Goal: Navigation & Orientation: Find specific page/section

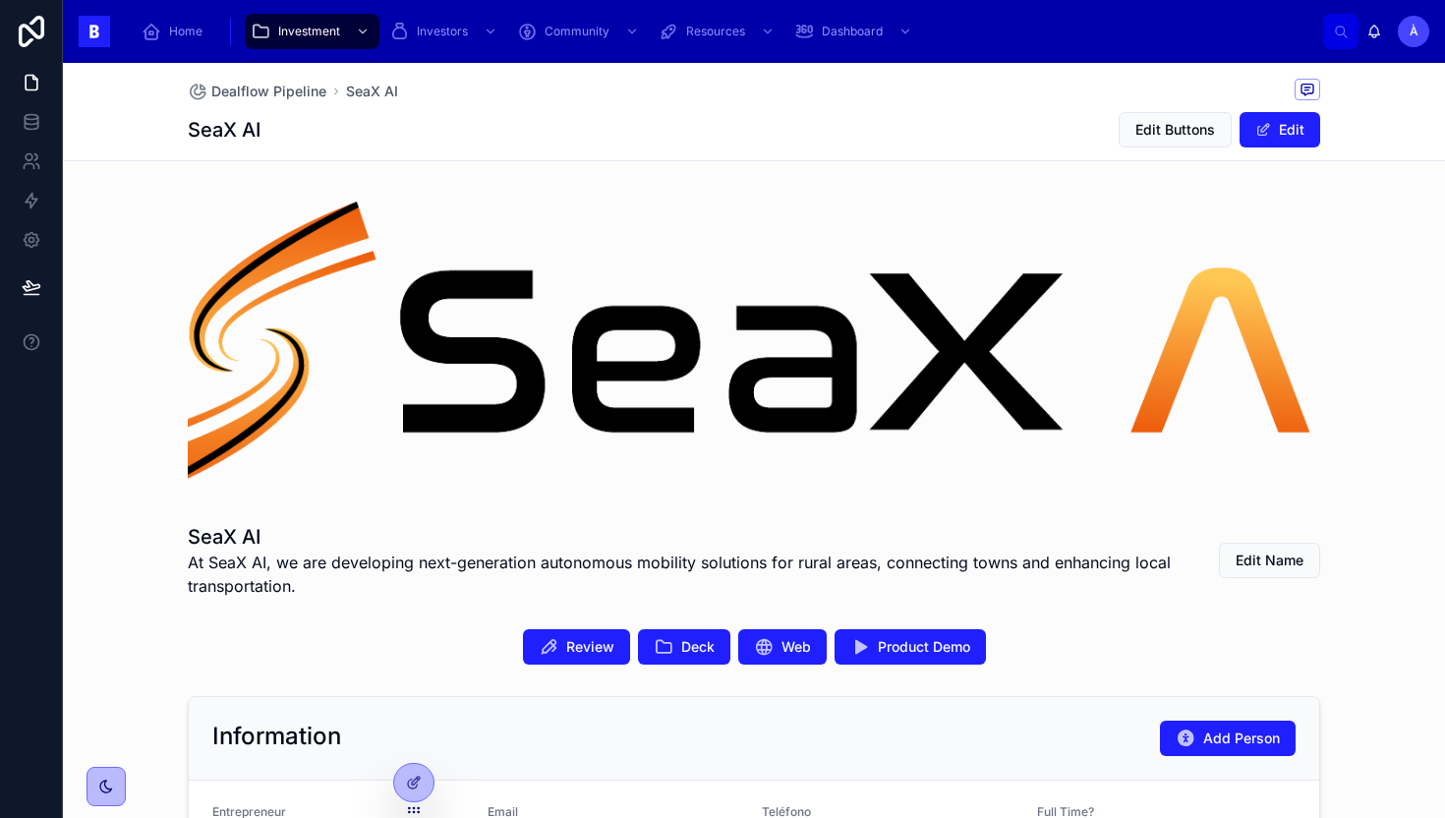
scroll to position [268, 0]
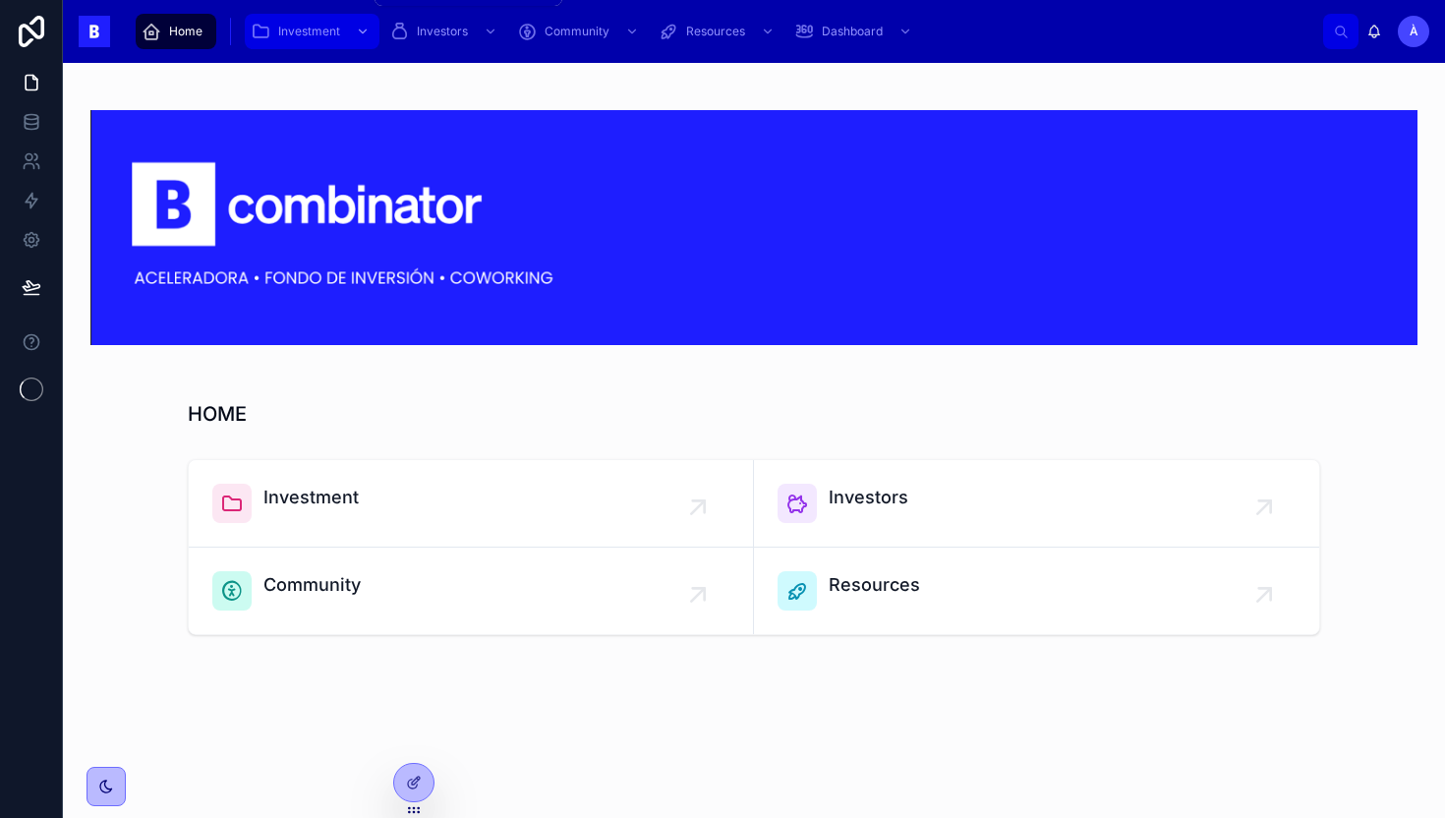
click at [318, 37] on span "Investment" at bounding box center [309, 32] width 62 height 16
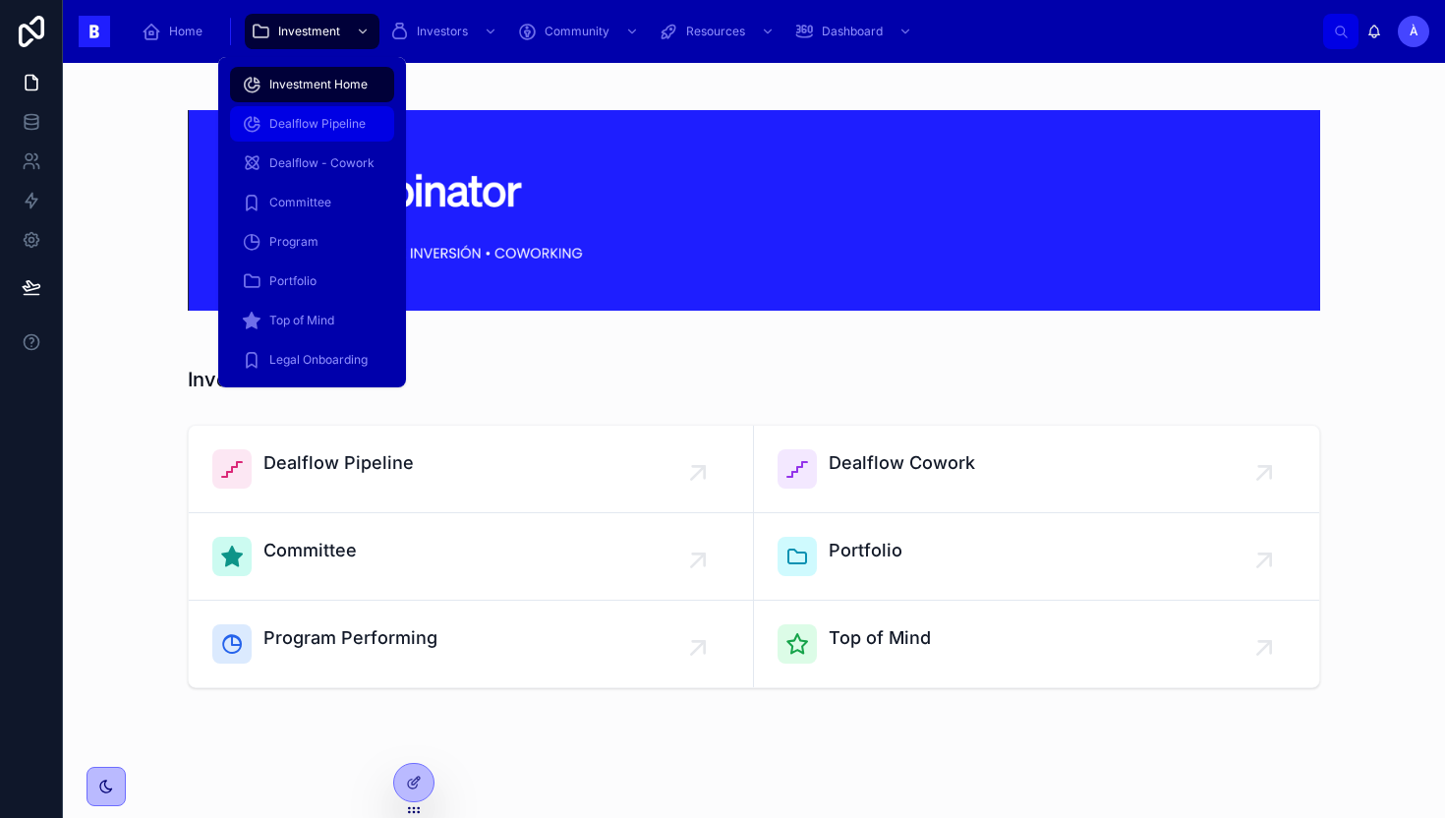
click at [312, 127] on span "Dealflow Pipeline" at bounding box center [317, 124] width 96 height 16
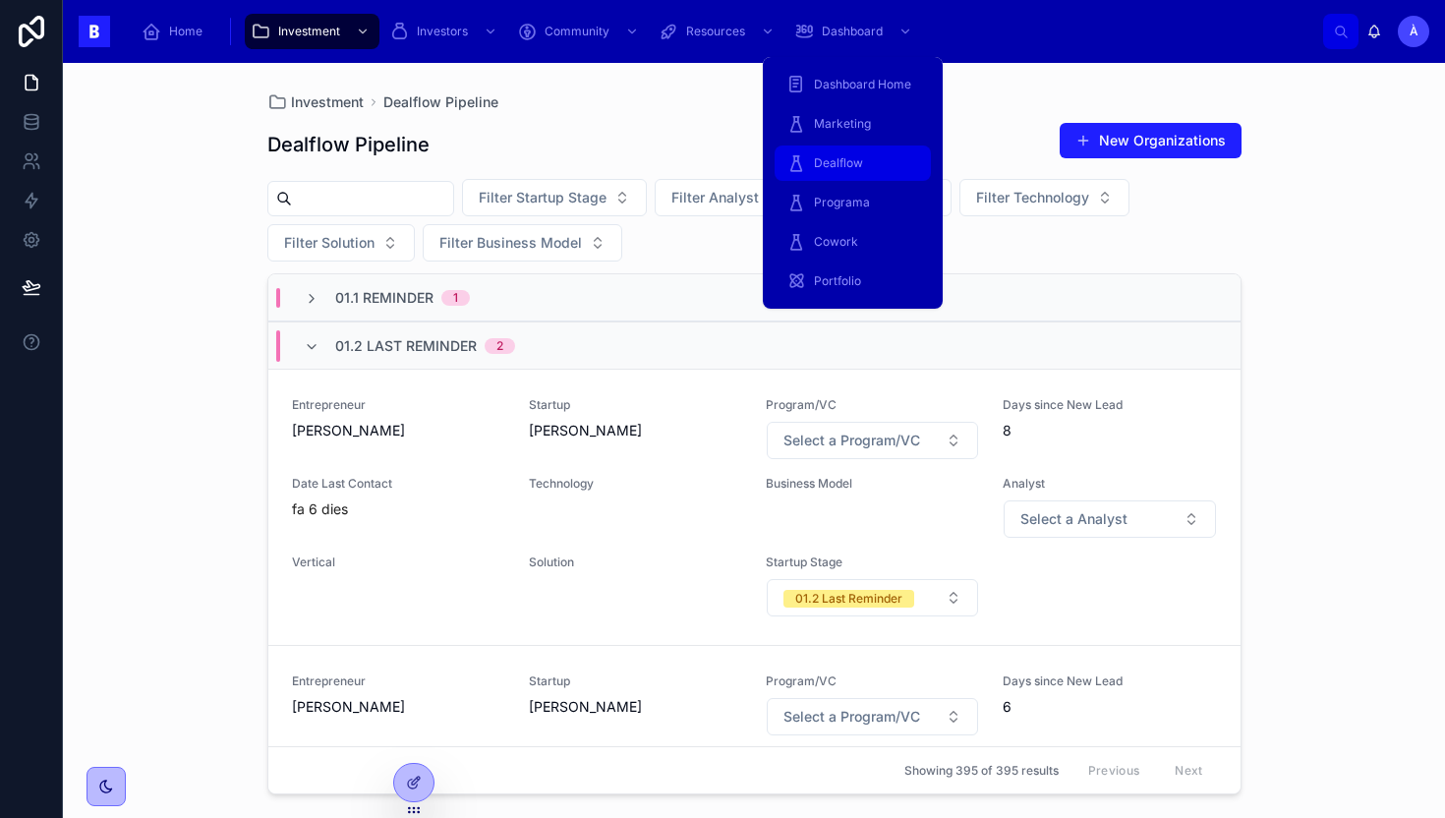
click at [821, 174] on div "Dealflow" at bounding box center [852, 162] width 133 height 31
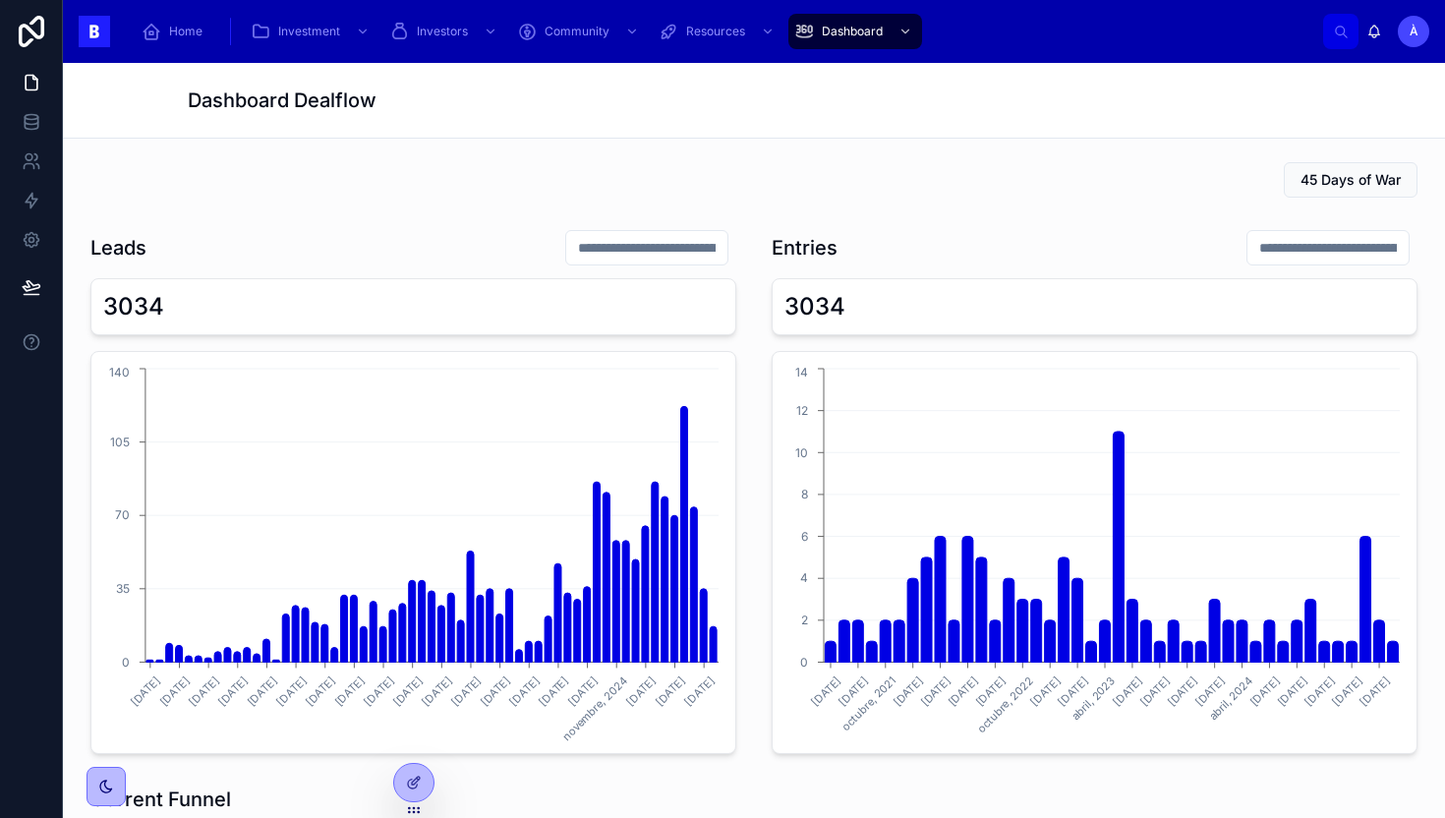
click at [669, 234] on input "text" at bounding box center [646, 248] width 161 height 28
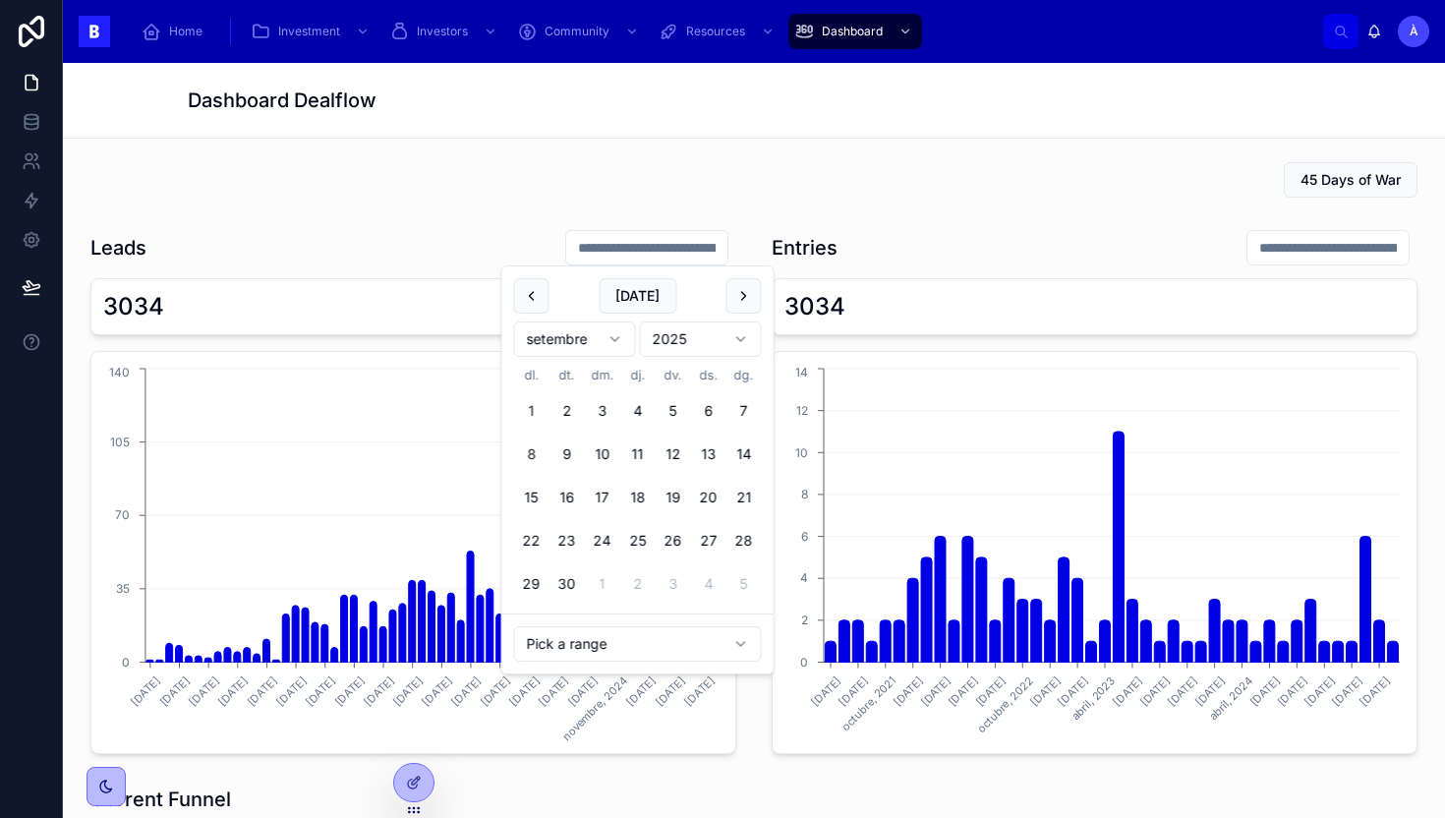
click at [534, 409] on button "1" at bounding box center [531, 410] width 35 height 35
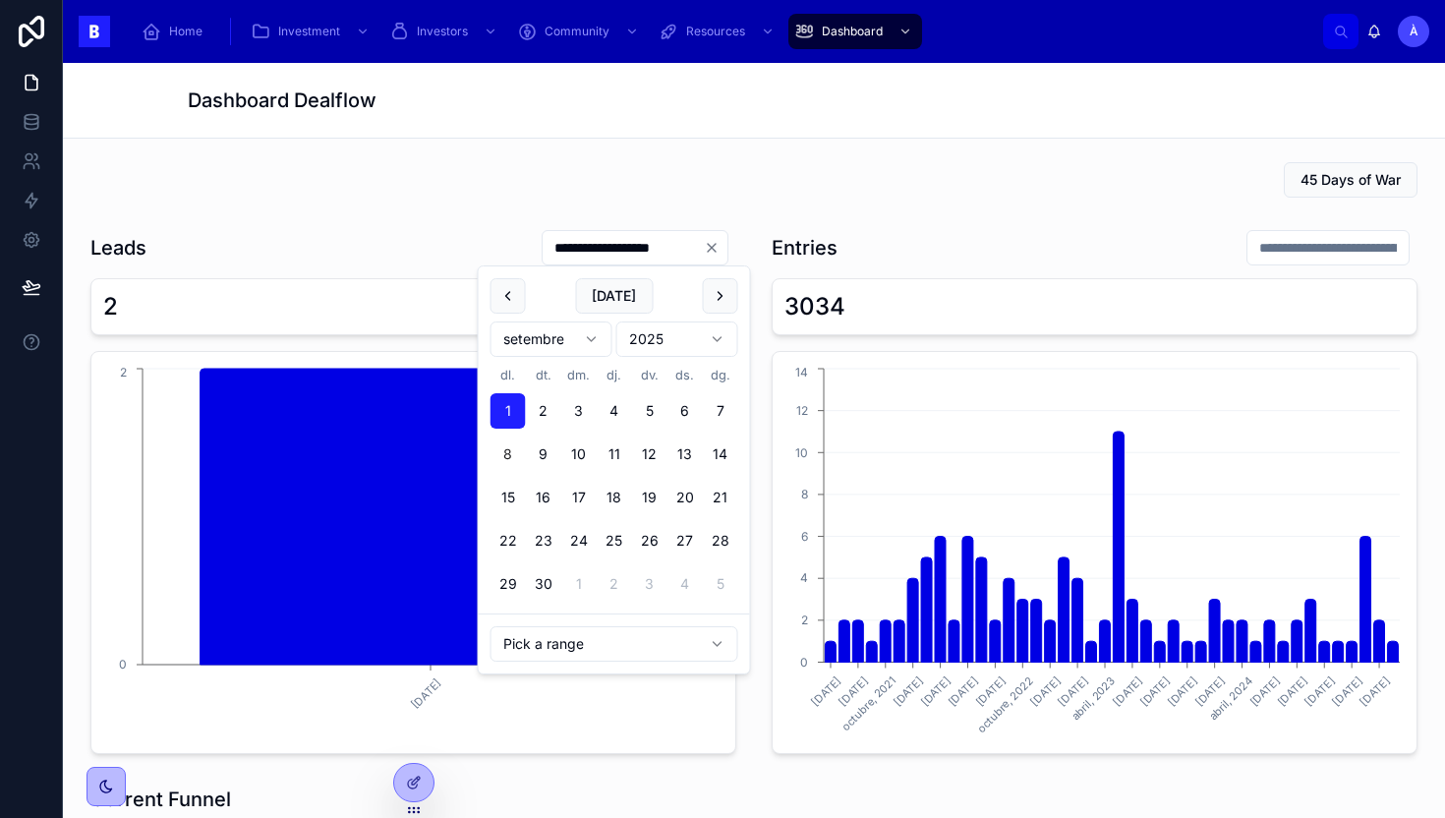
click at [509, 462] on button "8" at bounding box center [507, 453] width 35 height 35
type input "**********"
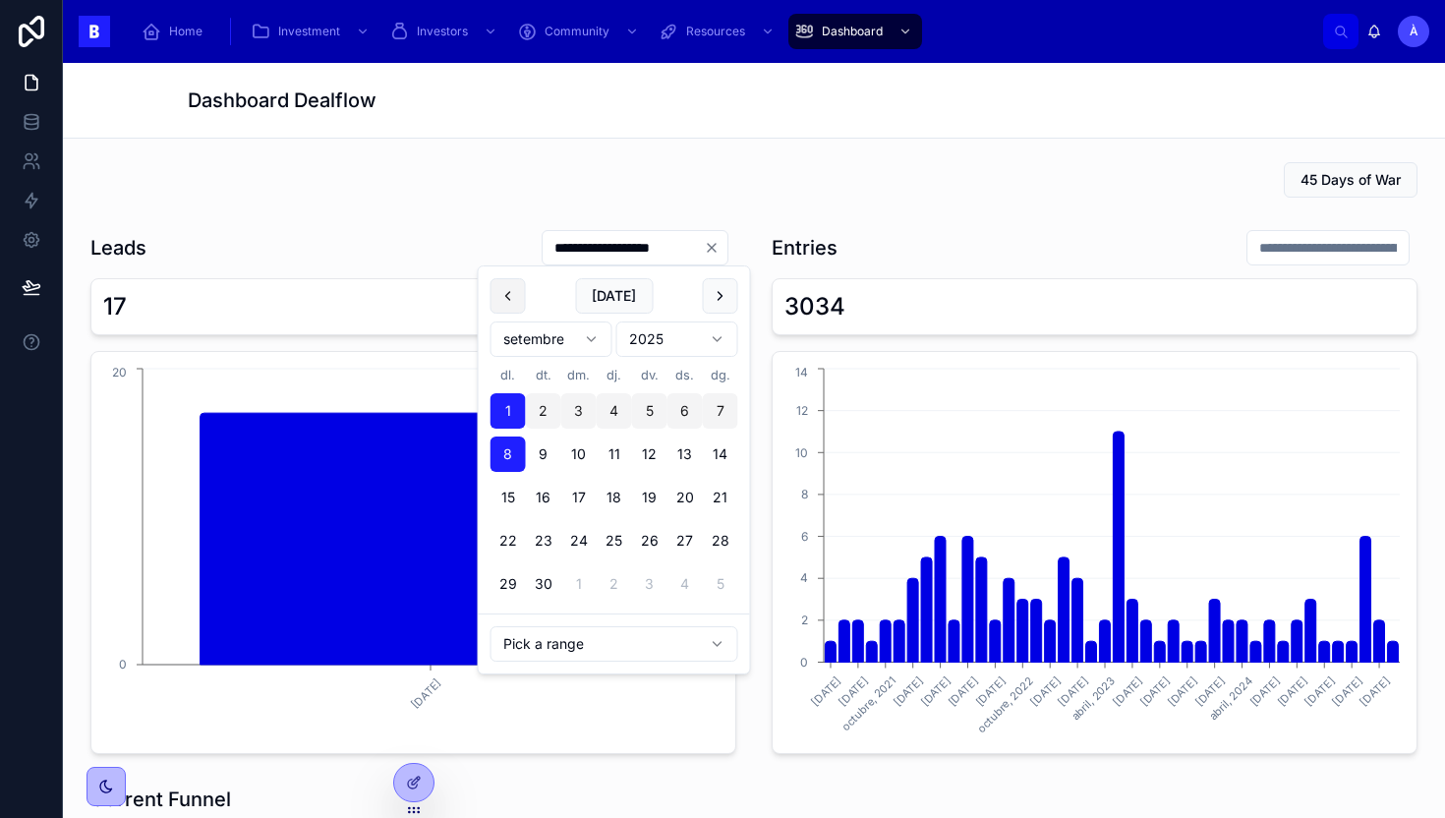
click at [515, 291] on button at bounding box center [507, 295] width 35 height 35
click at [716, 300] on button at bounding box center [720, 295] width 35 height 35
click at [712, 249] on icon "Clear" at bounding box center [712, 248] width 8 height 8
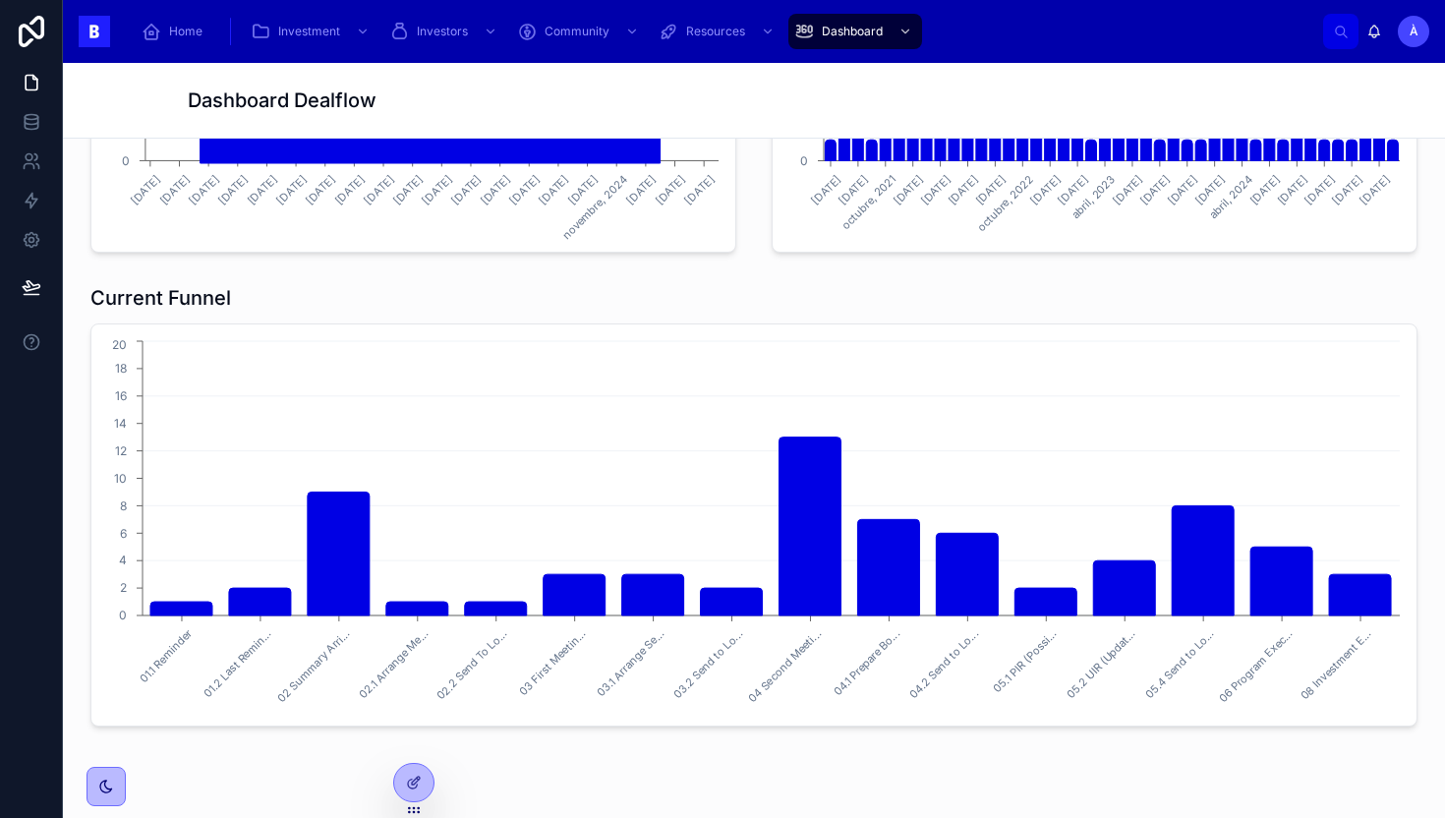
scroll to position [526, 0]
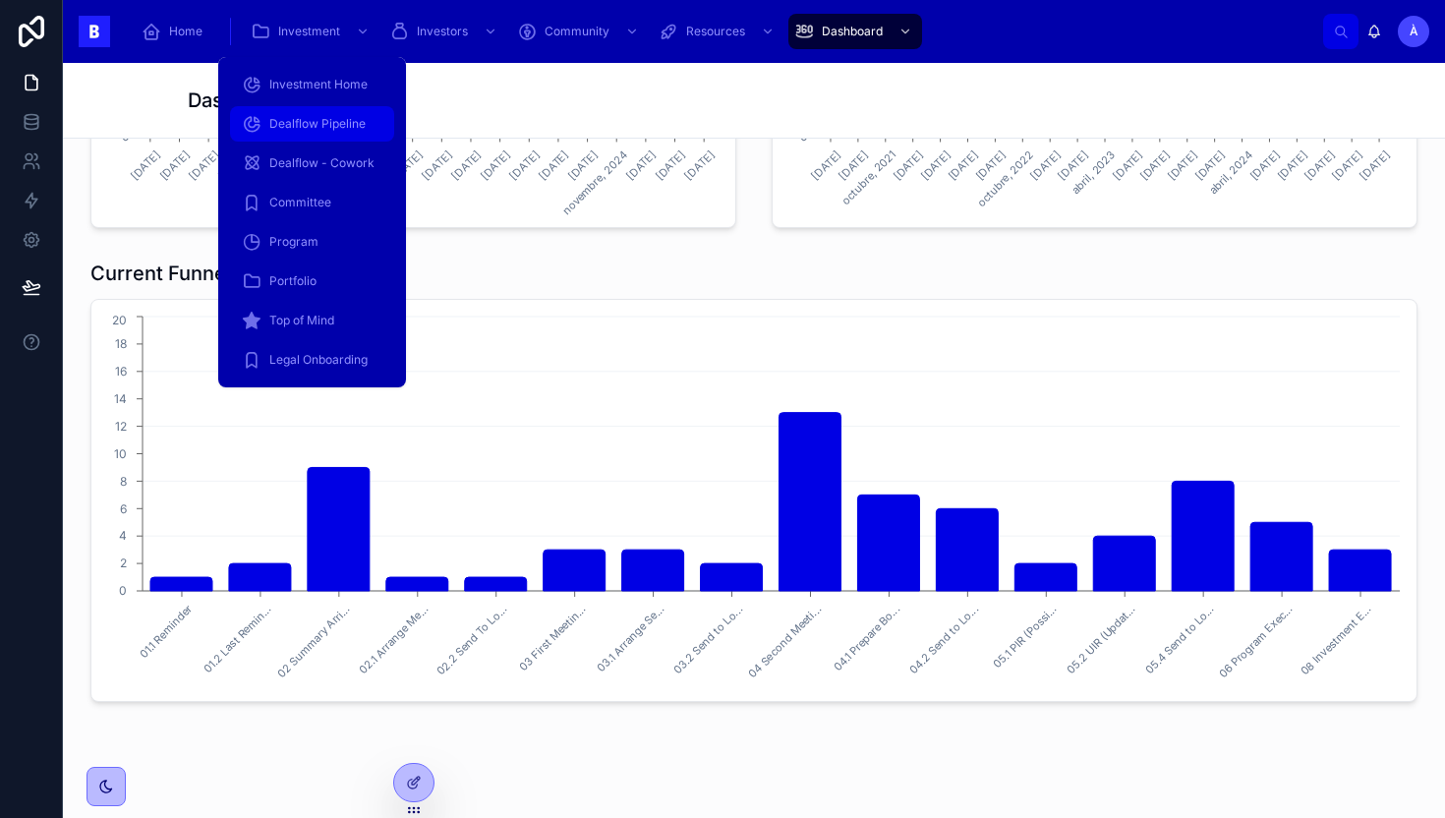
click at [298, 139] on div "Dealflow Pipeline" at bounding box center [312, 123] width 141 height 31
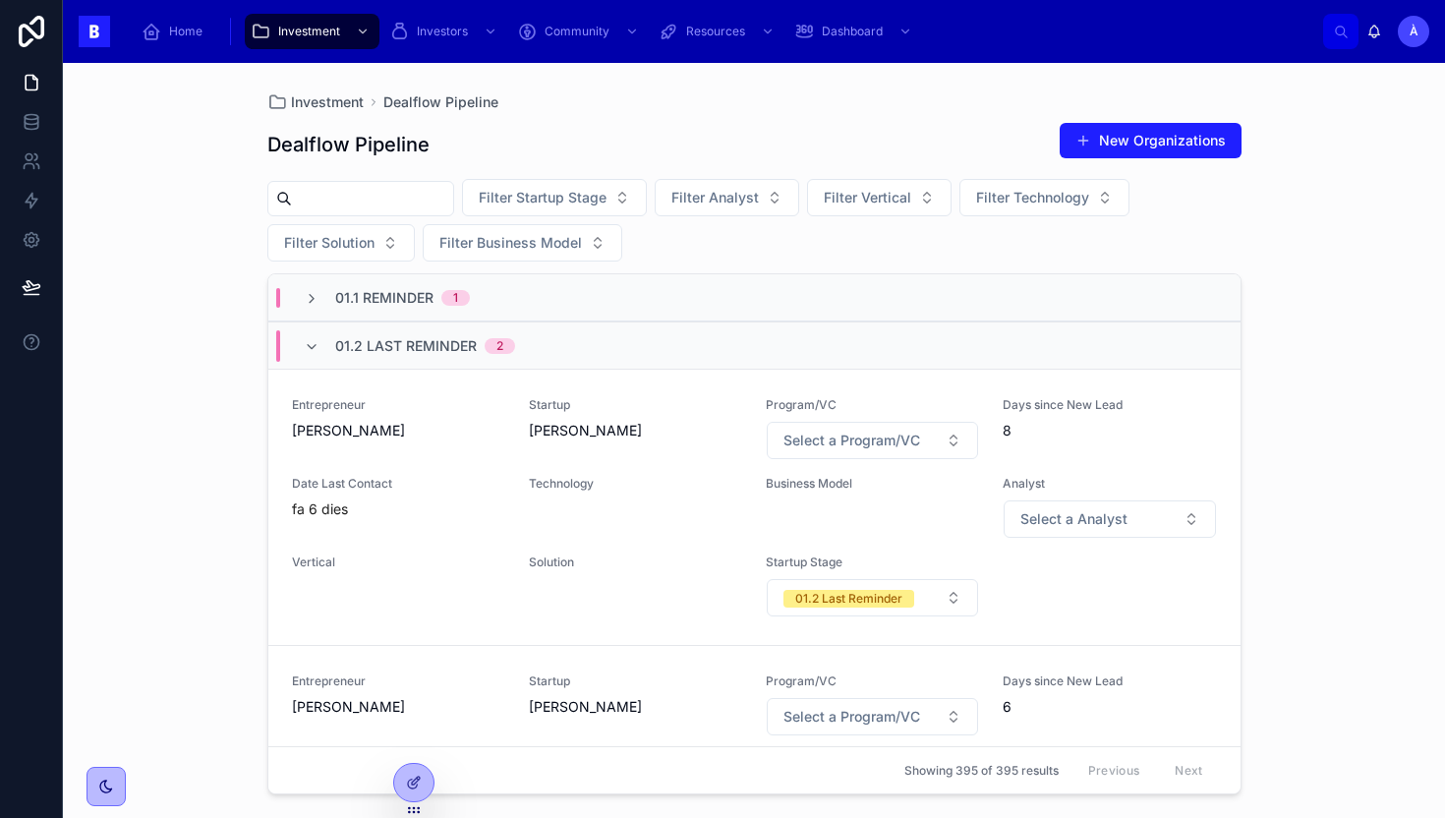
click at [421, 345] on span "01.2 Last Reminder" at bounding box center [406, 346] width 142 height 20
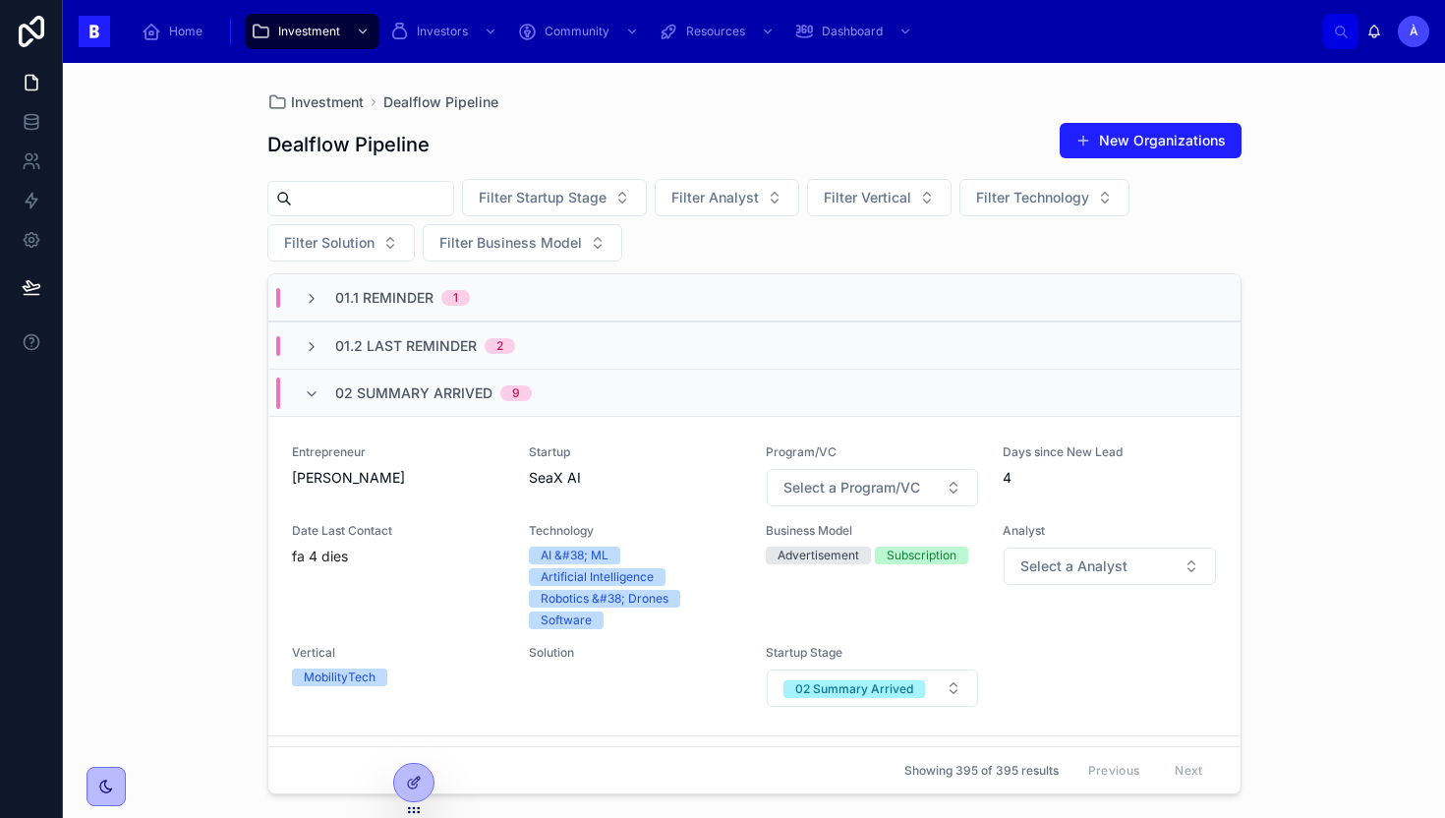
click at [392, 384] on span "02 Summary Arrived" at bounding box center [413, 393] width 157 height 20
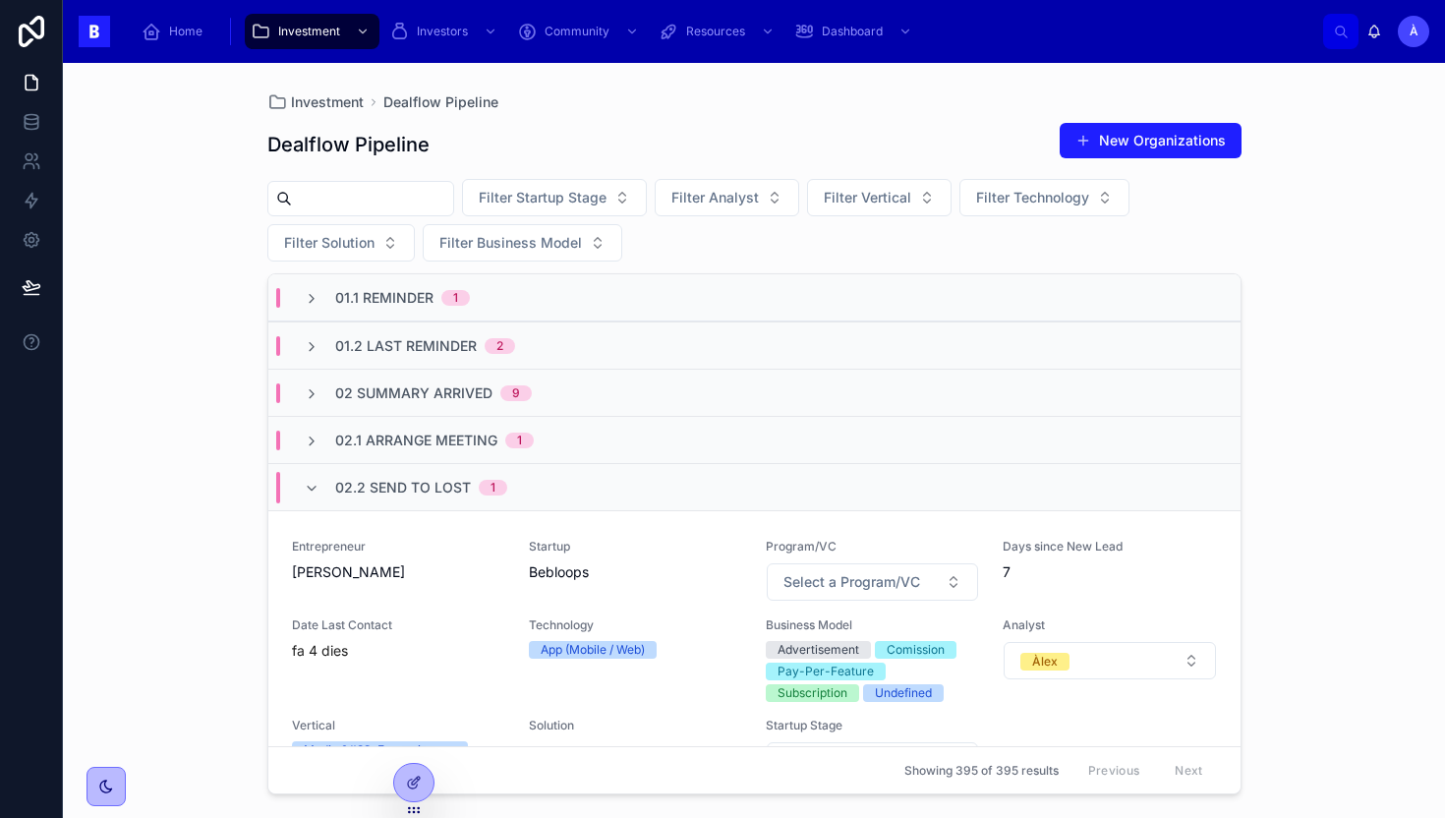
click at [363, 493] on span "02.2 Send To Lost" at bounding box center [403, 488] width 136 height 20
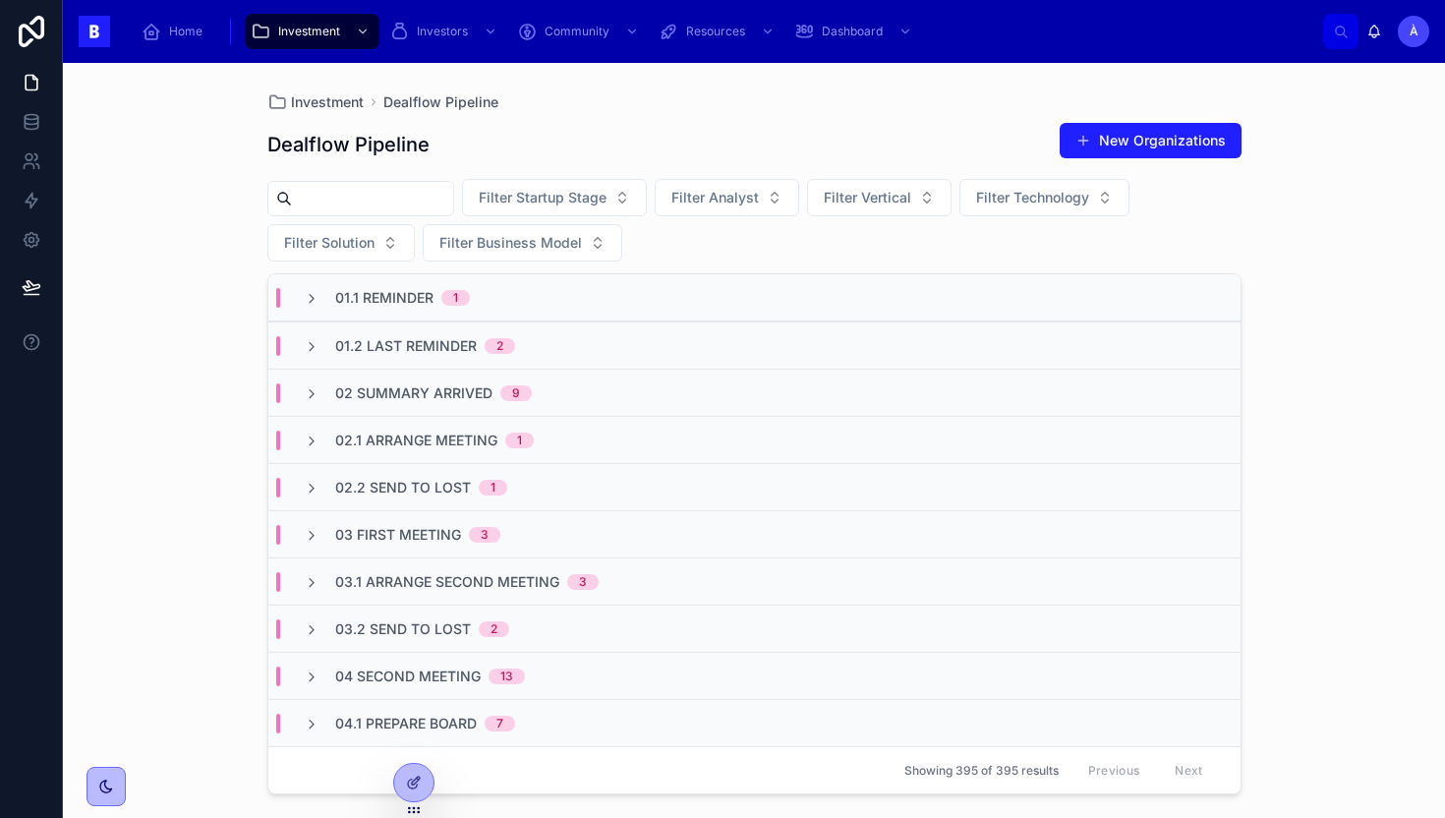
scroll to position [566, 0]
click at [475, 380] on div "02 Summary Arrived 9" at bounding box center [754, 392] width 972 height 47
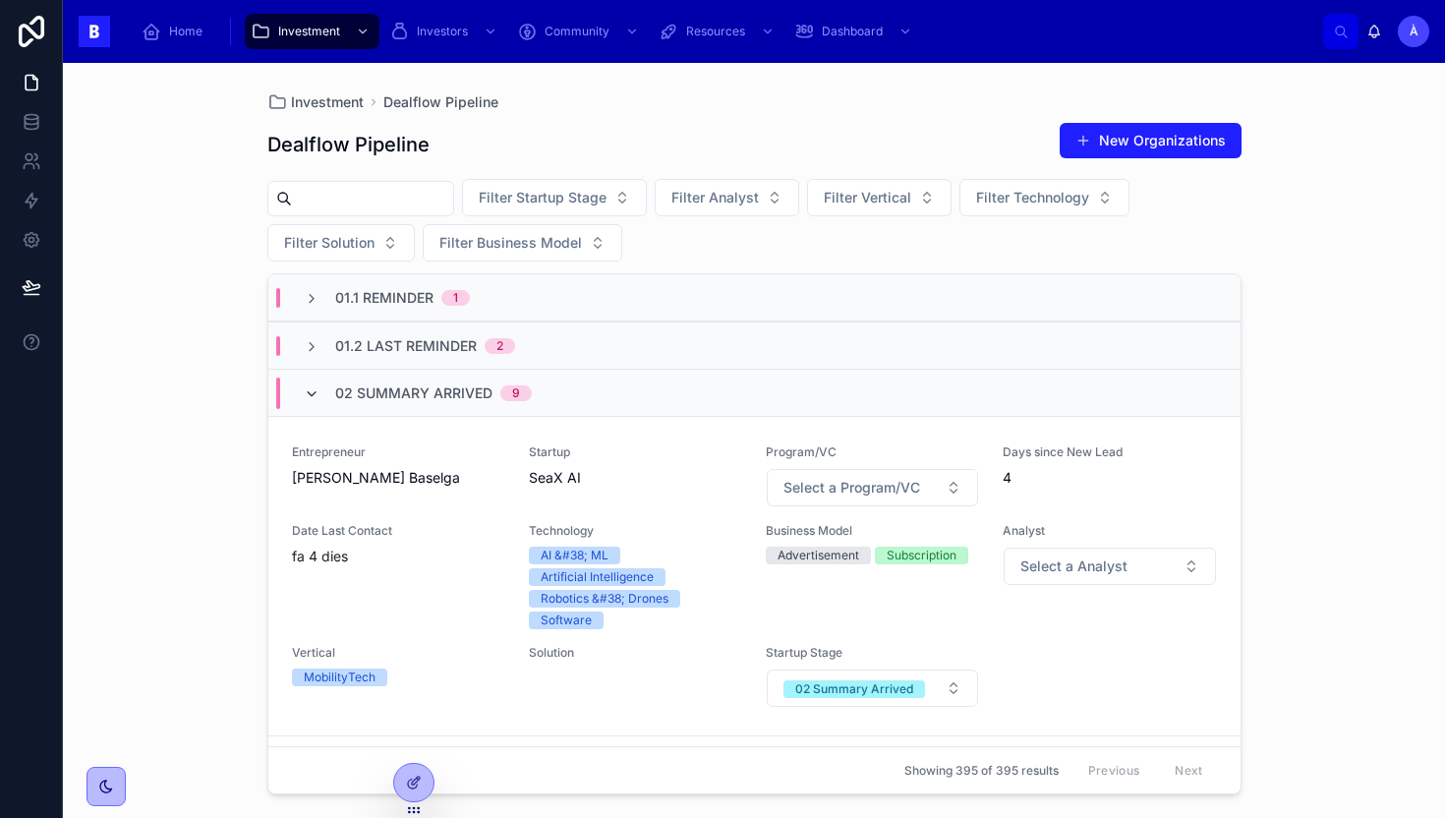
click at [315, 392] on icon at bounding box center [312, 394] width 16 height 16
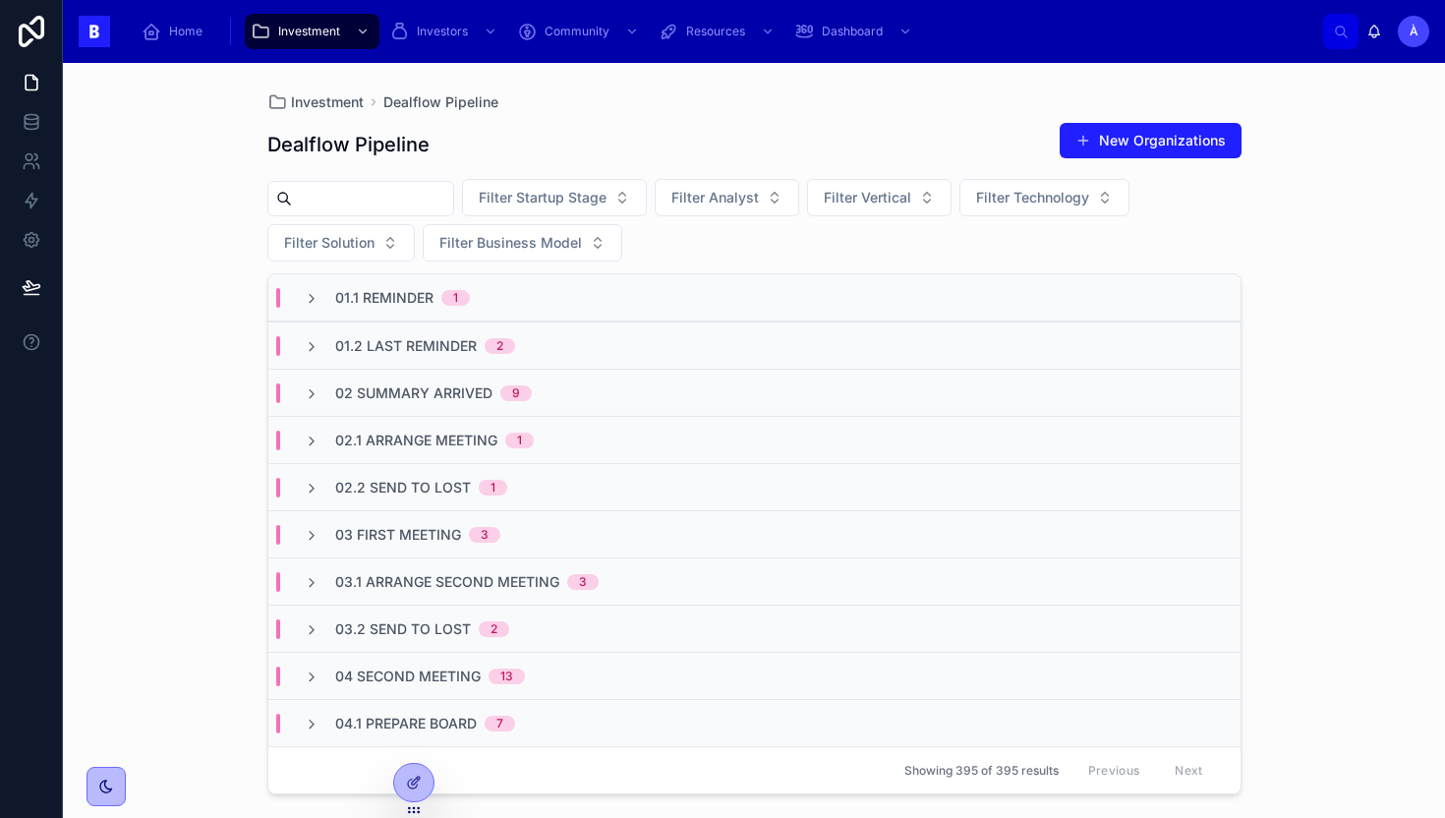
click at [423, 490] on span "02.2 Send To Lost" at bounding box center [403, 488] width 136 height 20
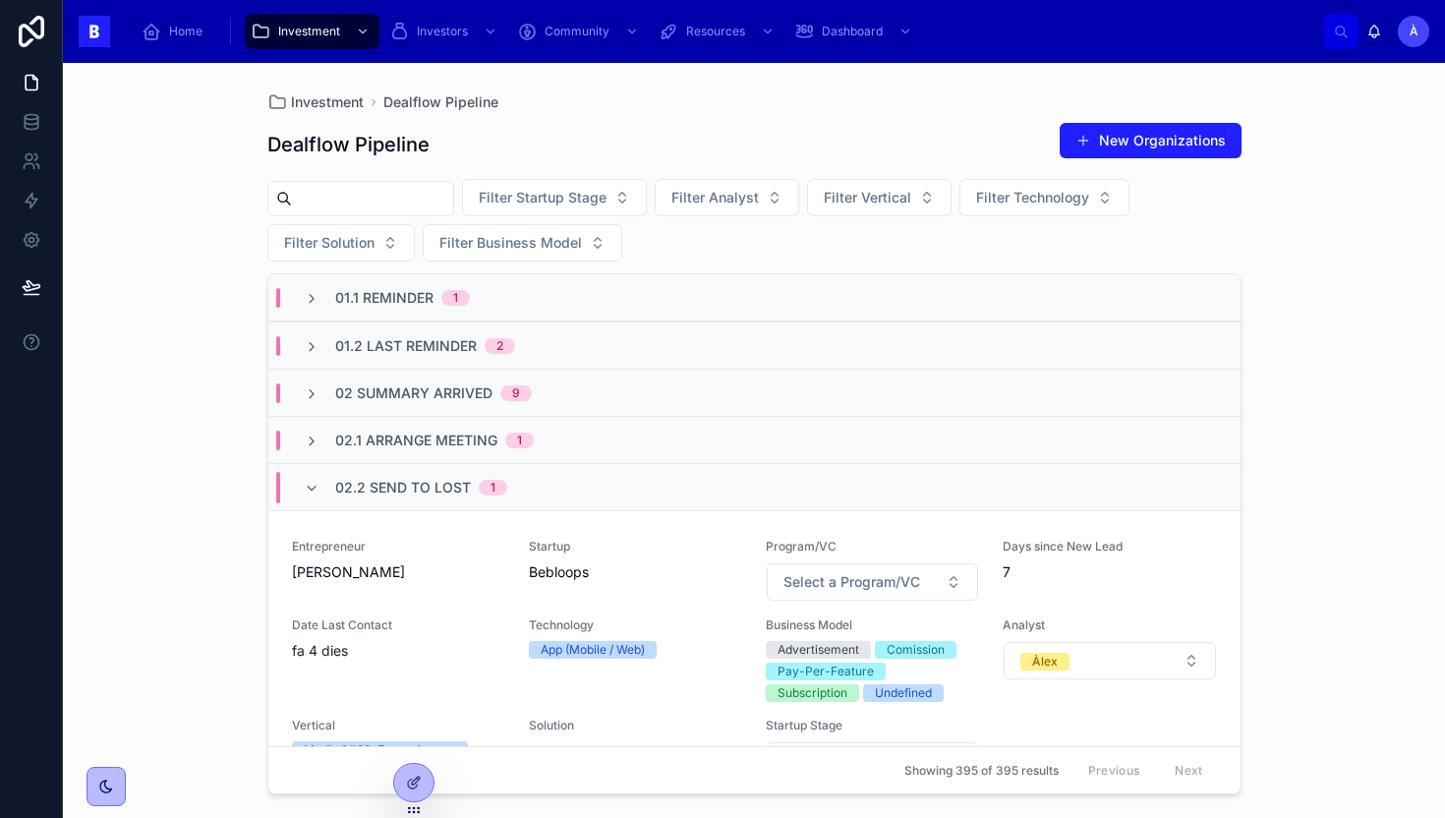
click at [424, 485] on span "02.2 Send To Lost" at bounding box center [403, 488] width 136 height 20
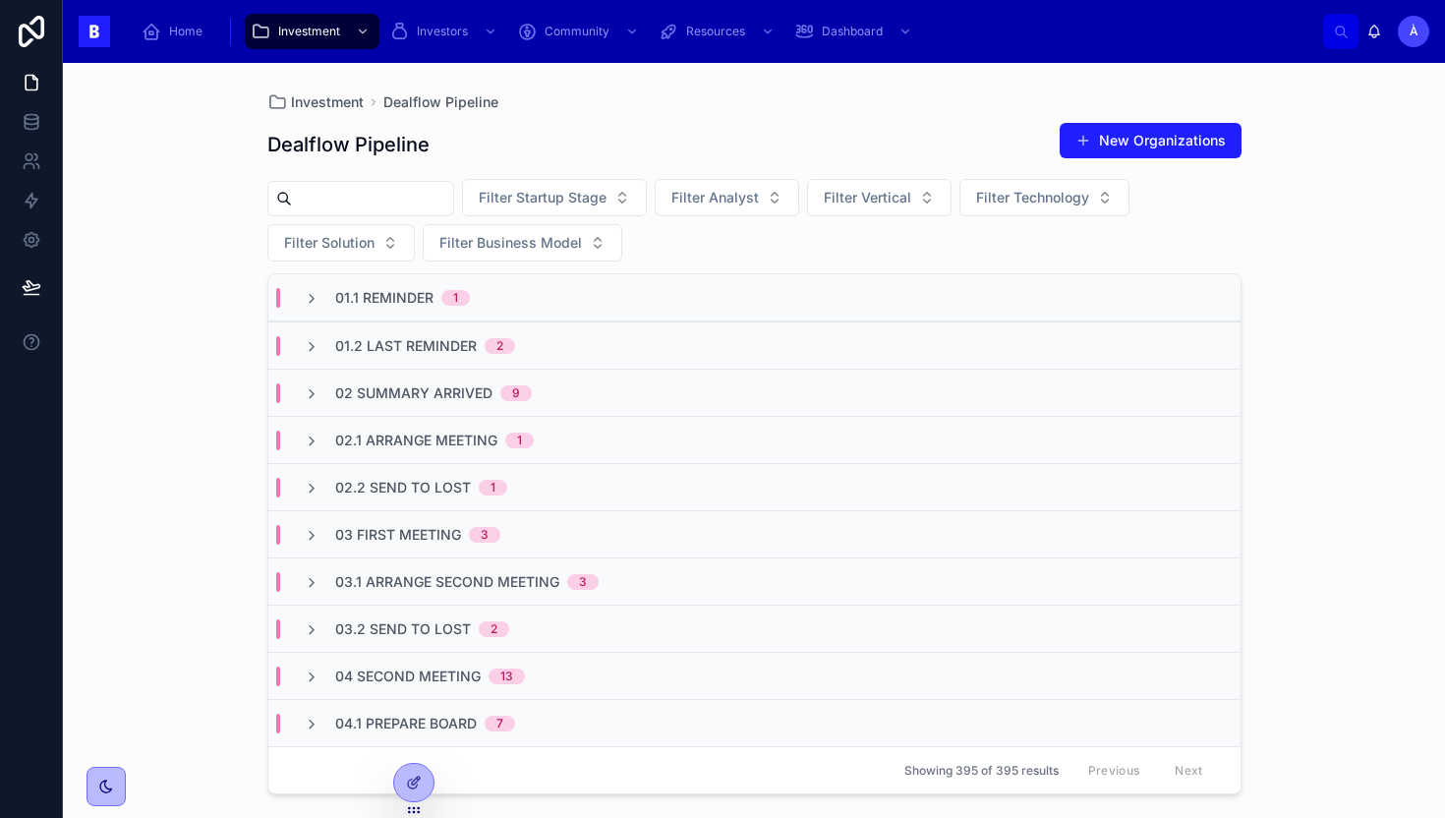
click at [400, 515] on div "03 First Meeting 3" at bounding box center [754, 533] width 972 height 47
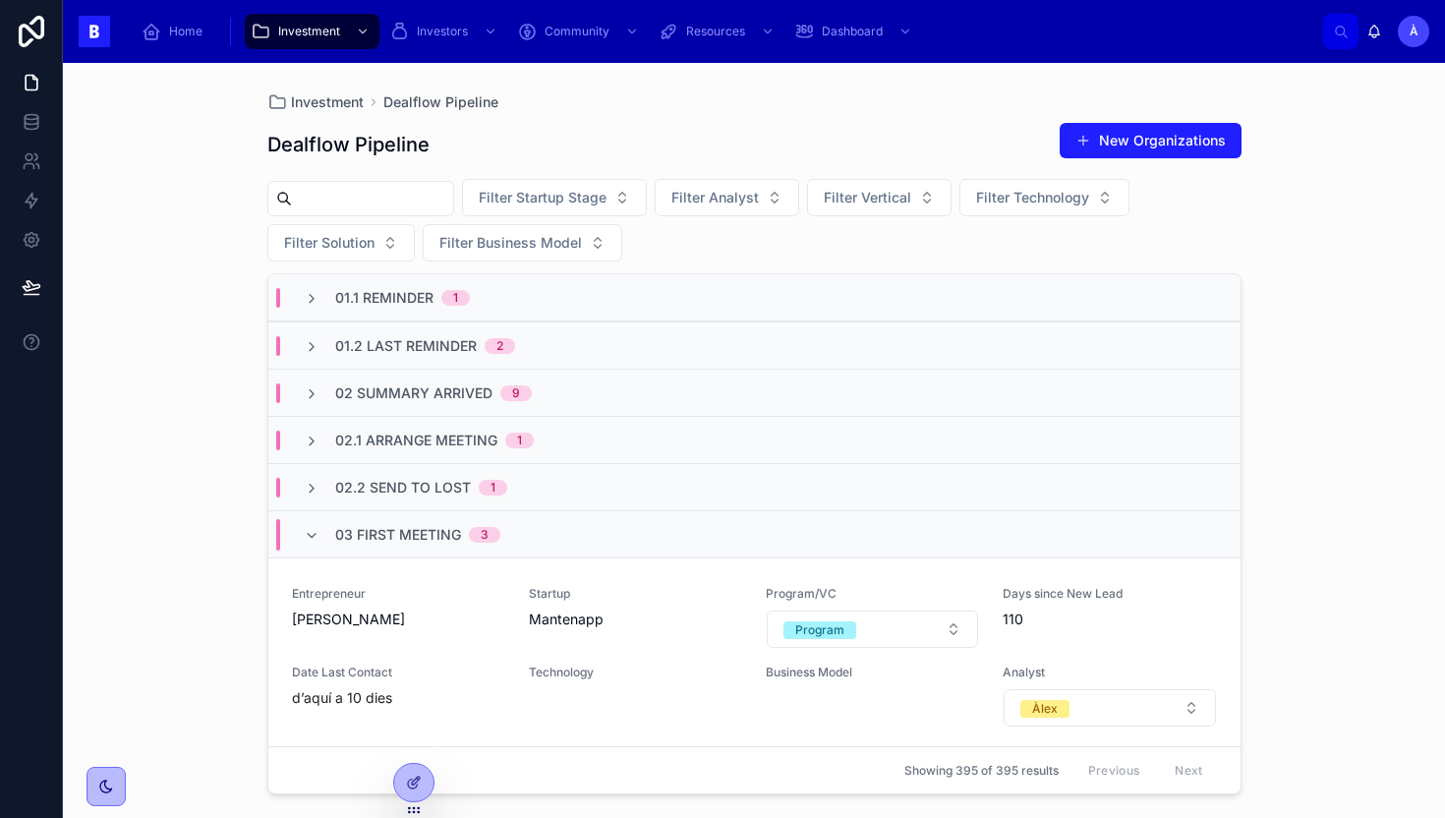
click at [398, 519] on div "03 First Meeting 3" at bounding box center [417, 534] width 165 height 31
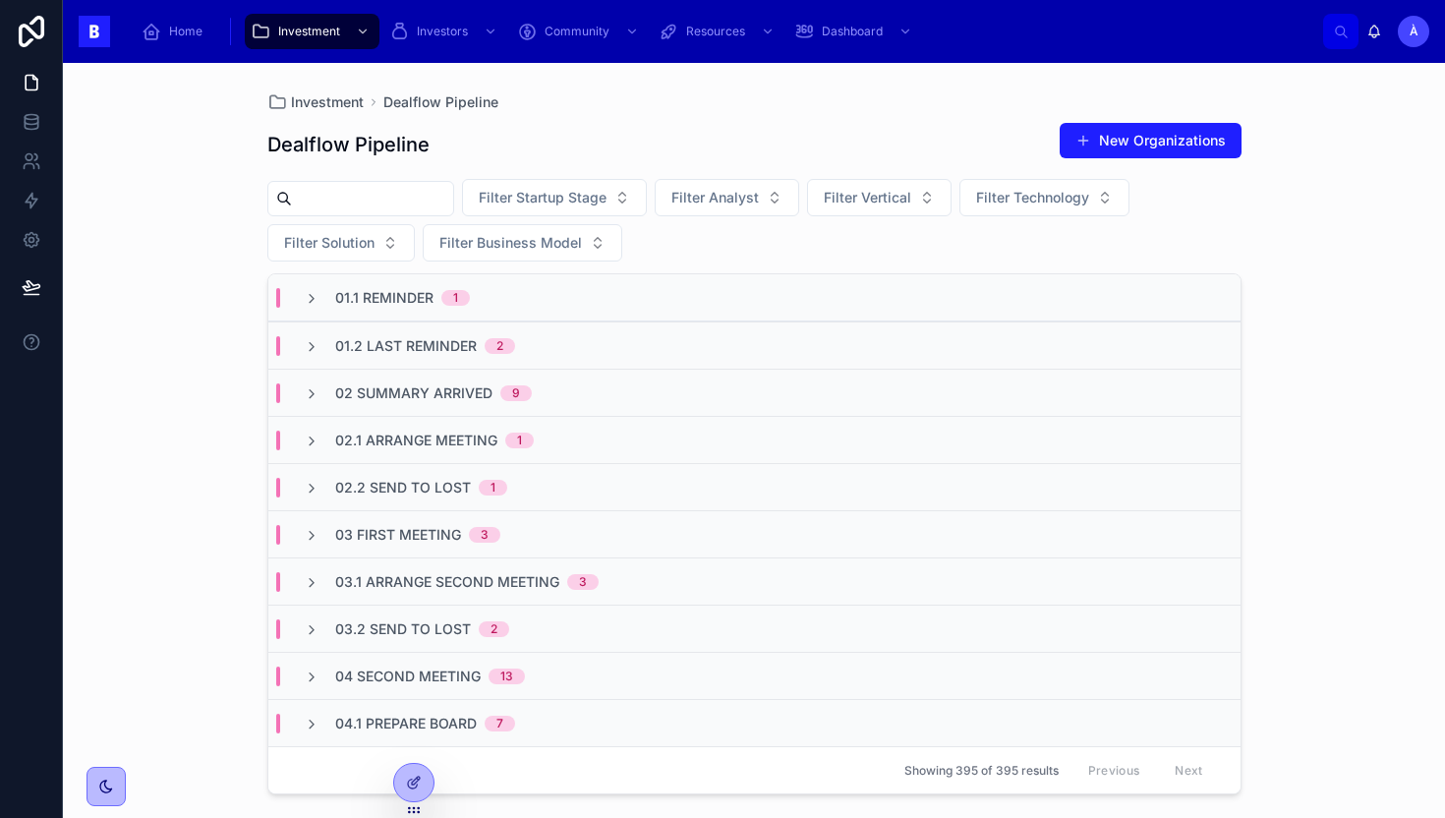
click at [398, 518] on div "03 First Meeting 3" at bounding box center [754, 533] width 972 height 47
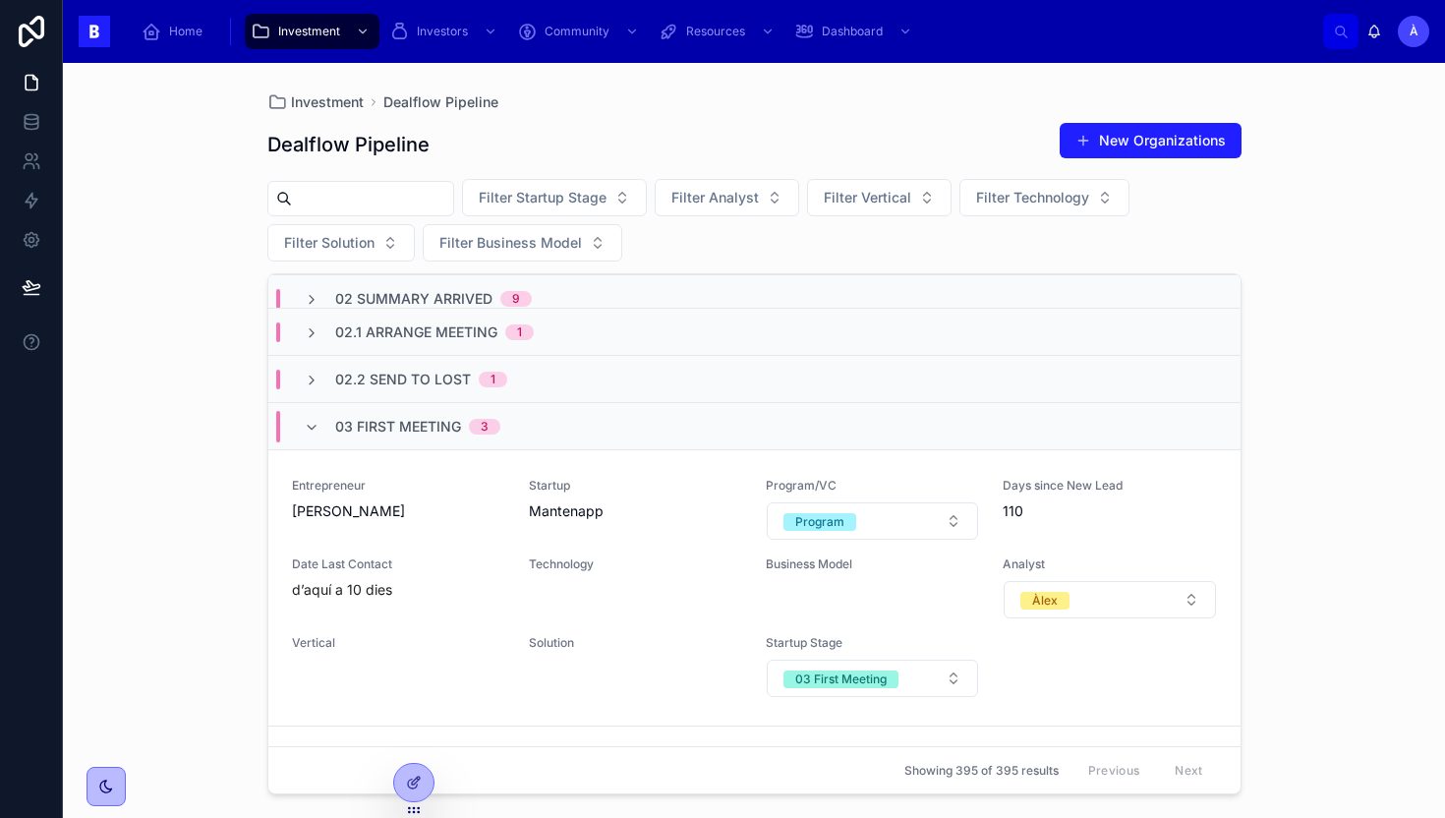
scroll to position [40, 0]
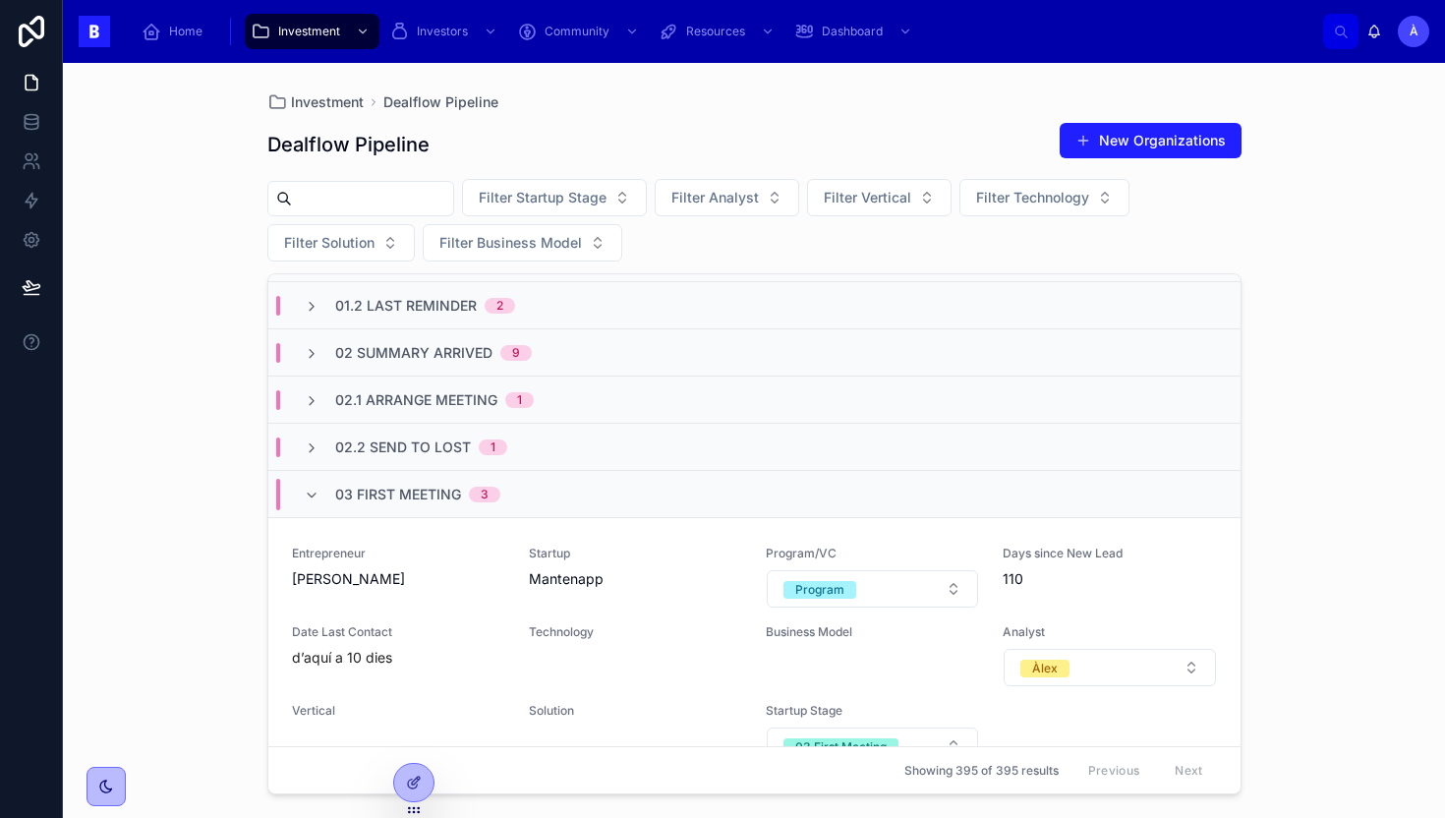
click at [402, 514] on div "03 First Meeting 3" at bounding box center [754, 493] width 972 height 47
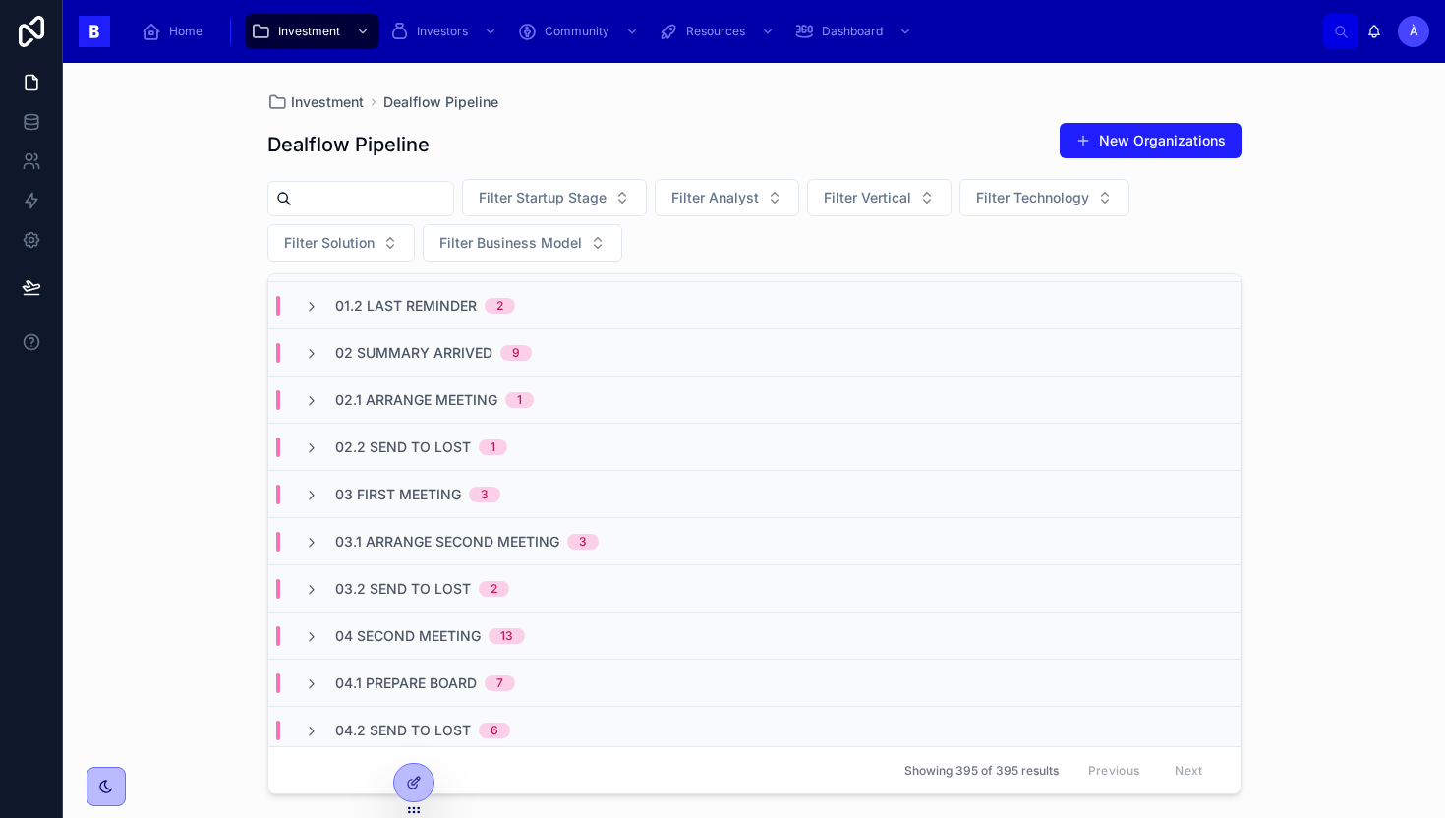
scroll to position [0, 0]
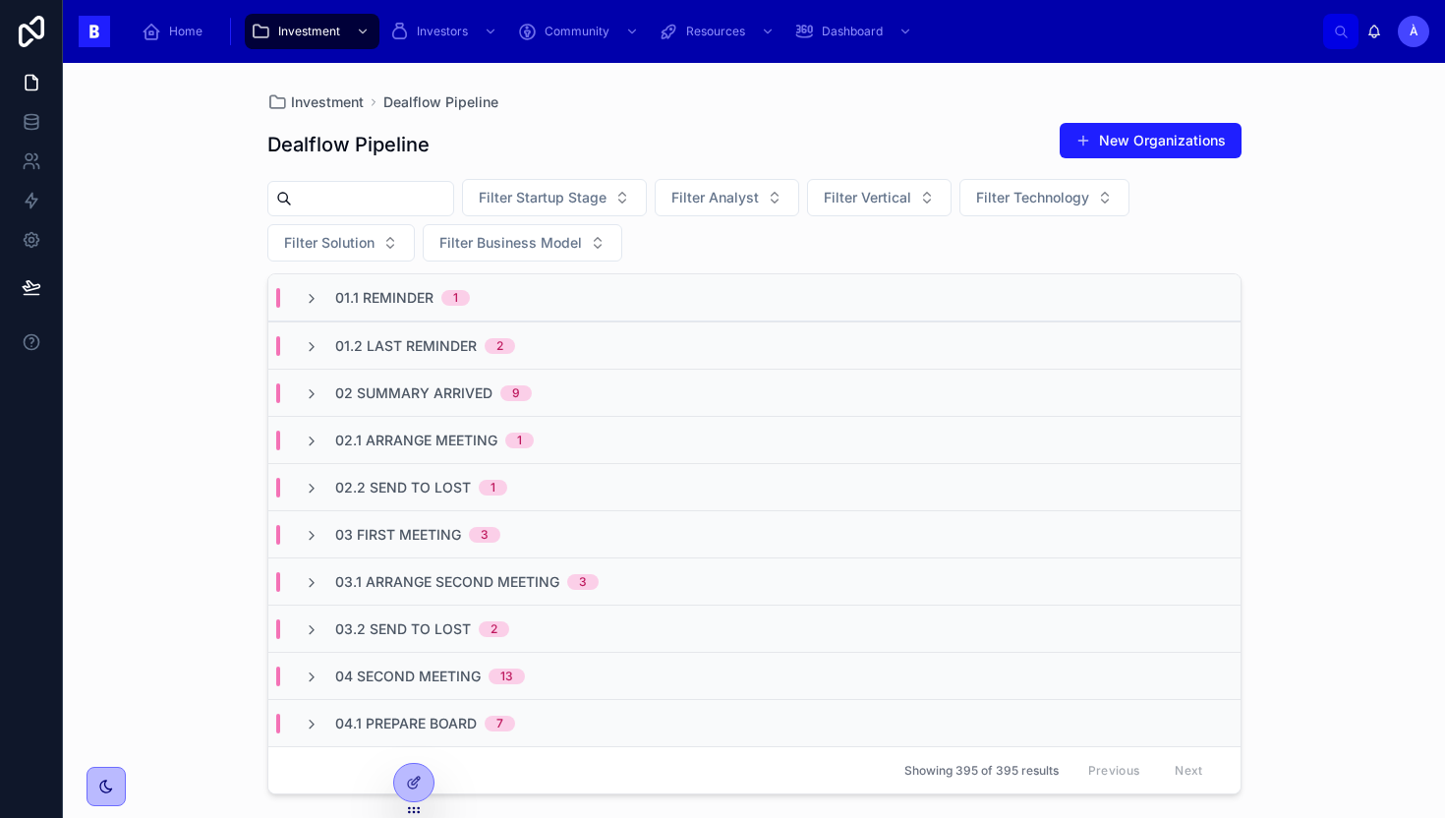
click at [449, 190] on input "text" at bounding box center [372, 199] width 161 height 28
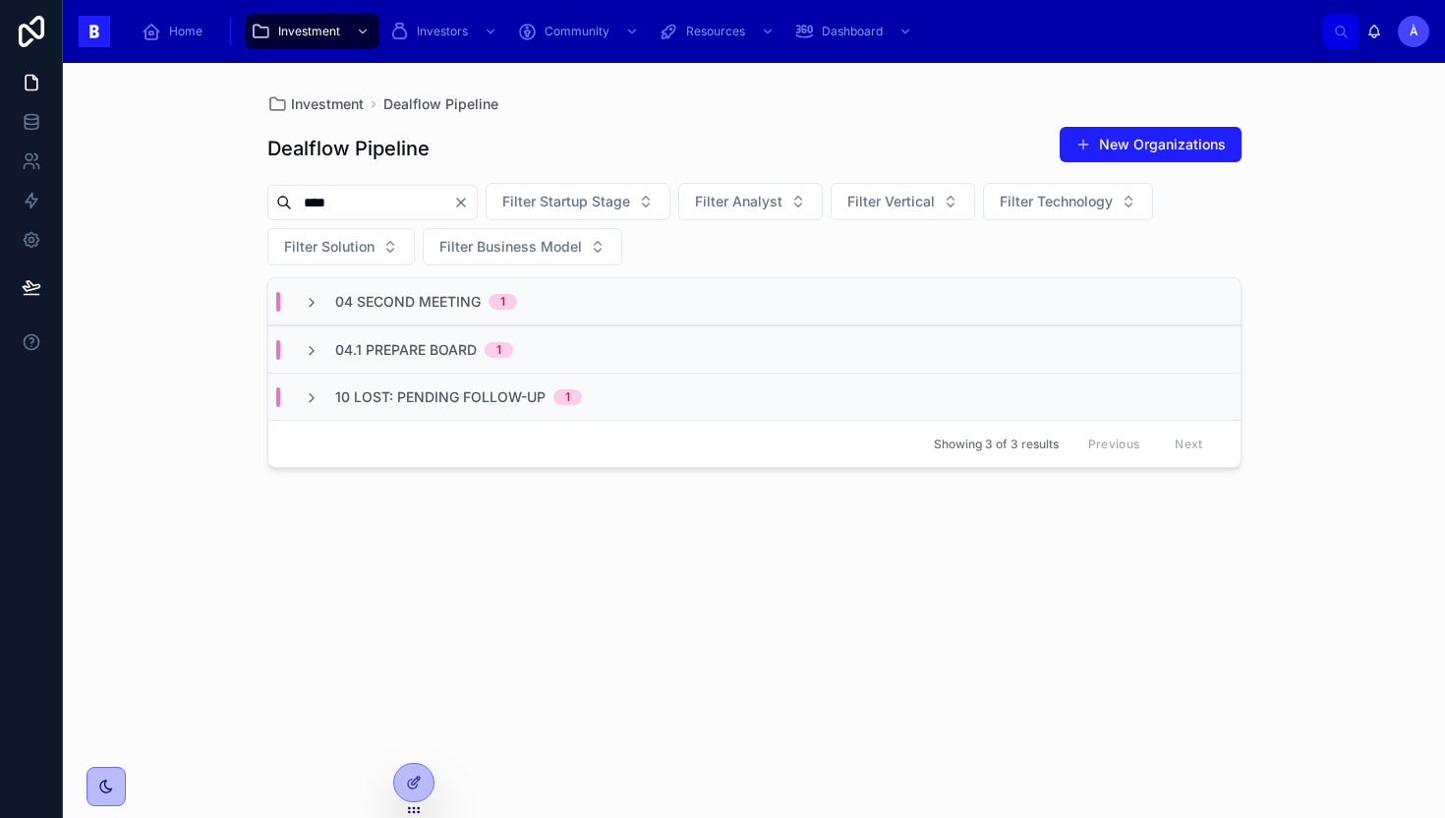
type input "****"
click at [433, 309] on span "04 Second Meeting" at bounding box center [407, 302] width 145 height 20
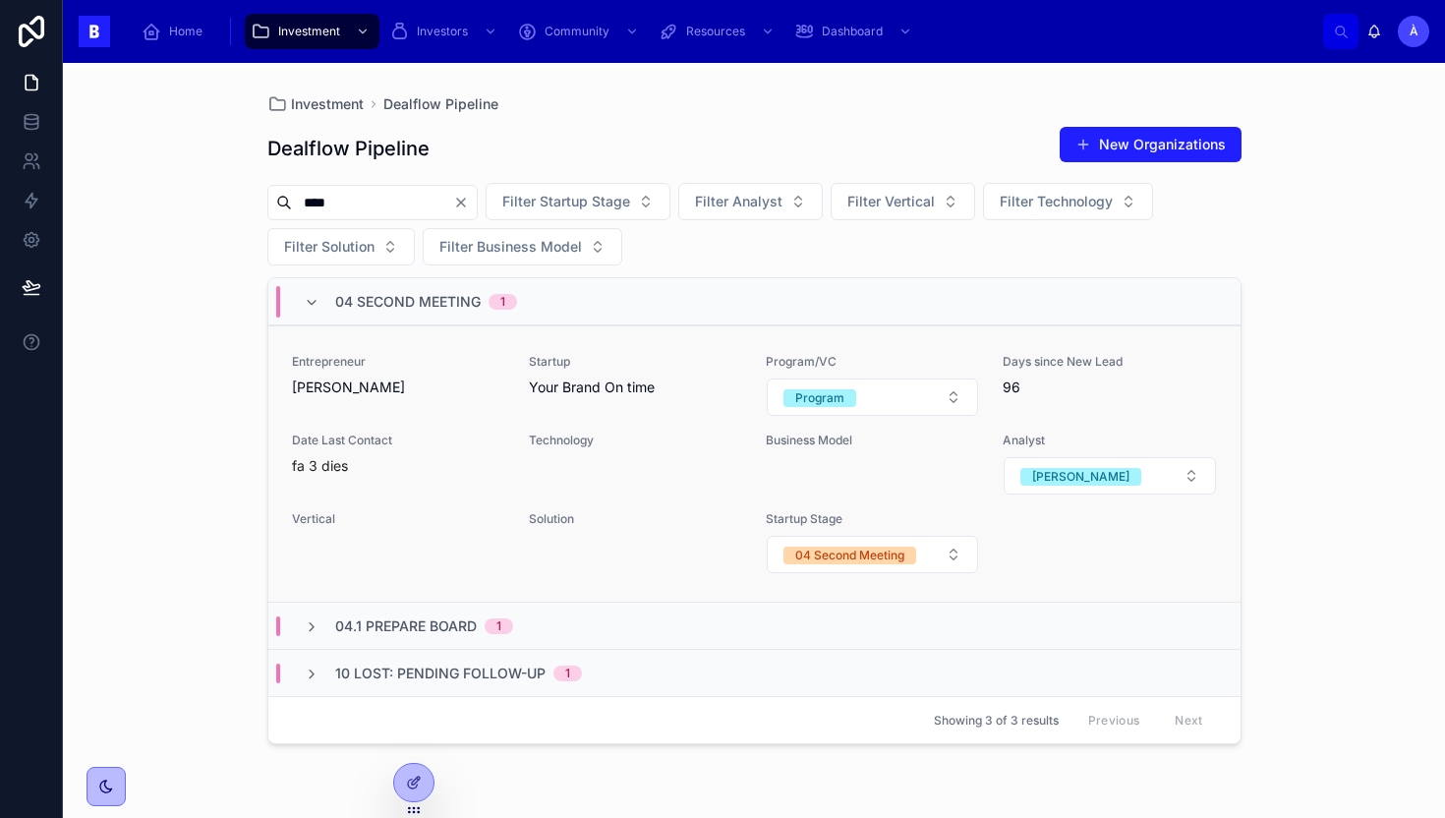
click at [416, 357] on span "Entrepreneur" at bounding box center [398, 362] width 213 height 16
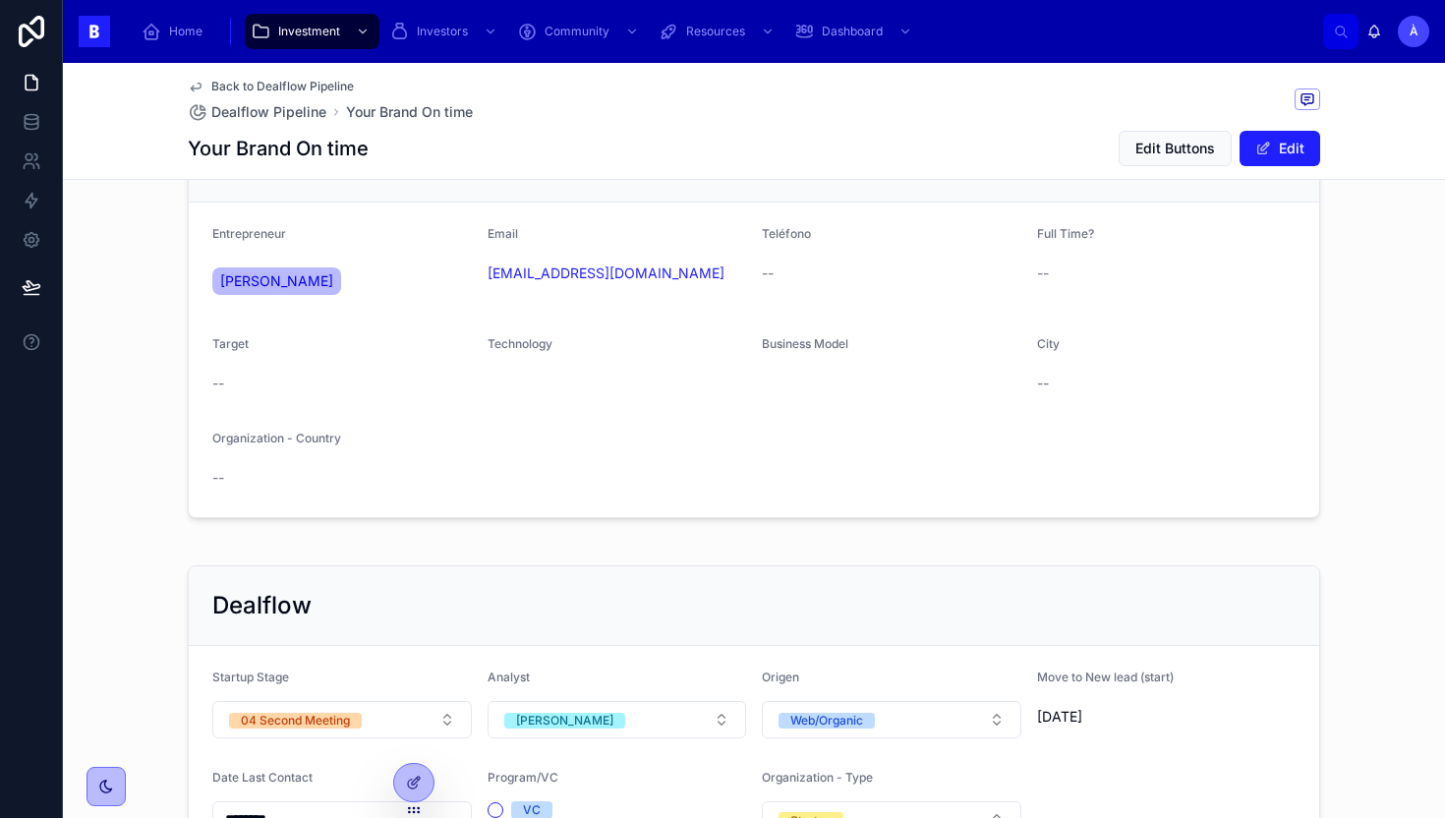
scroll to position [98, 0]
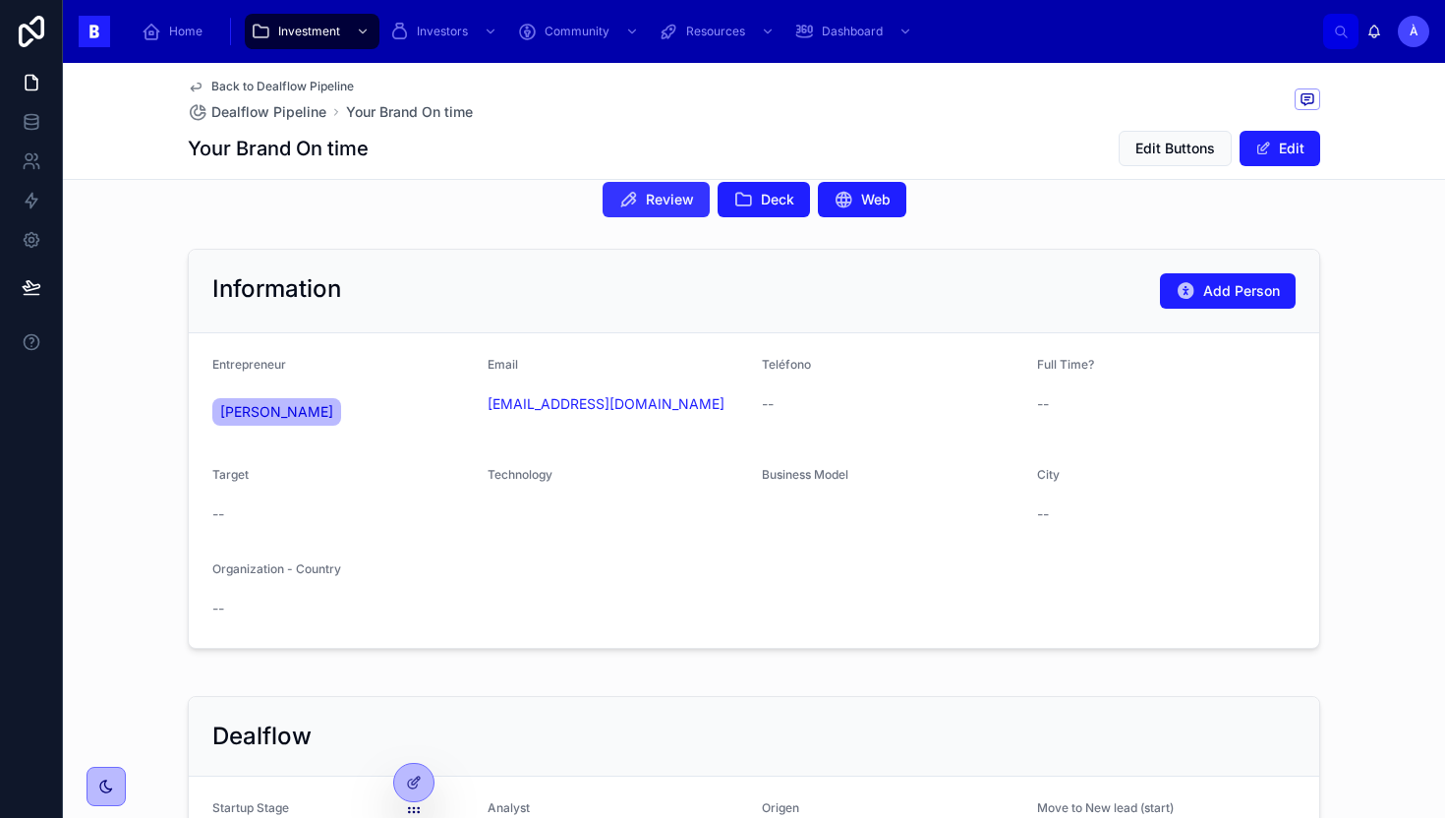
click at [660, 201] on span "Review" at bounding box center [670, 200] width 48 height 20
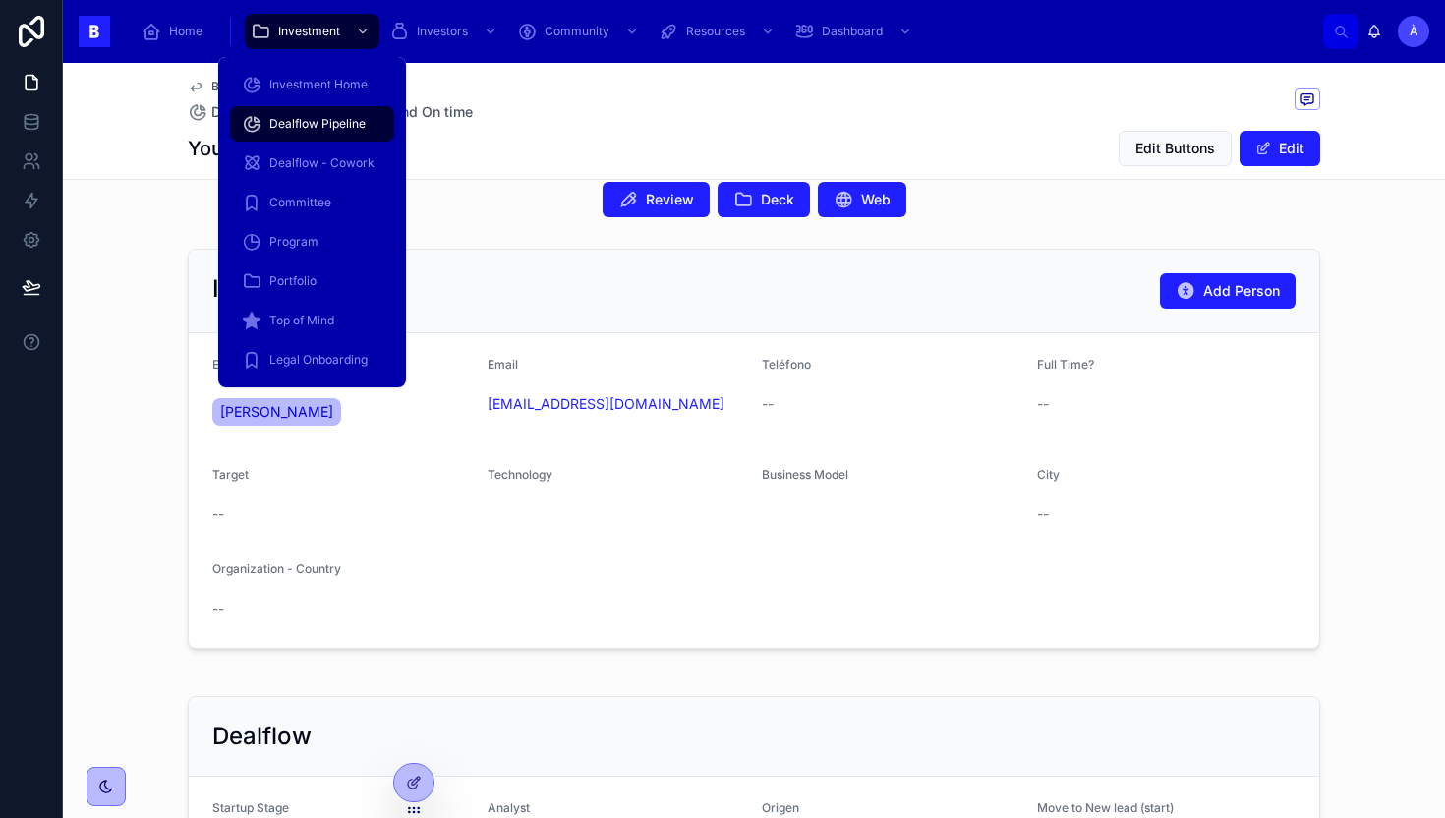
click at [342, 123] on span "Dealflow Pipeline" at bounding box center [317, 124] width 96 height 16
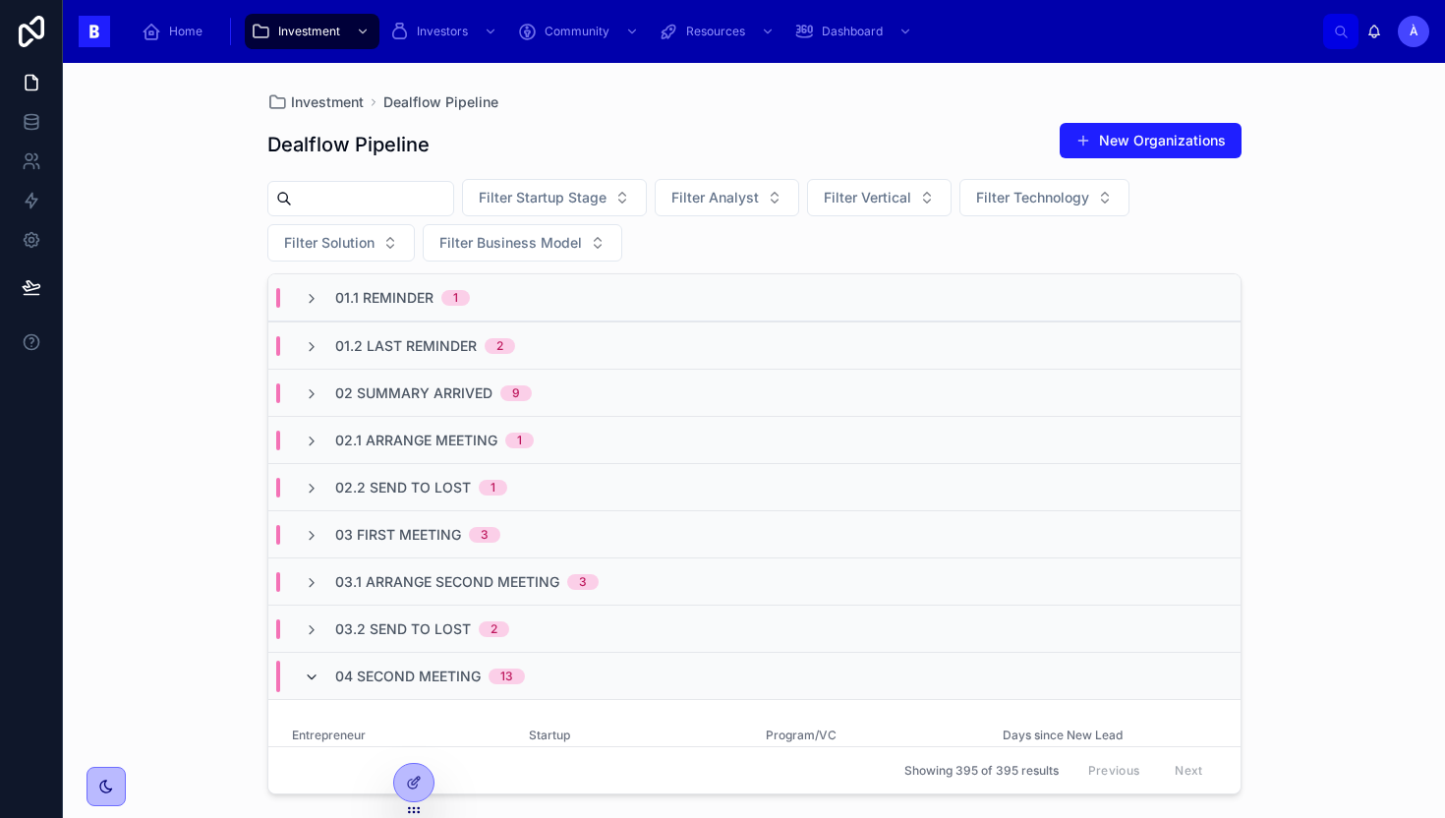
click at [311, 676] on icon at bounding box center [312, 677] width 16 height 16
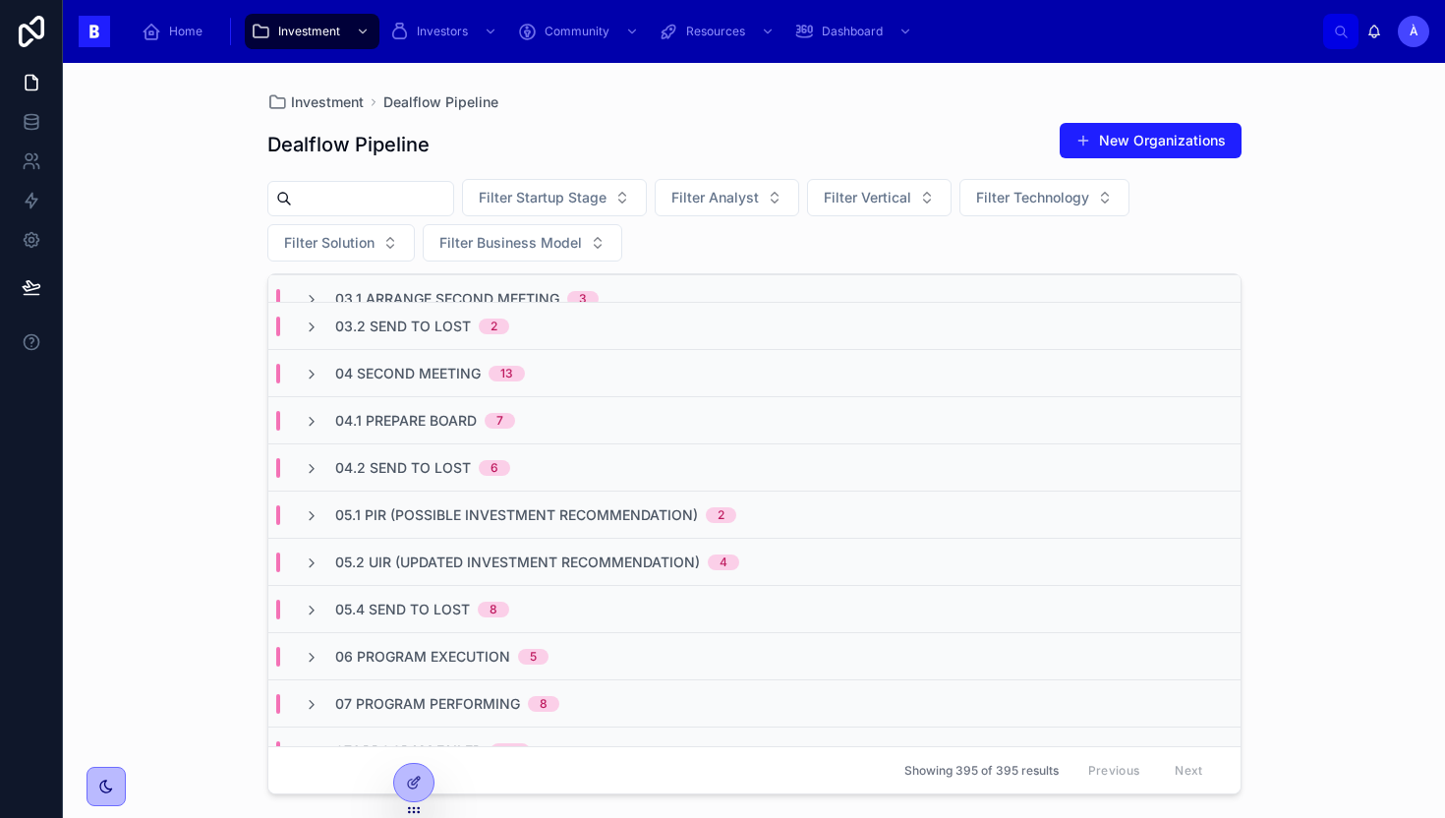
scroll to position [357, 0]
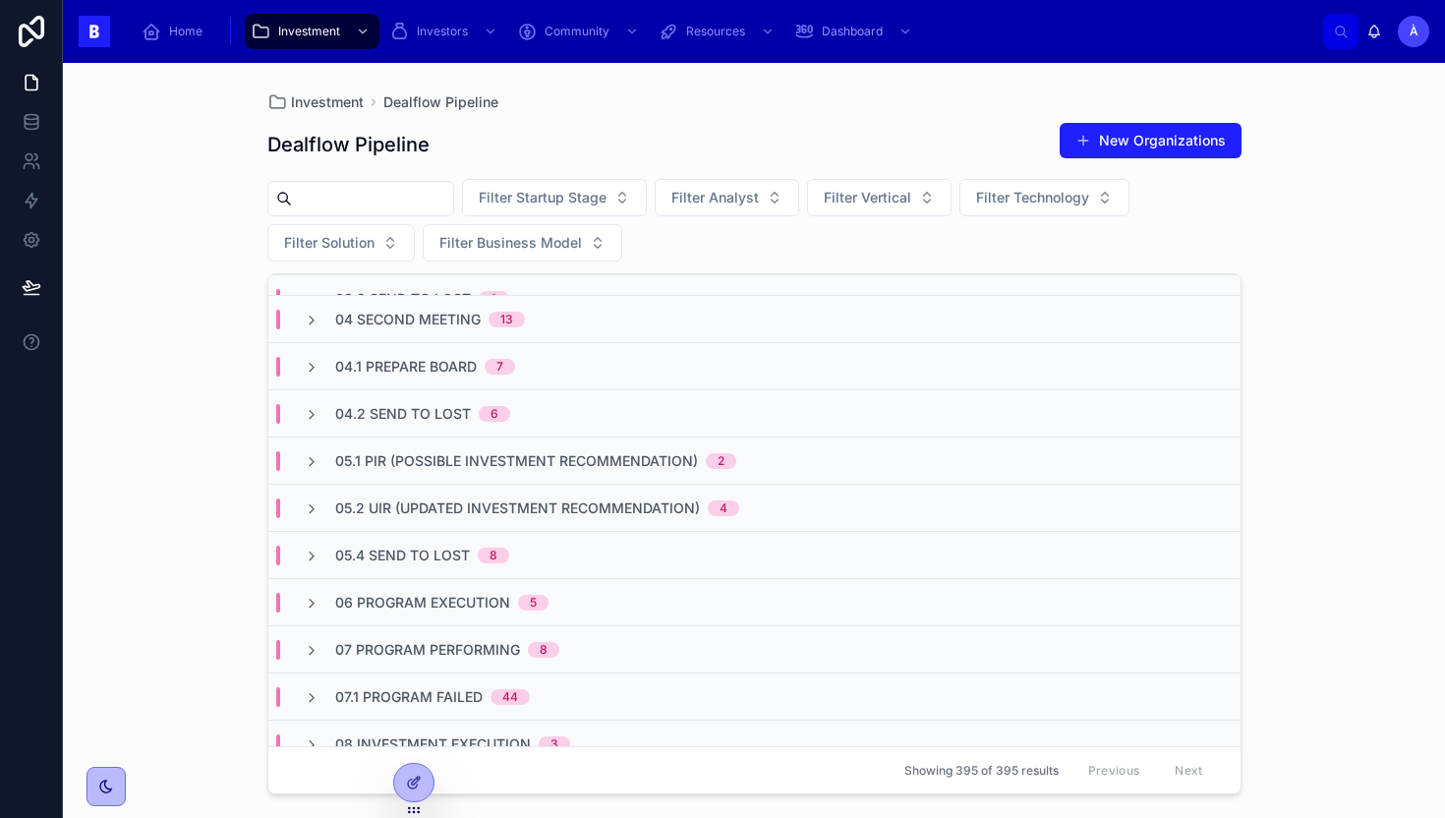
click at [374, 349] on div "04.1 Prepare Board 7" at bounding box center [754, 365] width 972 height 47
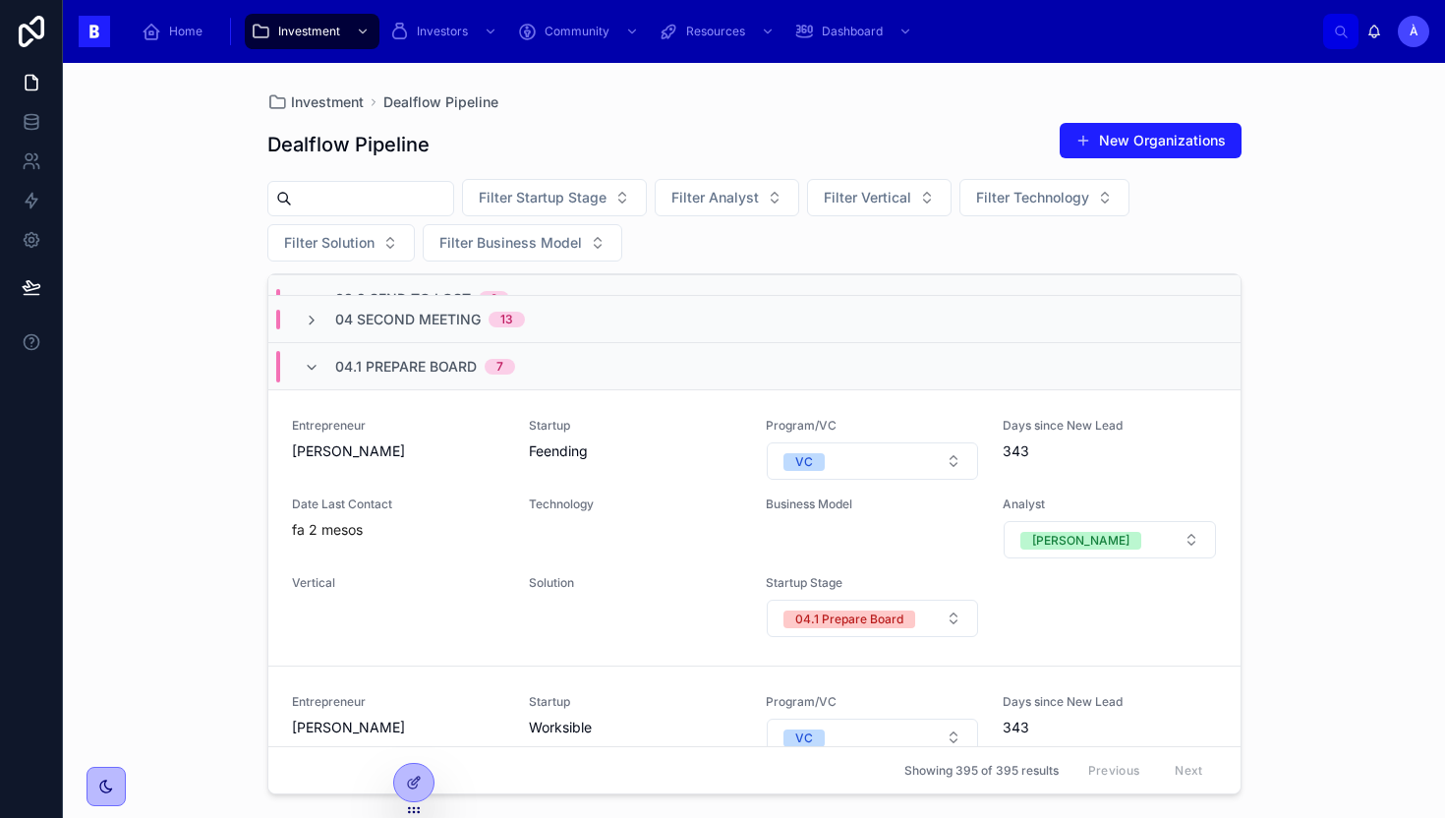
click at [374, 352] on div "04.1 Prepare Board 7" at bounding box center [425, 366] width 180 height 31
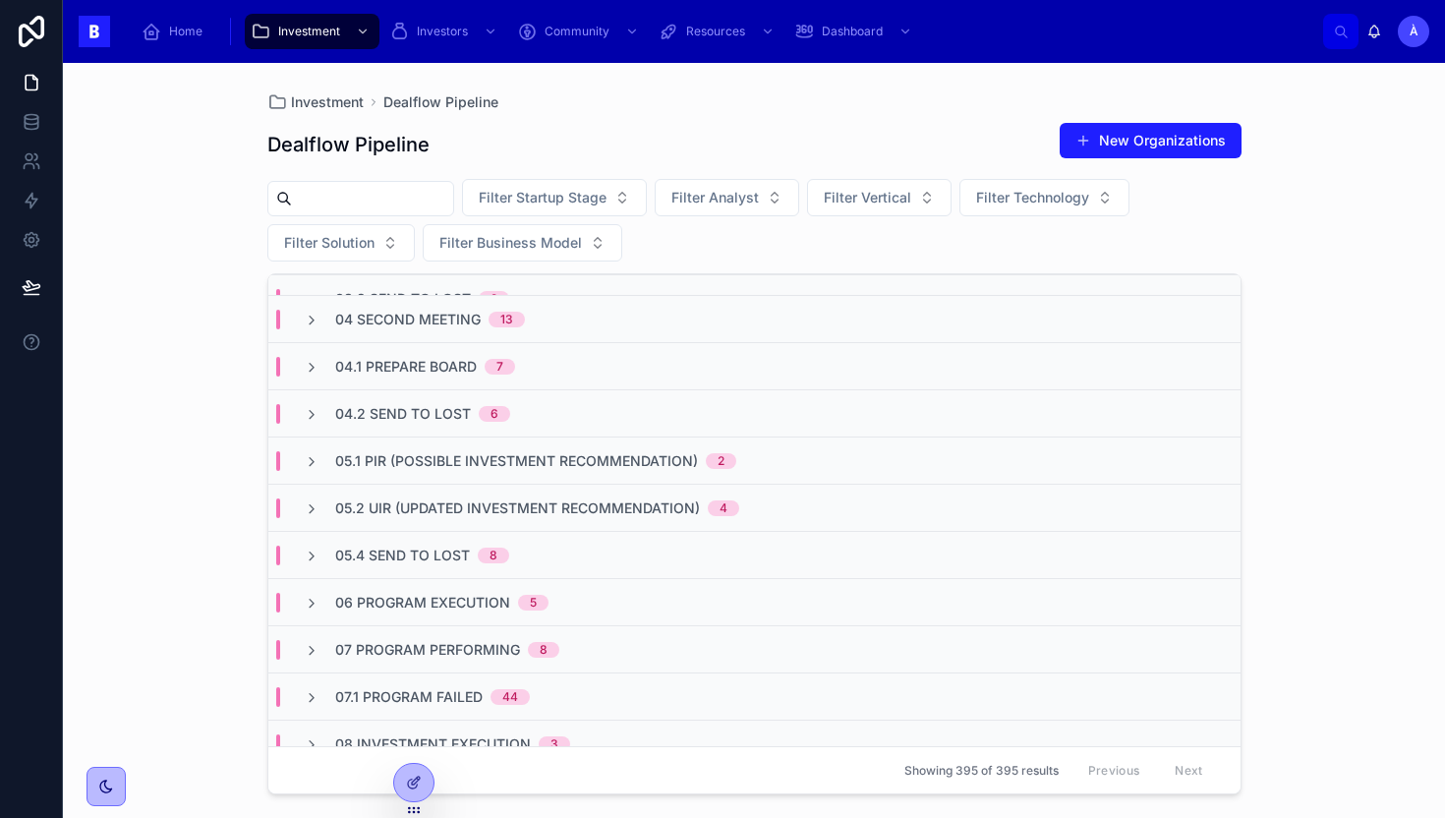
click at [374, 352] on div "04.1 Prepare Board 7" at bounding box center [754, 365] width 972 height 47
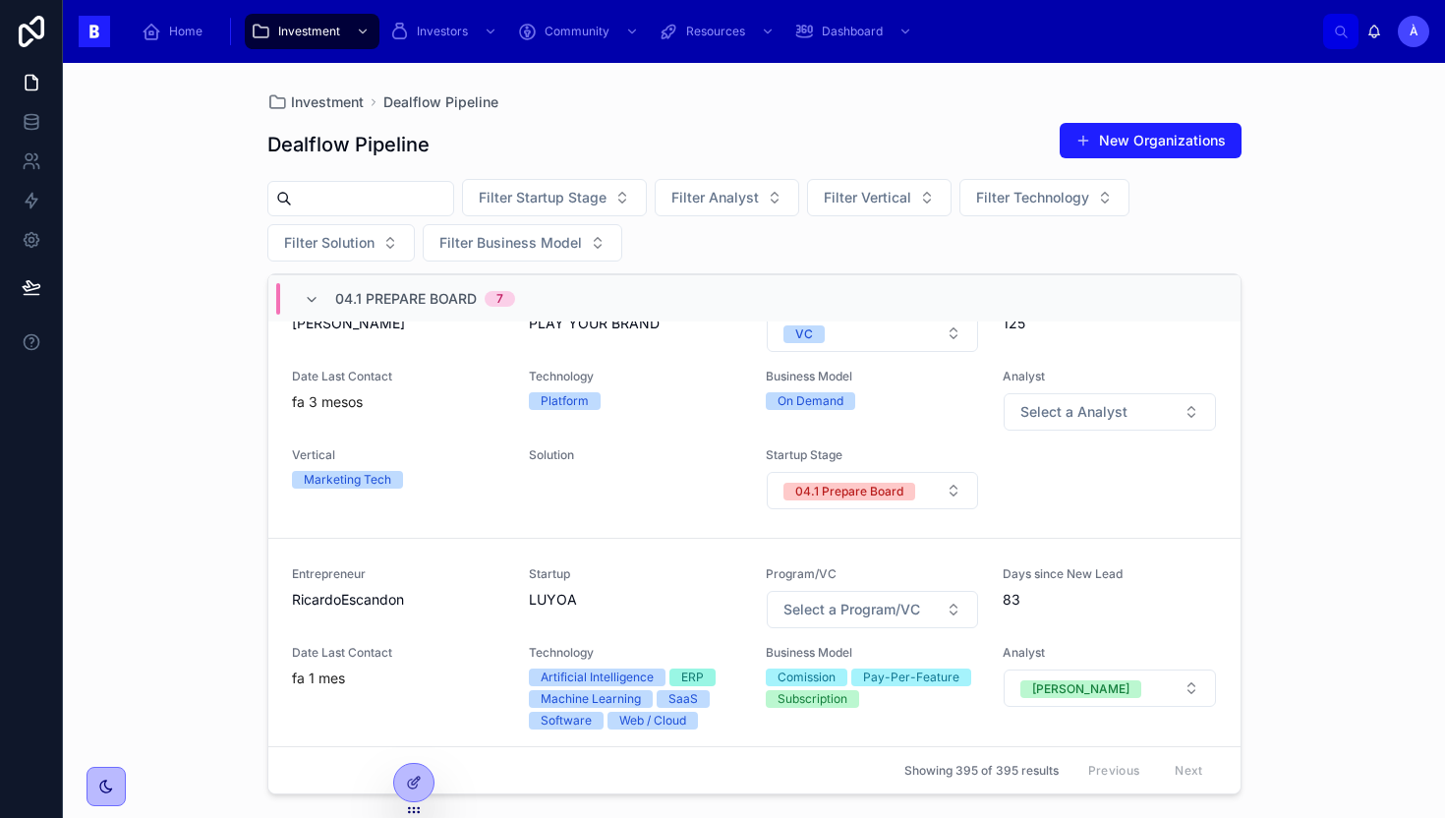
scroll to position [1038, 0]
click at [371, 287] on div "04.1 Prepare Board 7" at bounding box center [425, 298] width 180 height 31
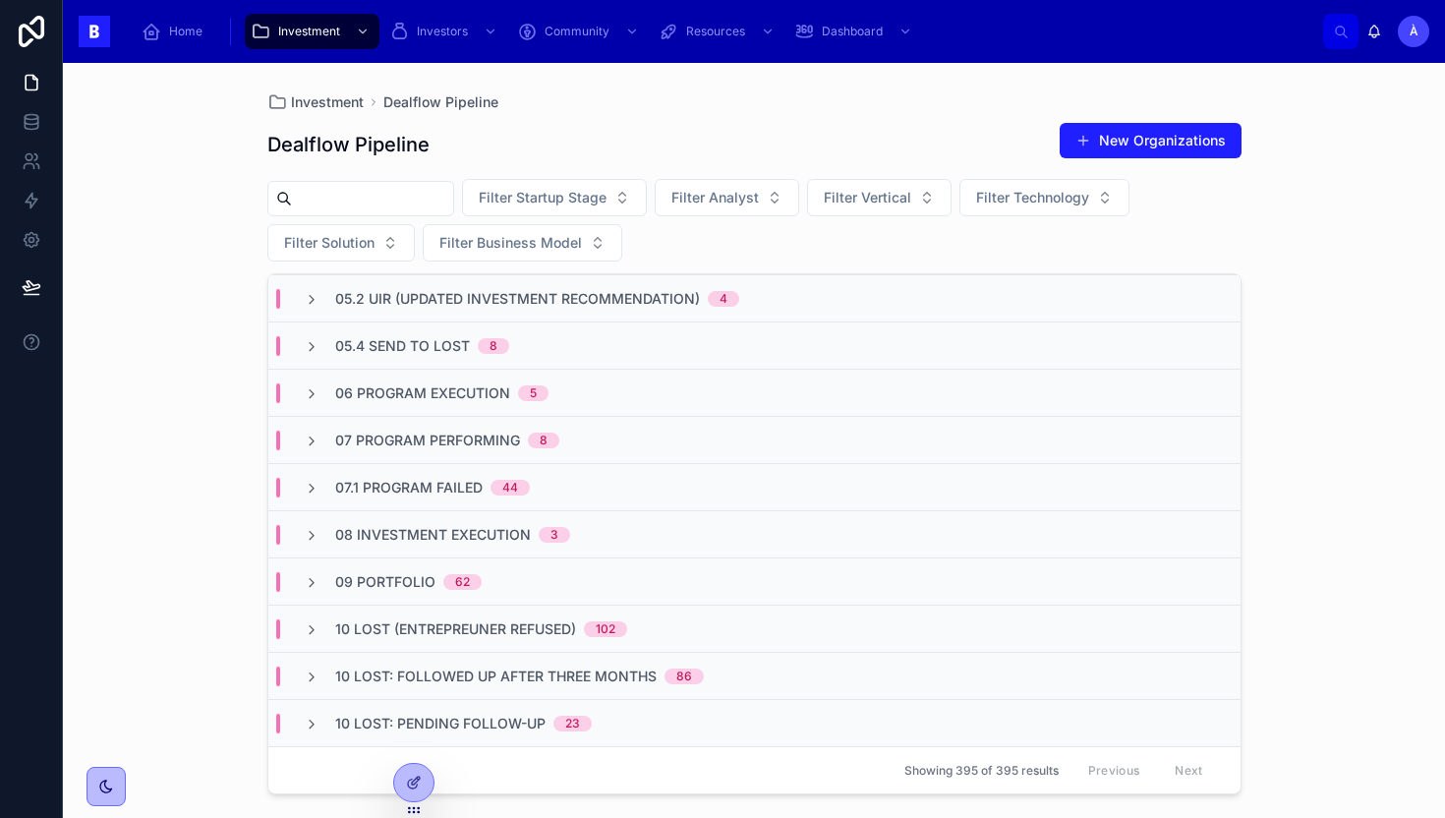
scroll to position [0, 0]
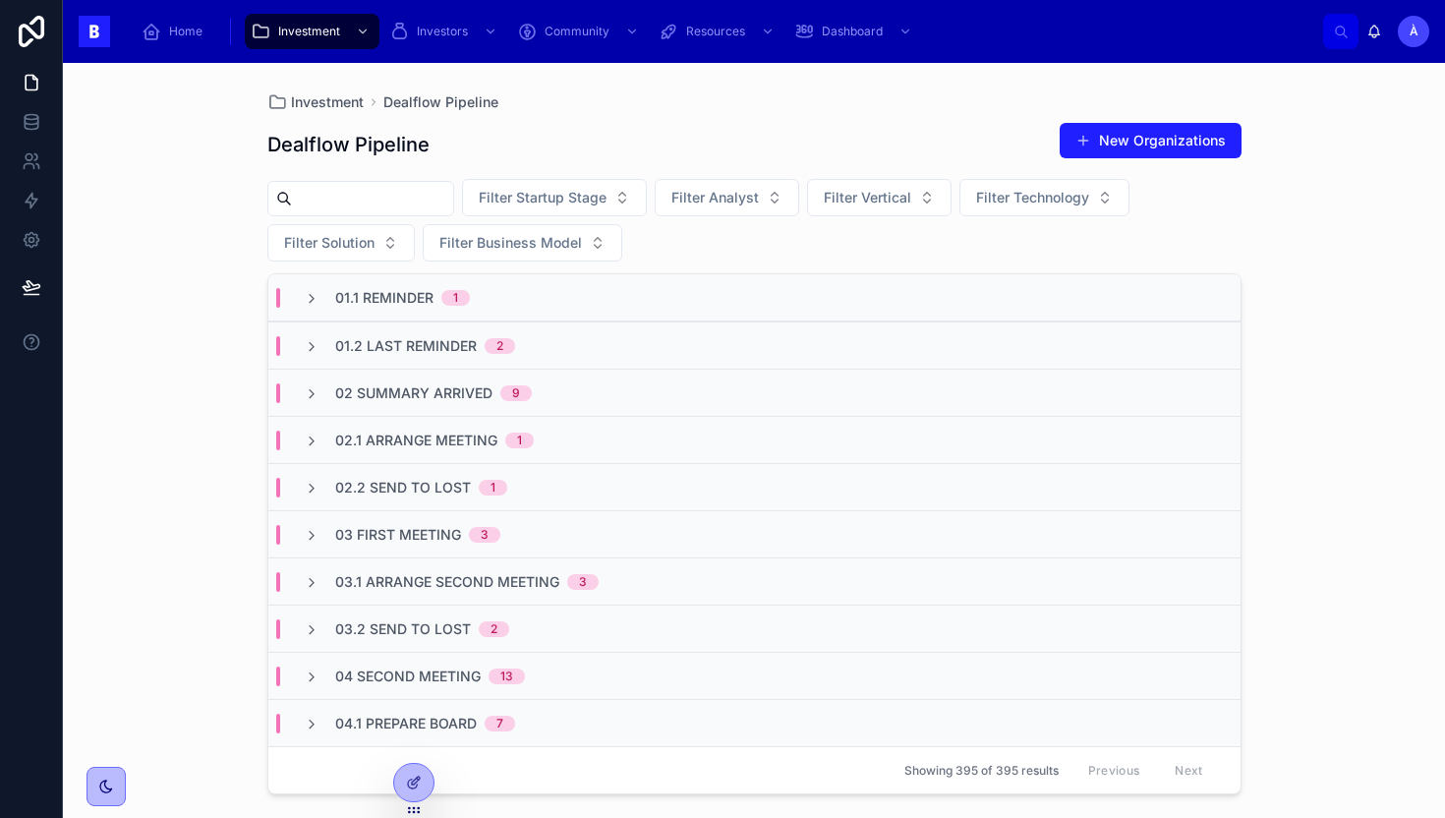
click at [390, 306] on span "01.1 Reminder" at bounding box center [384, 298] width 98 height 20
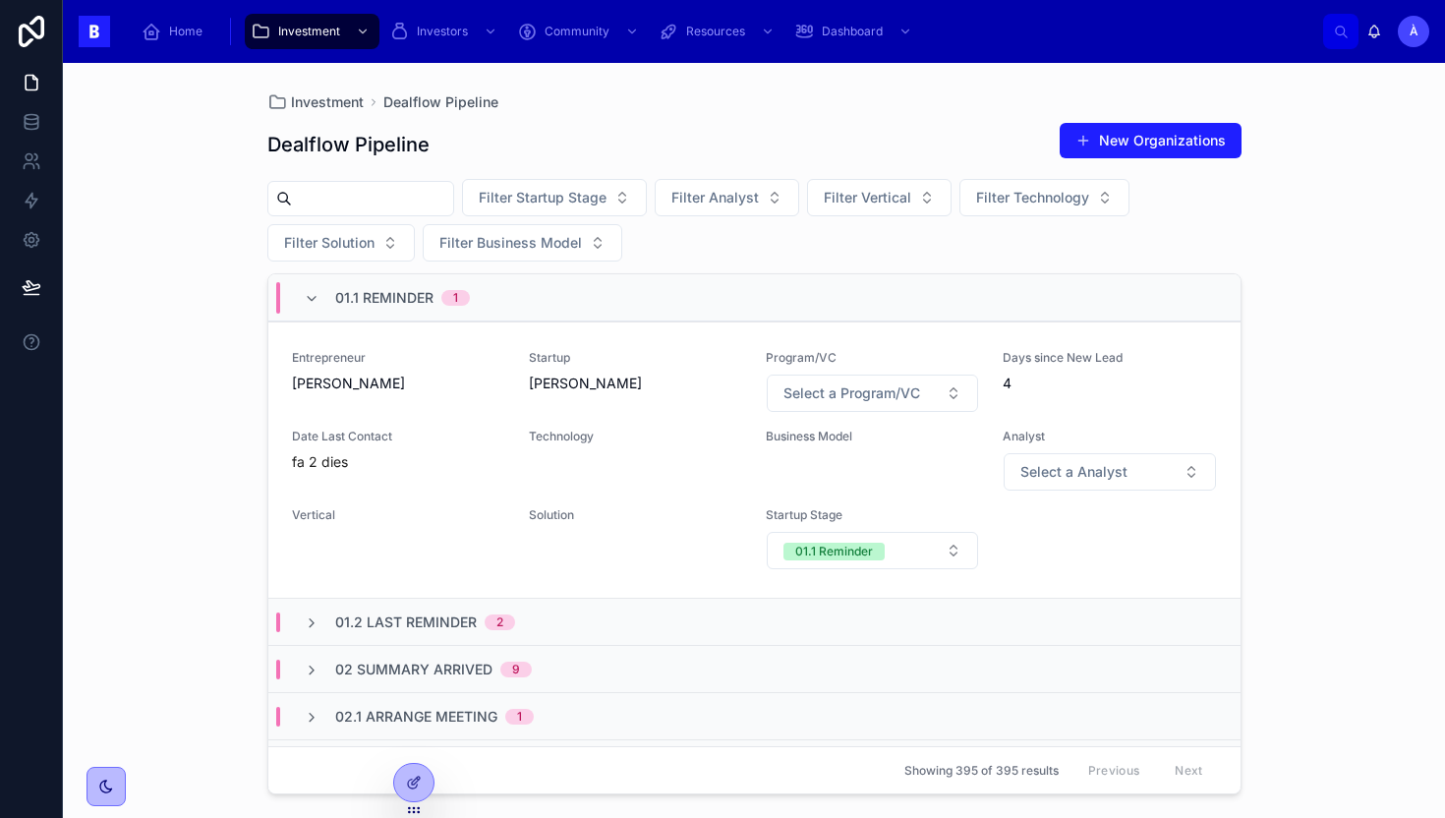
click at [390, 306] on span "01.1 Reminder" at bounding box center [384, 298] width 98 height 20
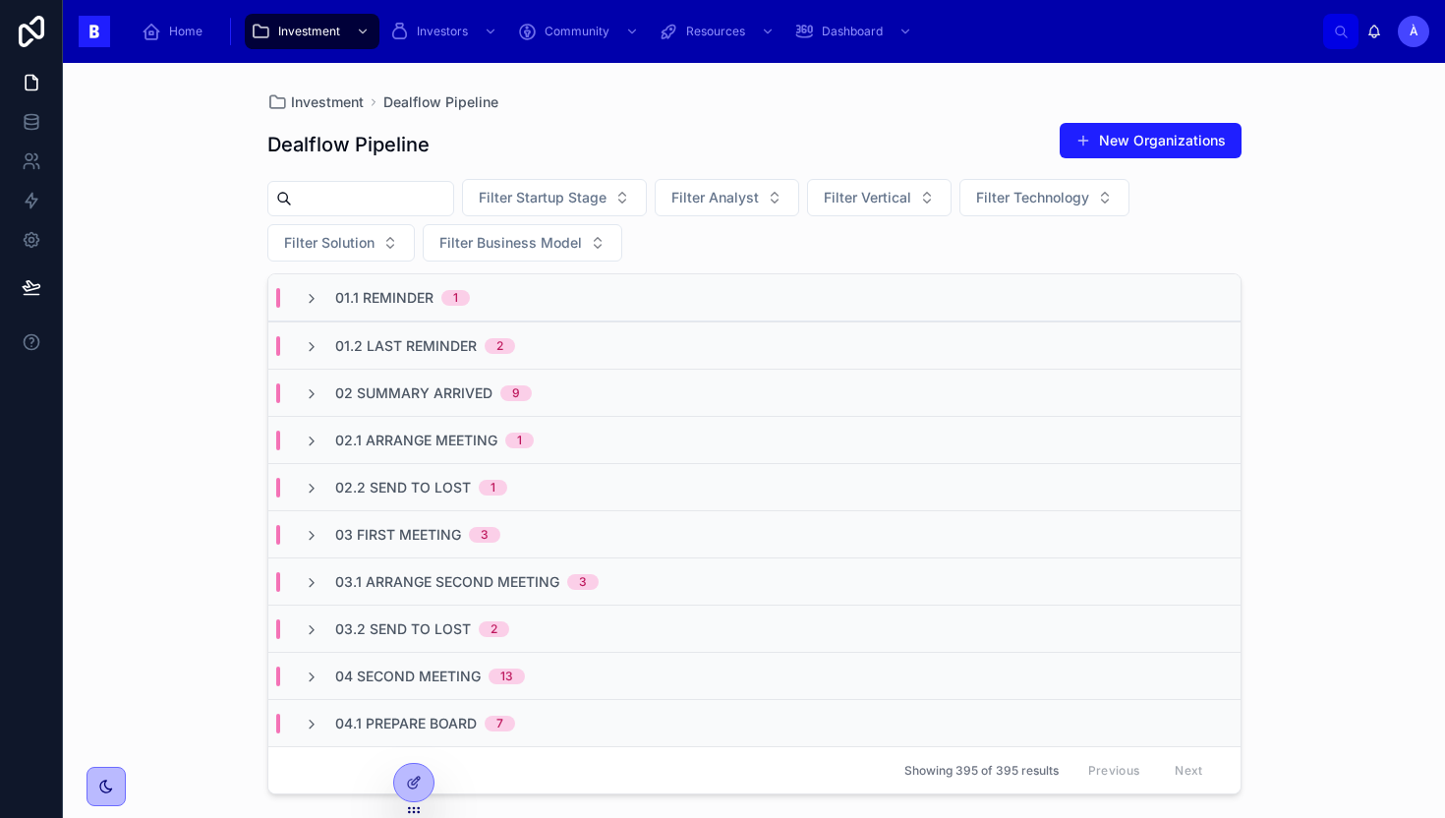
click at [385, 352] on span "01.2 Last Reminder" at bounding box center [406, 346] width 142 height 20
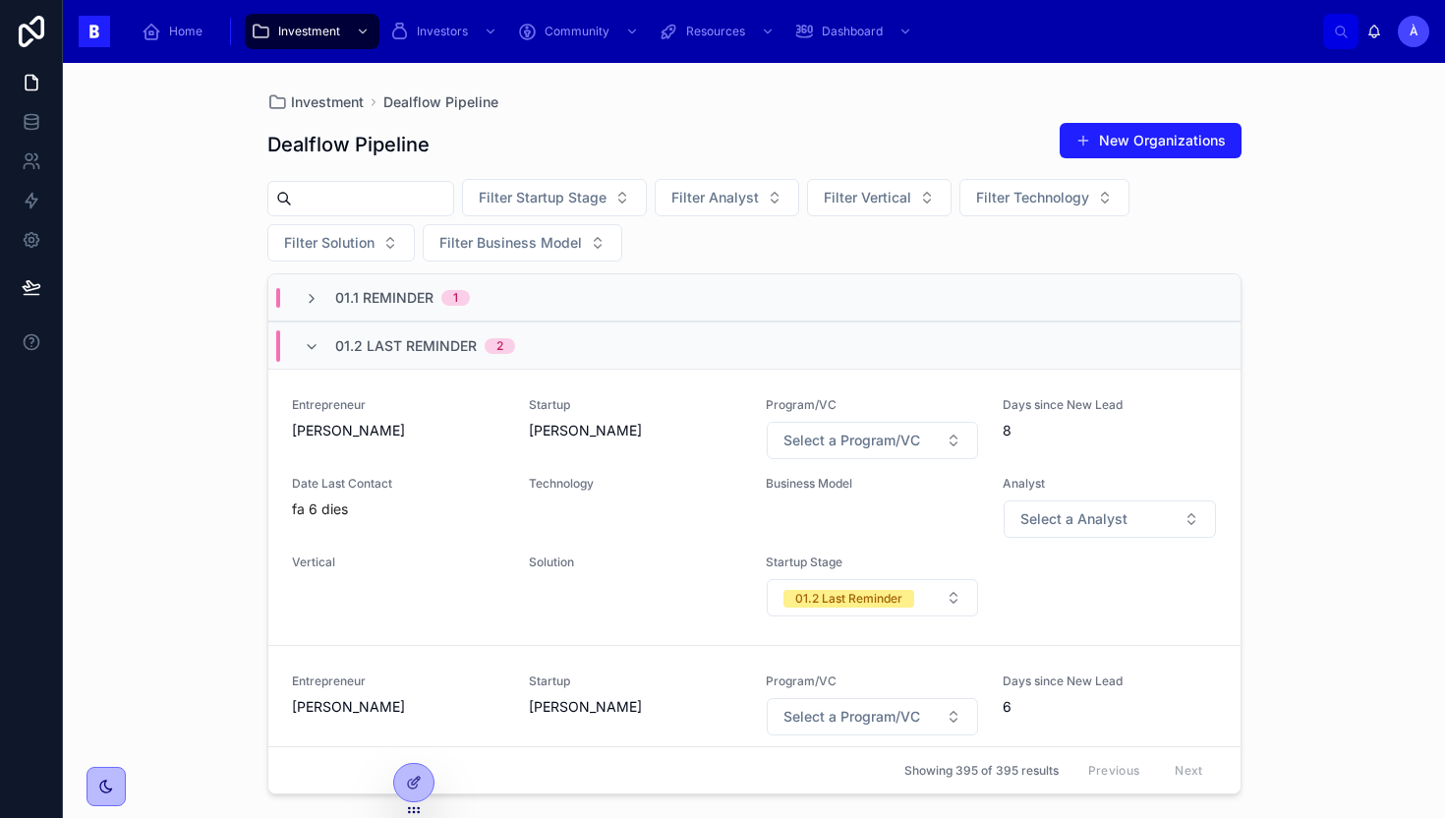
click at [385, 352] on span "01.2 Last Reminder" at bounding box center [406, 346] width 142 height 20
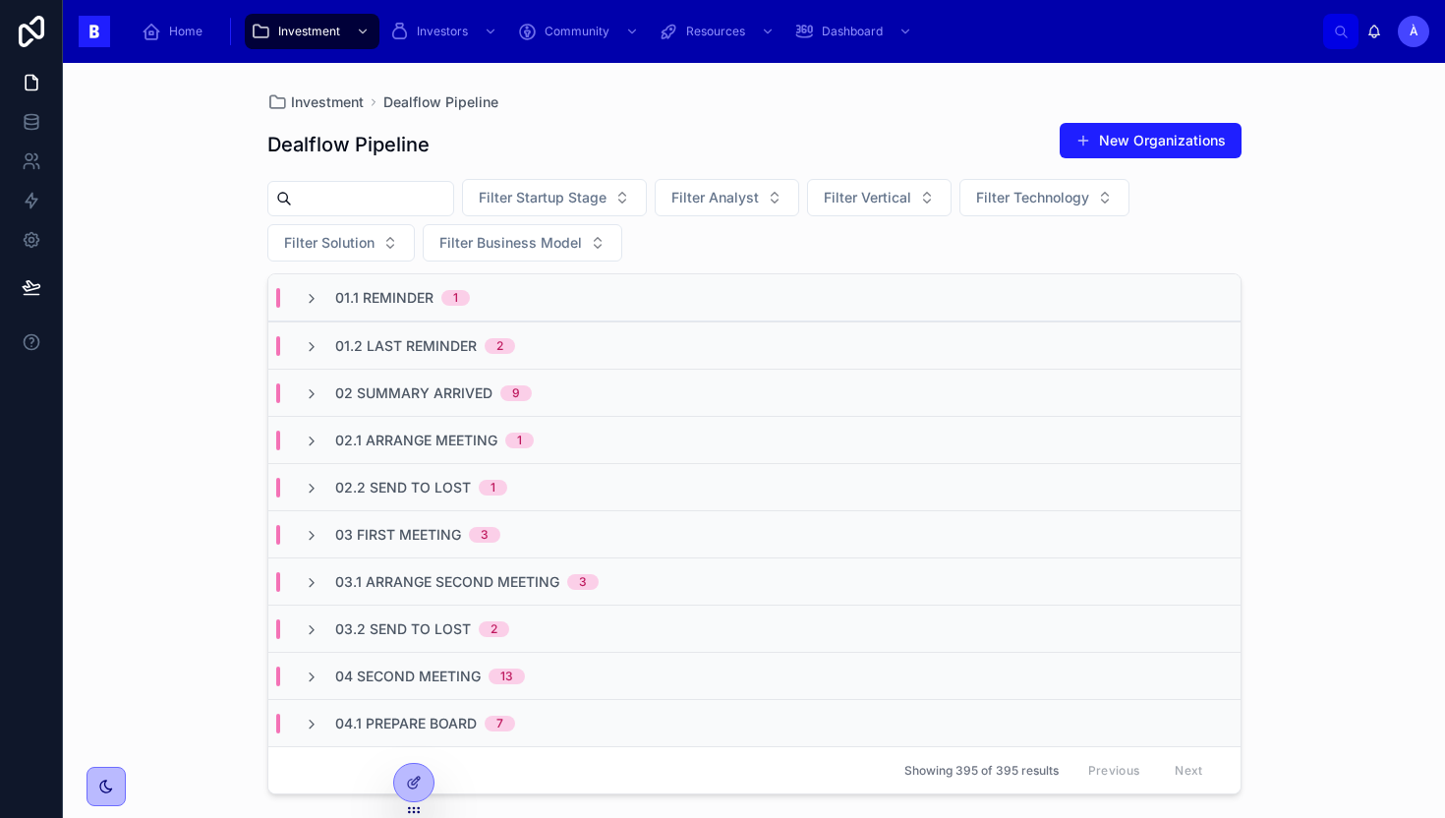
click at [372, 375] on div "02 Summary Arrived 9" at bounding box center [754, 392] width 972 height 47
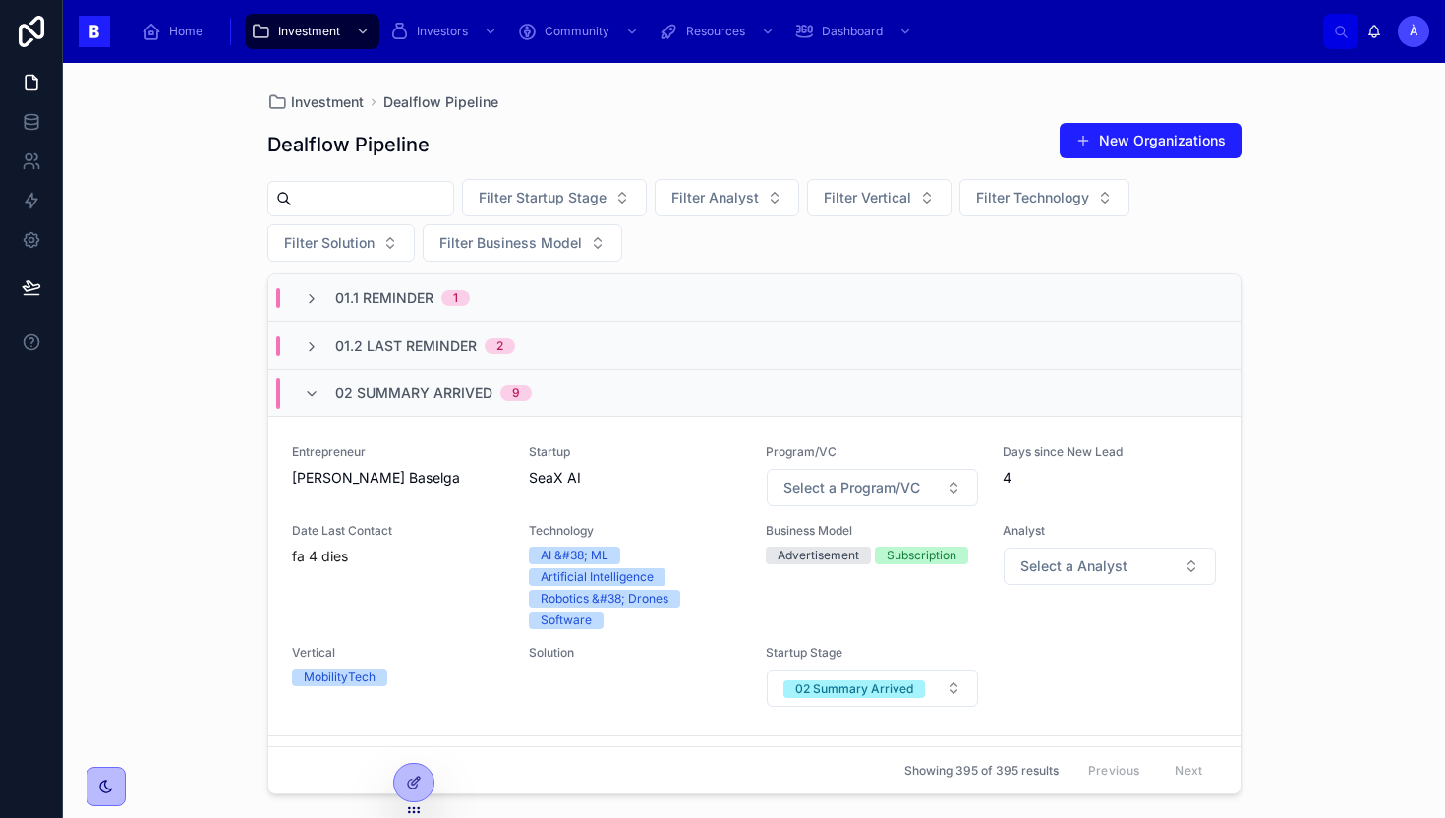
click at [372, 377] on div "02 Summary Arrived 9" at bounding box center [433, 392] width 197 height 31
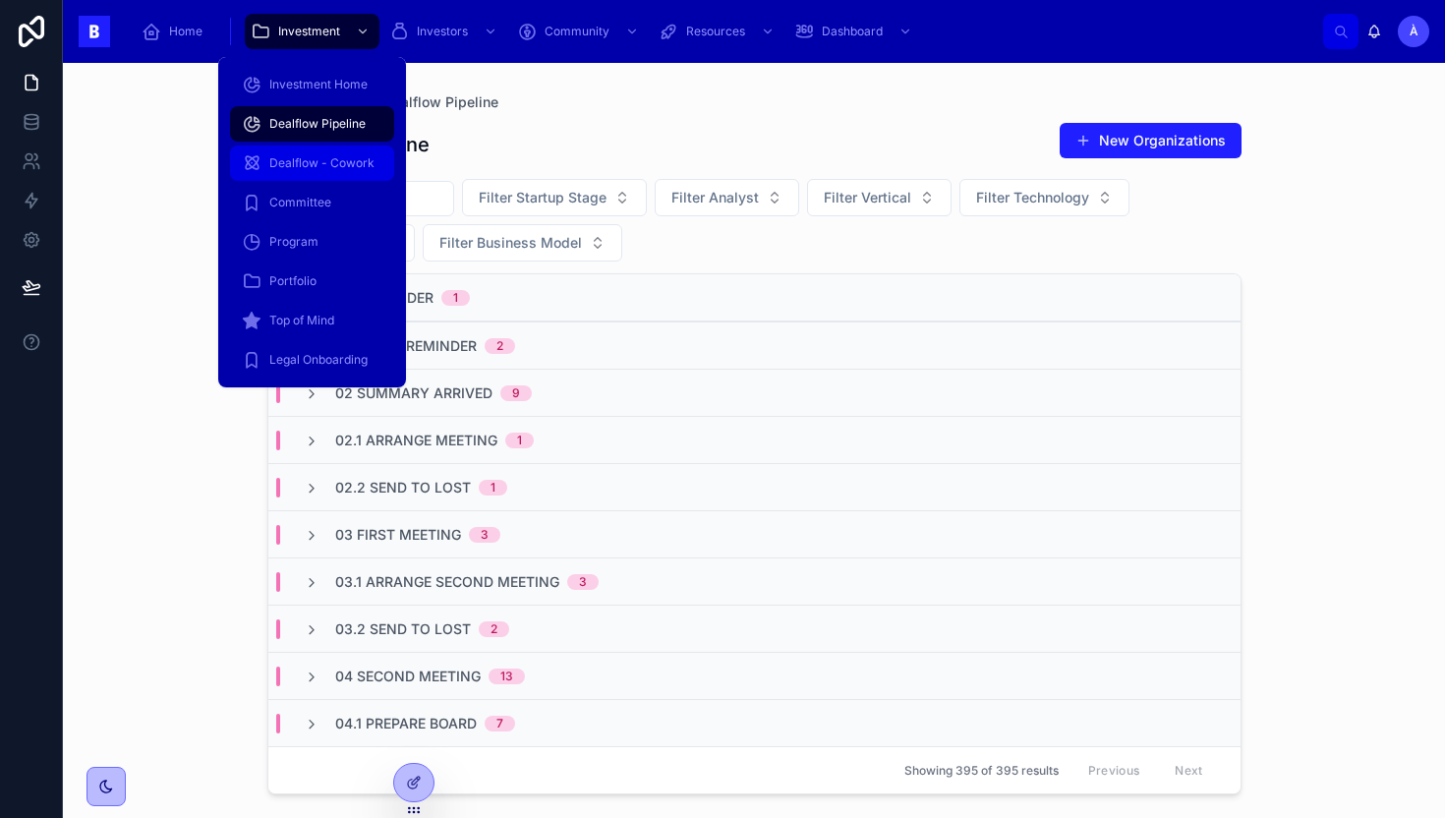
click at [285, 145] on link "Dealflow - Cowork" at bounding box center [312, 162] width 164 height 35
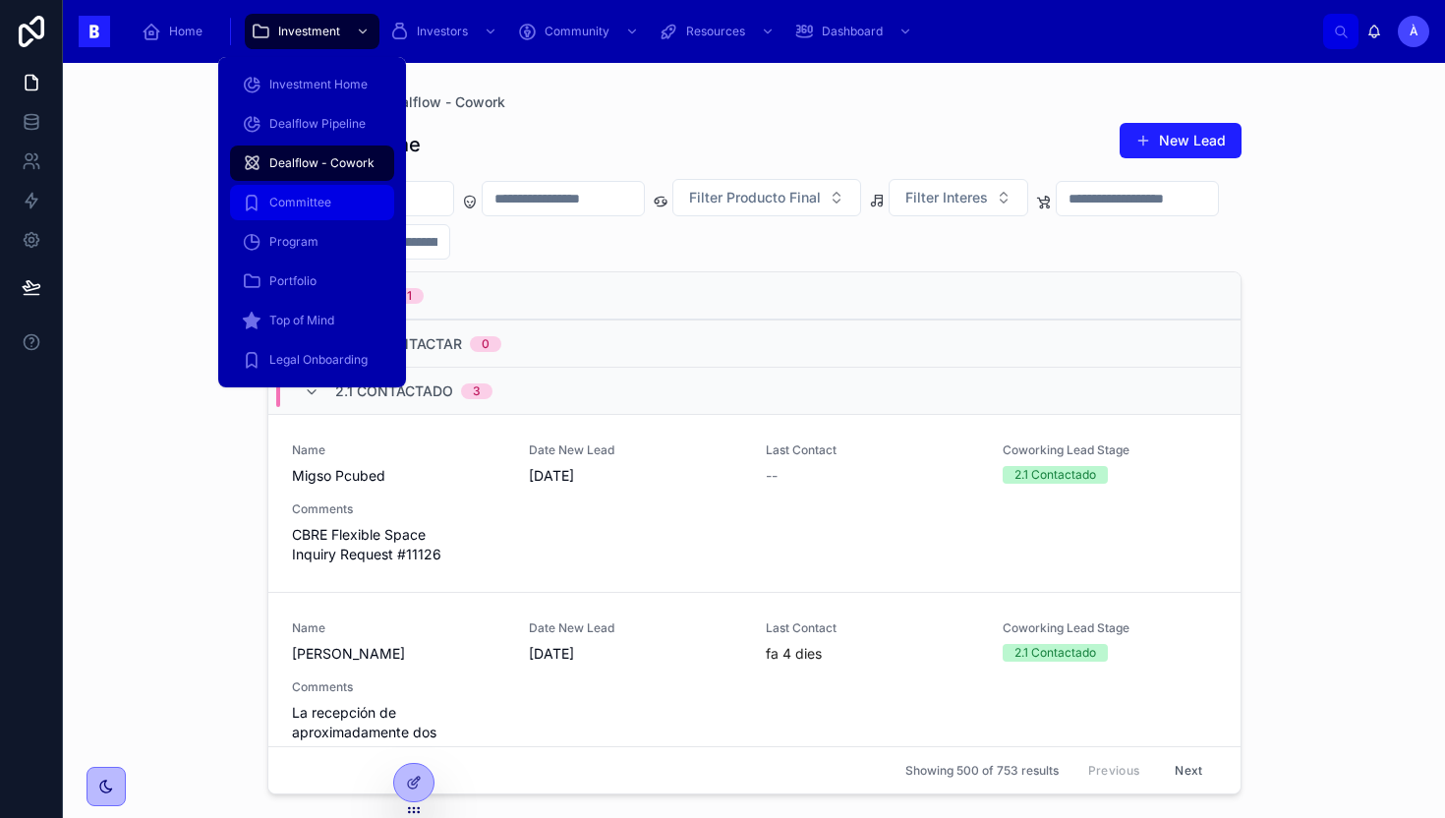
click at [298, 208] on span "Committee" at bounding box center [300, 203] width 62 height 16
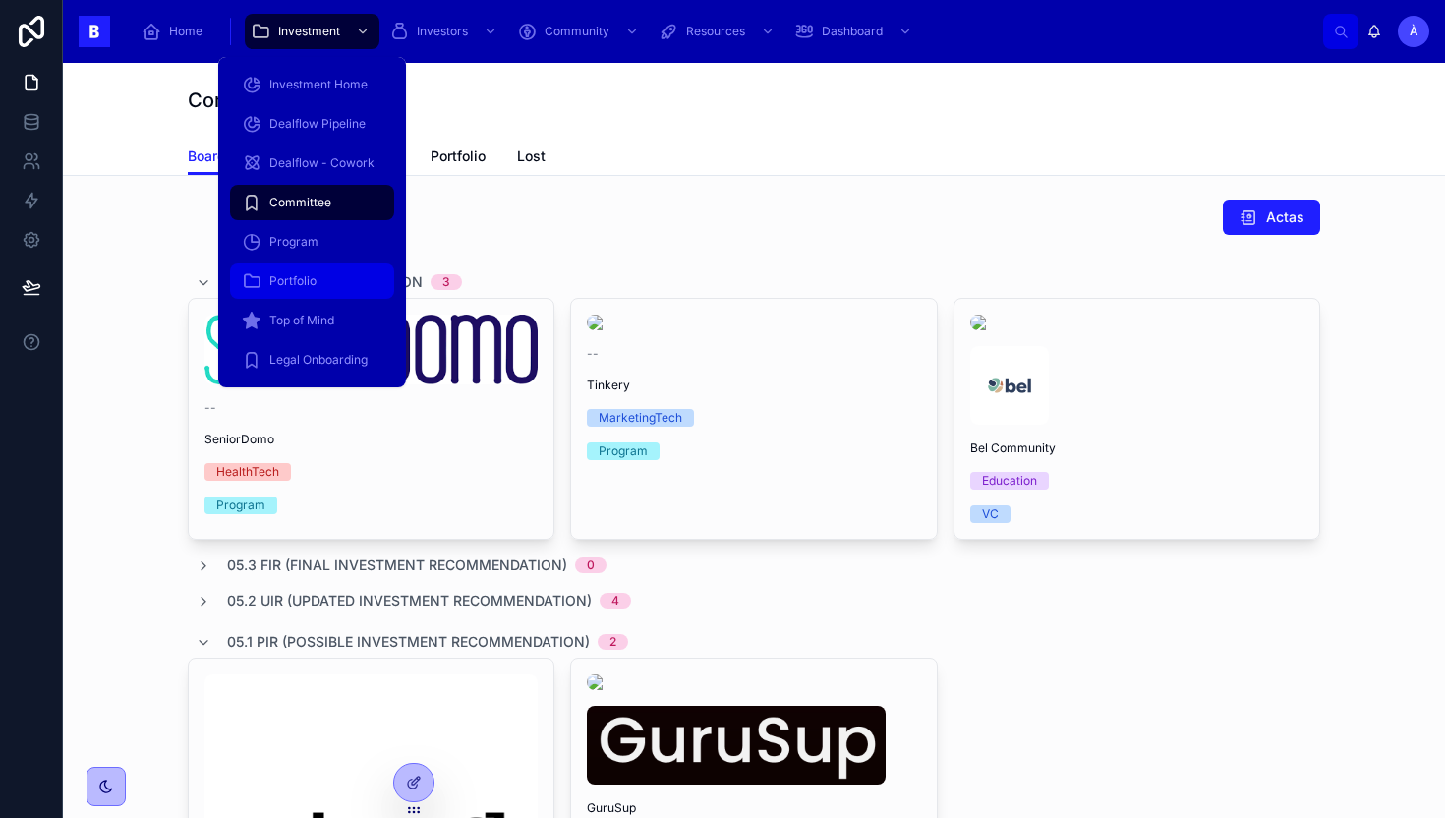
click at [305, 277] on span "Portfolio" at bounding box center [292, 281] width 47 height 16
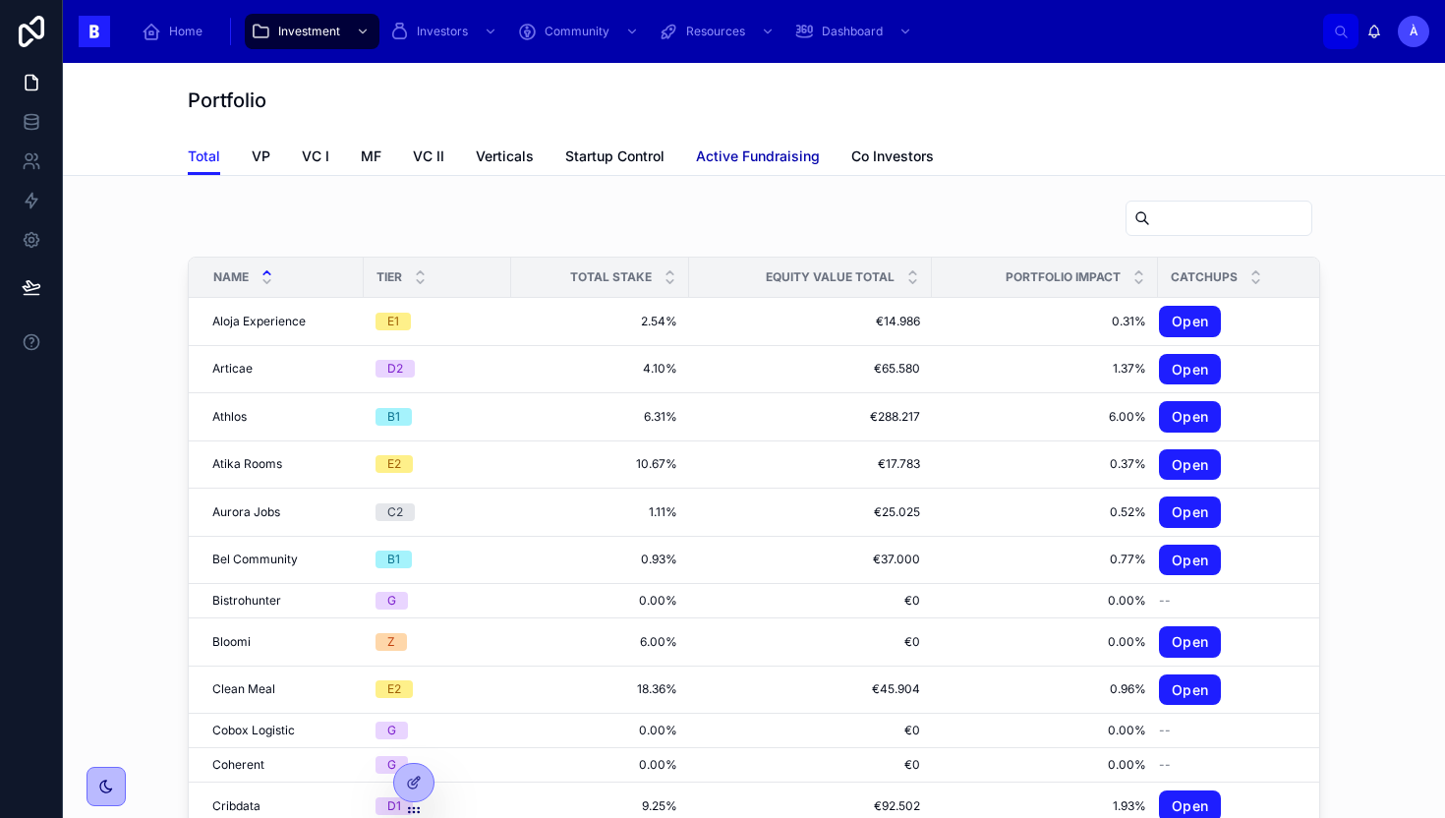
click at [732, 149] on span "Active Fundraising" at bounding box center [758, 156] width 124 height 20
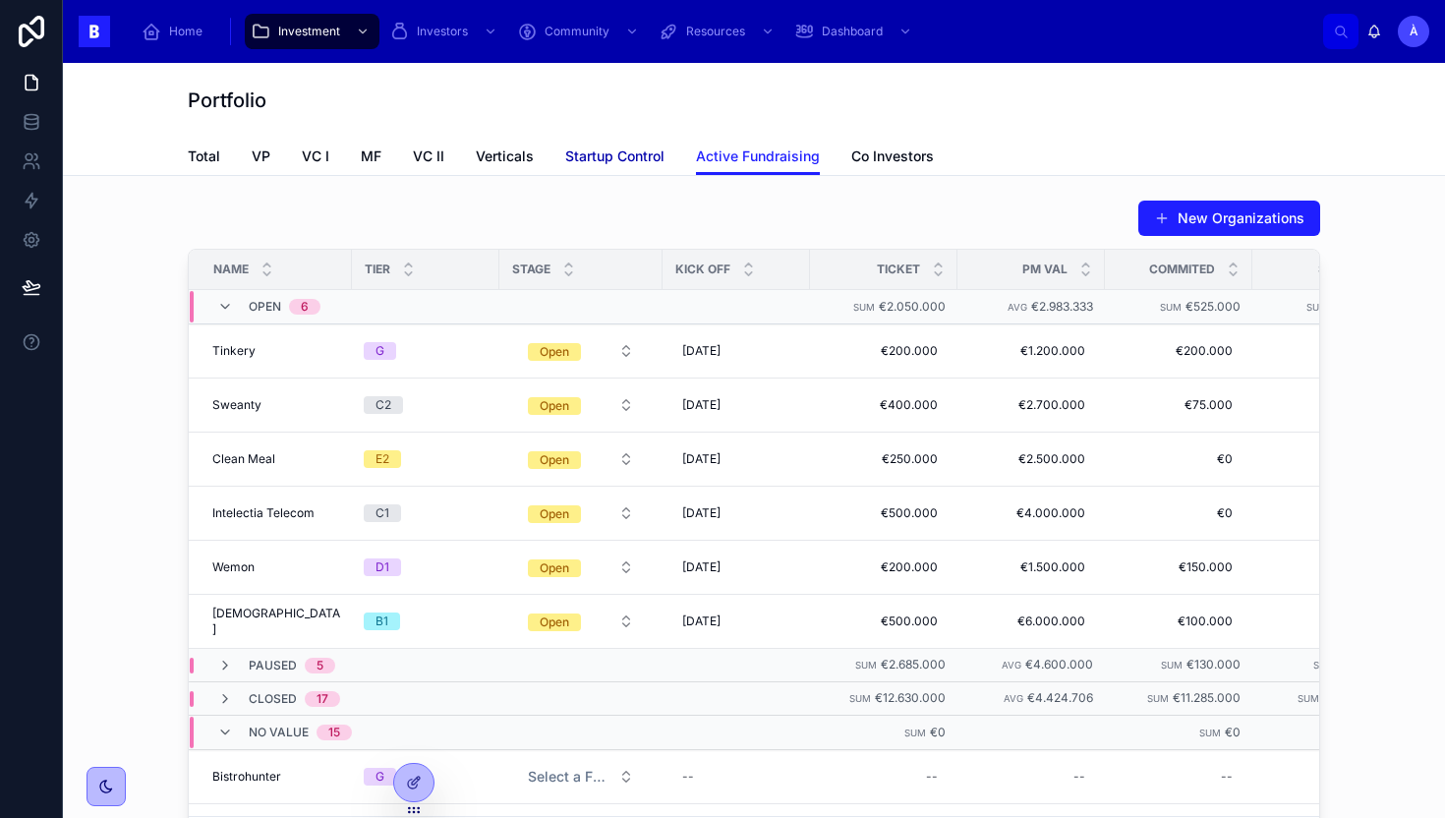
click at [638, 146] on span "Startup Control" at bounding box center [614, 156] width 99 height 20
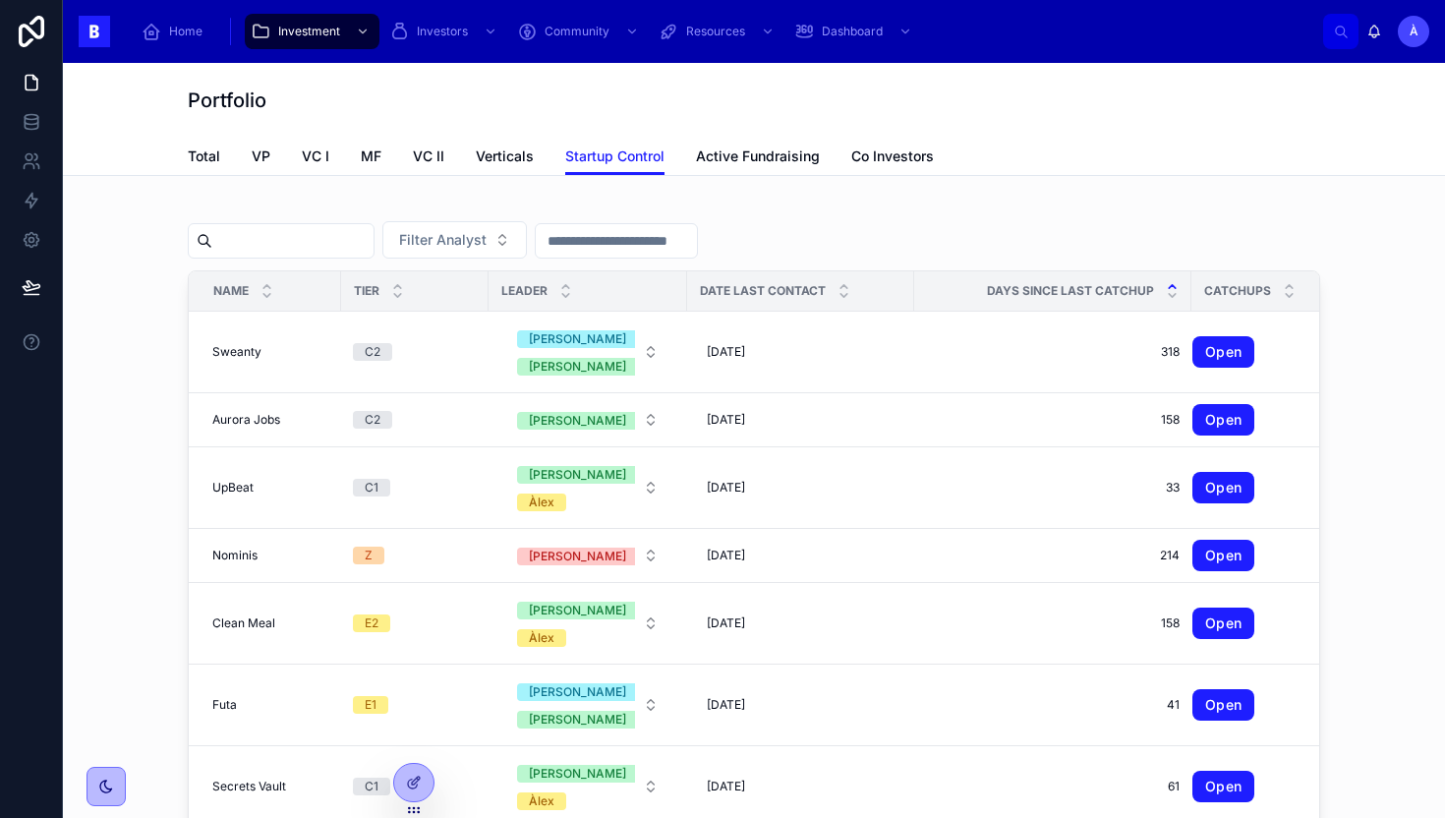
click at [1166, 287] on icon at bounding box center [1172, 286] width 13 height 13
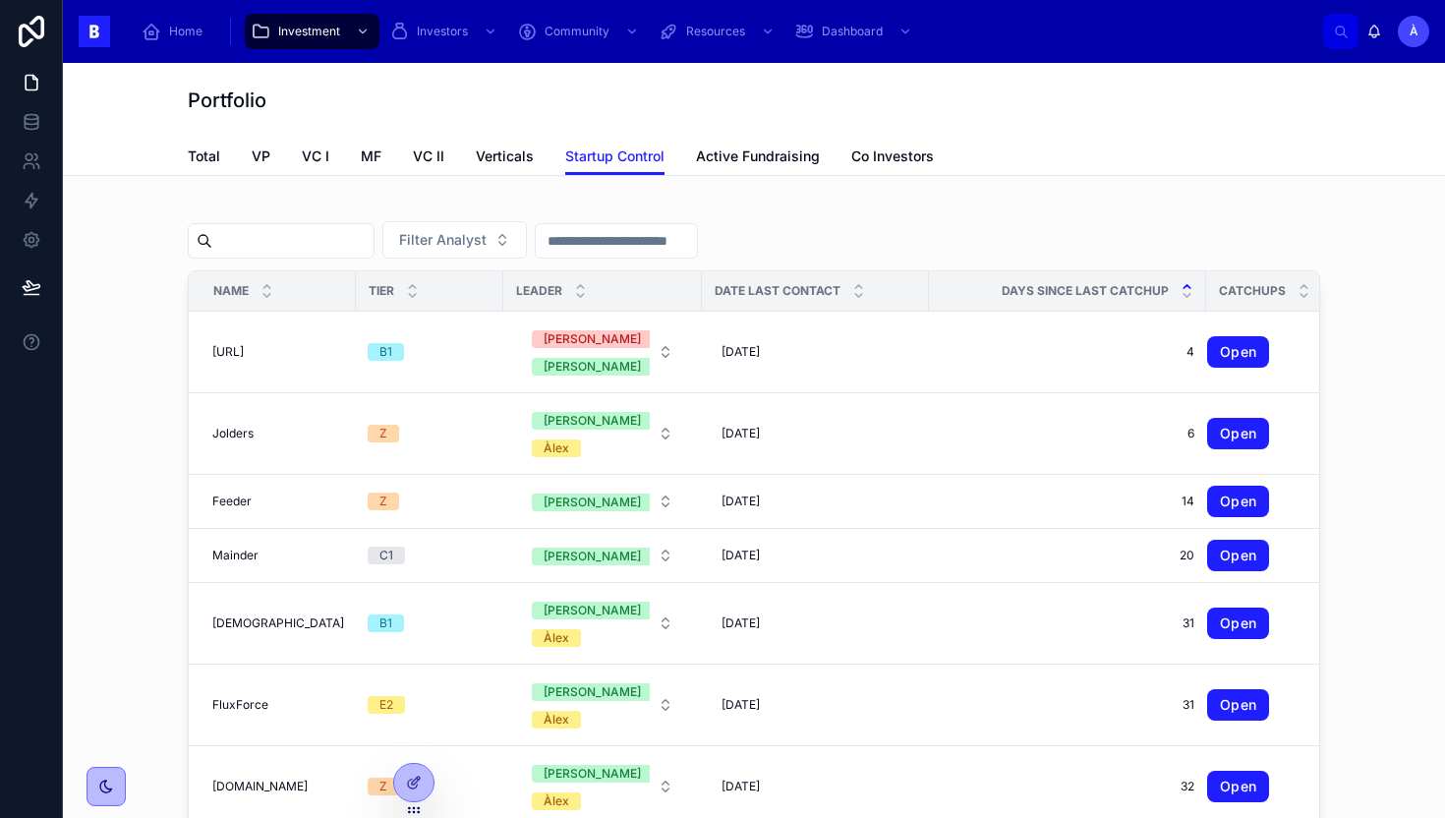
click at [1183, 286] on icon at bounding box center [1186, 286] width 7 height 3
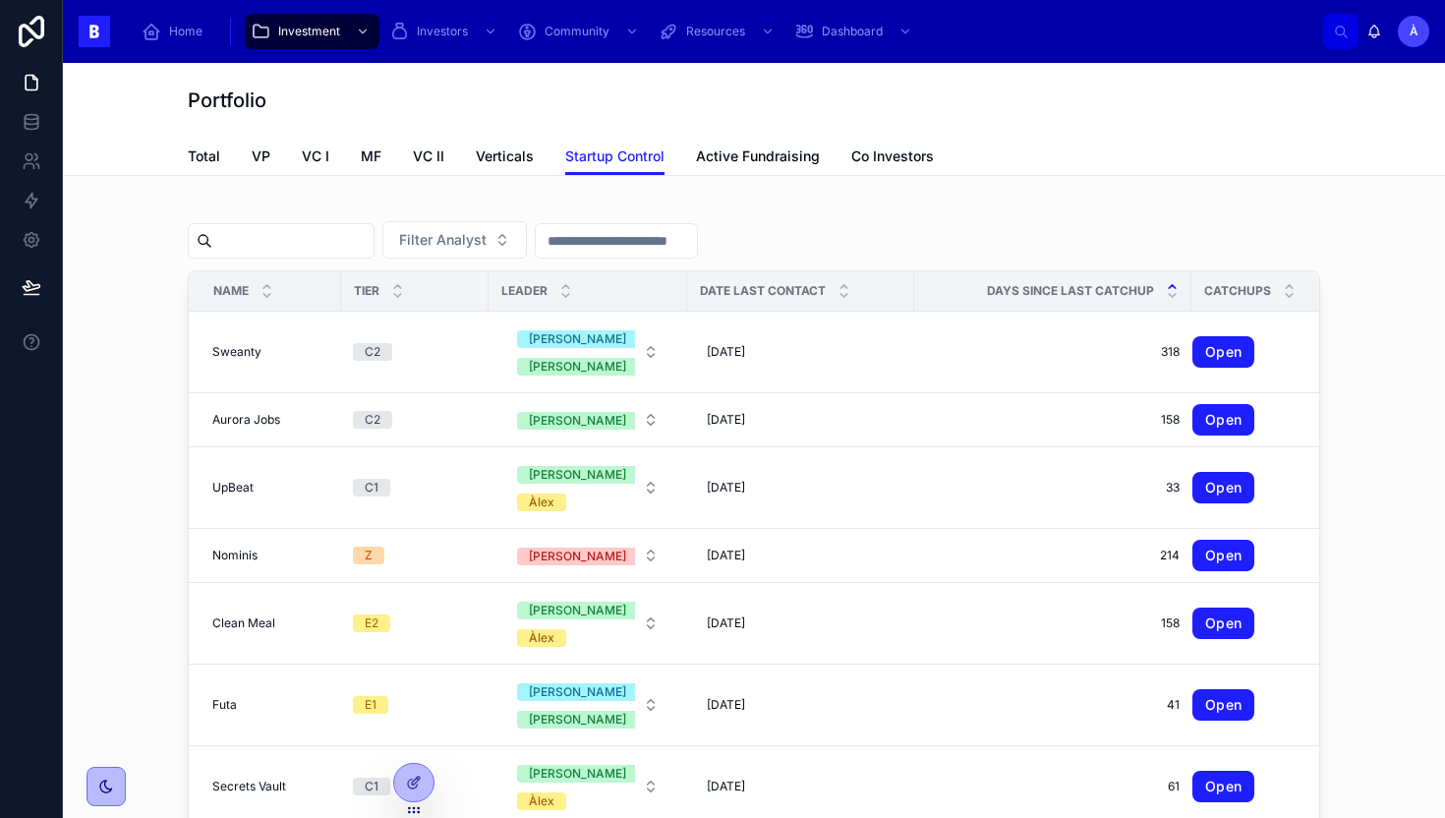
click at [1166, 283] on icon at bounding box center [1172, 286] width 13 height 13
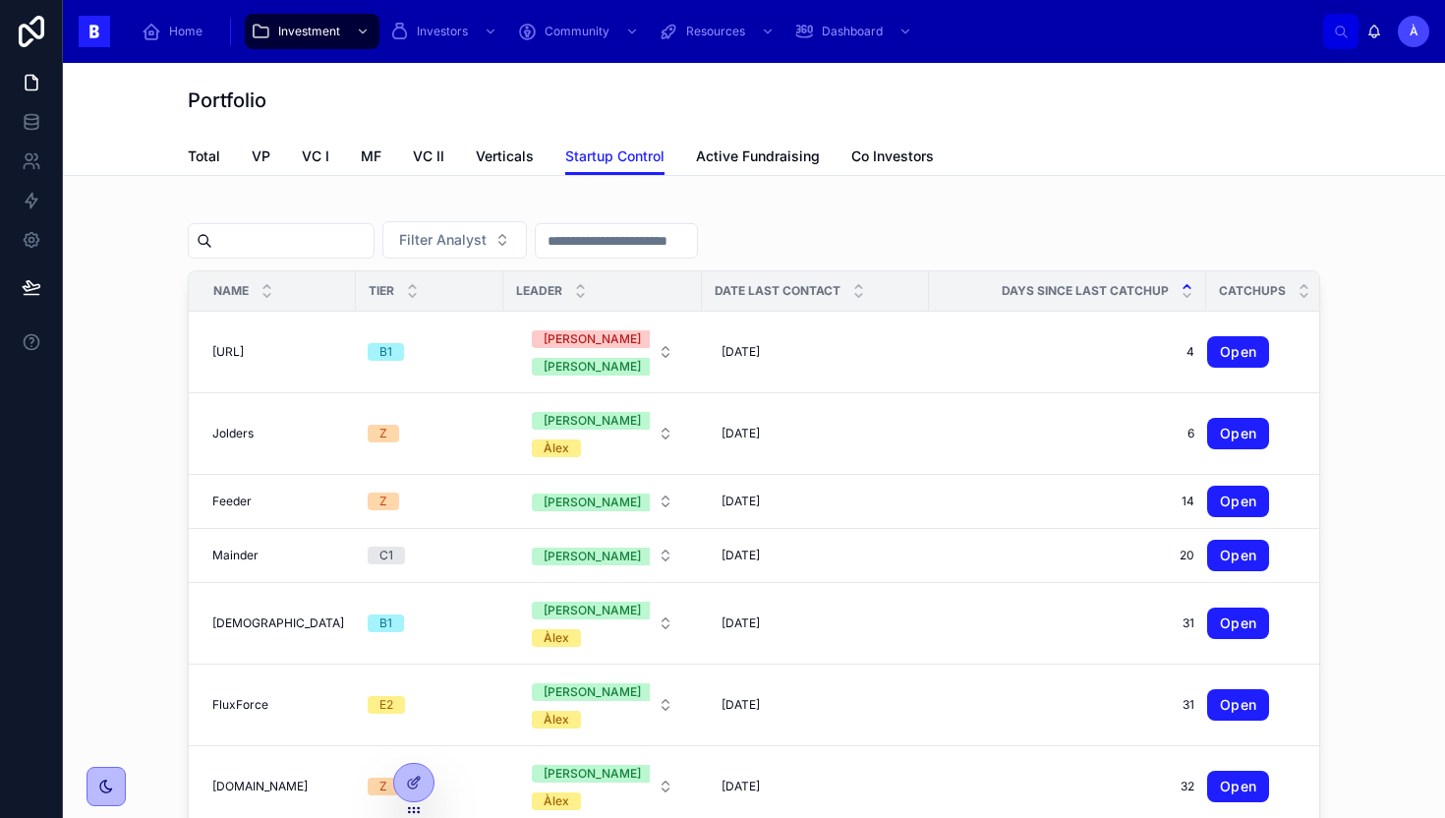
click at [1157, 302] on div "Days since Last CatchUp" at bounding box center [1067, 290] width 275 height 37
click at [1180, 299] on icon at bounding box center [1186, 295] width 13 height 13
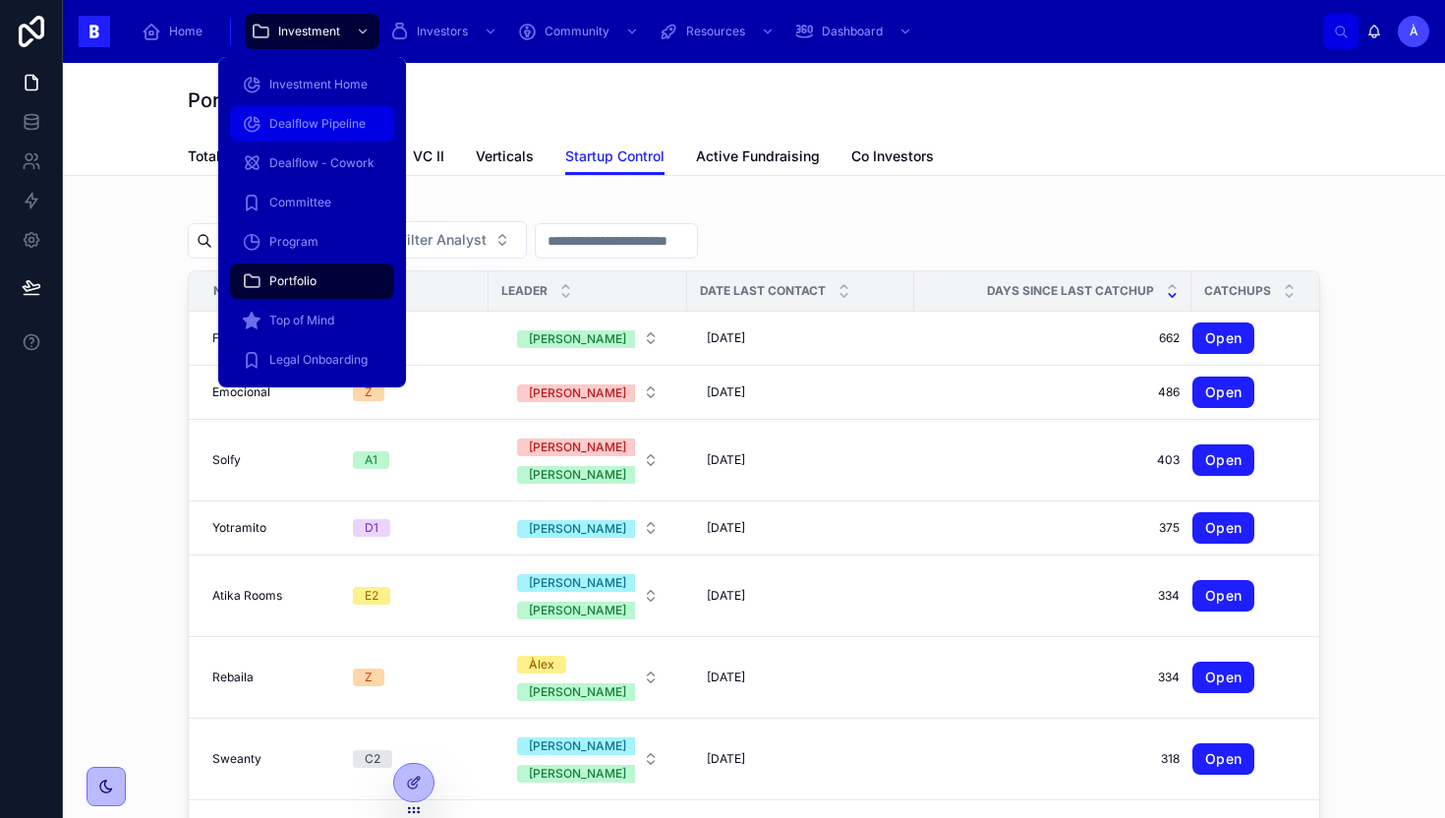
click at [320, 130] on span "Dealflow Pipeline" at bounding box center [317, 124] width 96 height 16
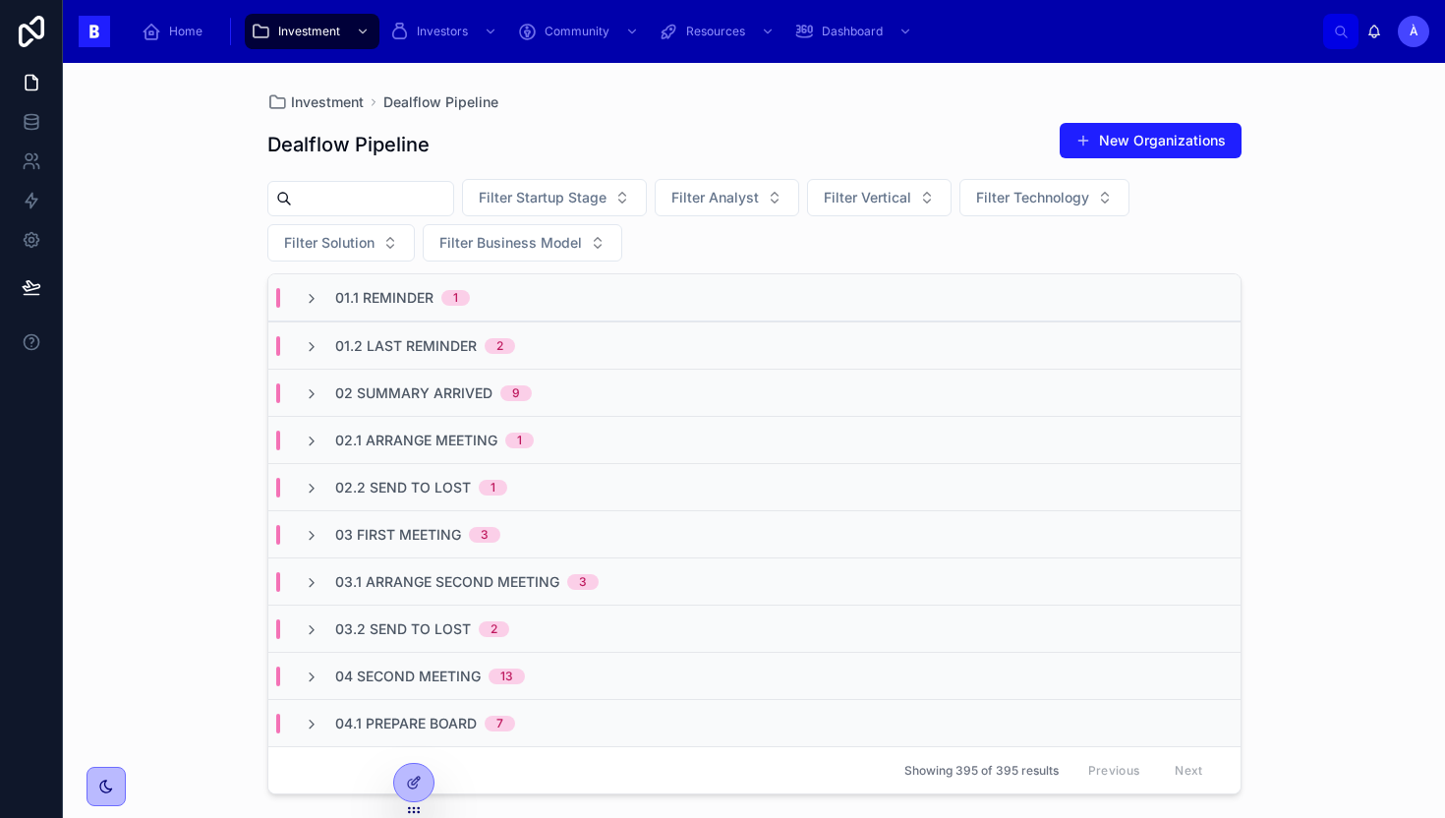
click at [657, 144] on div "Dealflow Pipeline New Organizations" at bounding box center [754, 144] width 974 height 45
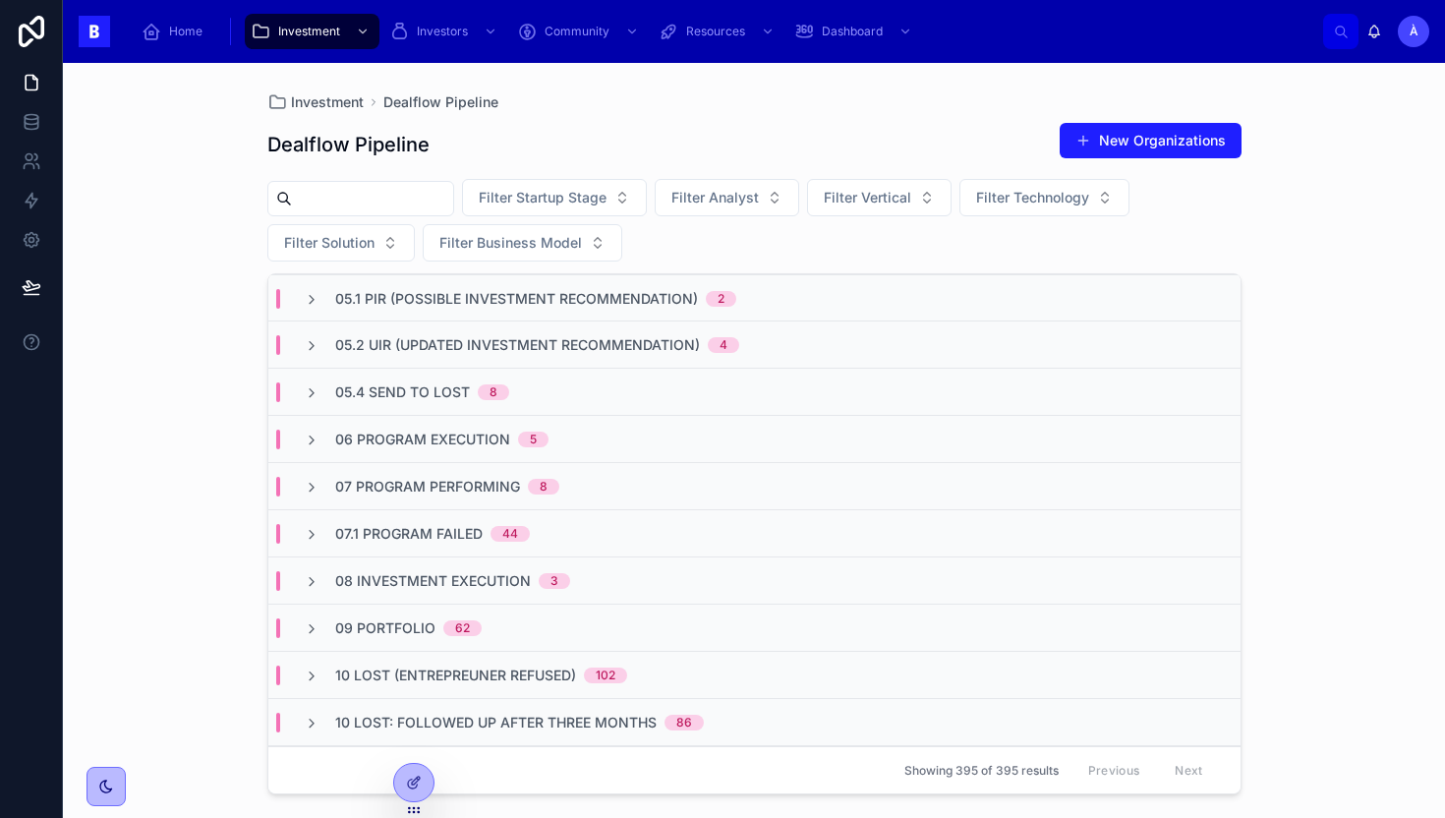
scroll to position [517, 0]
click at [485, 480] on span "07 Program Performing" at bounding box center [427, 490] width 185 height 20
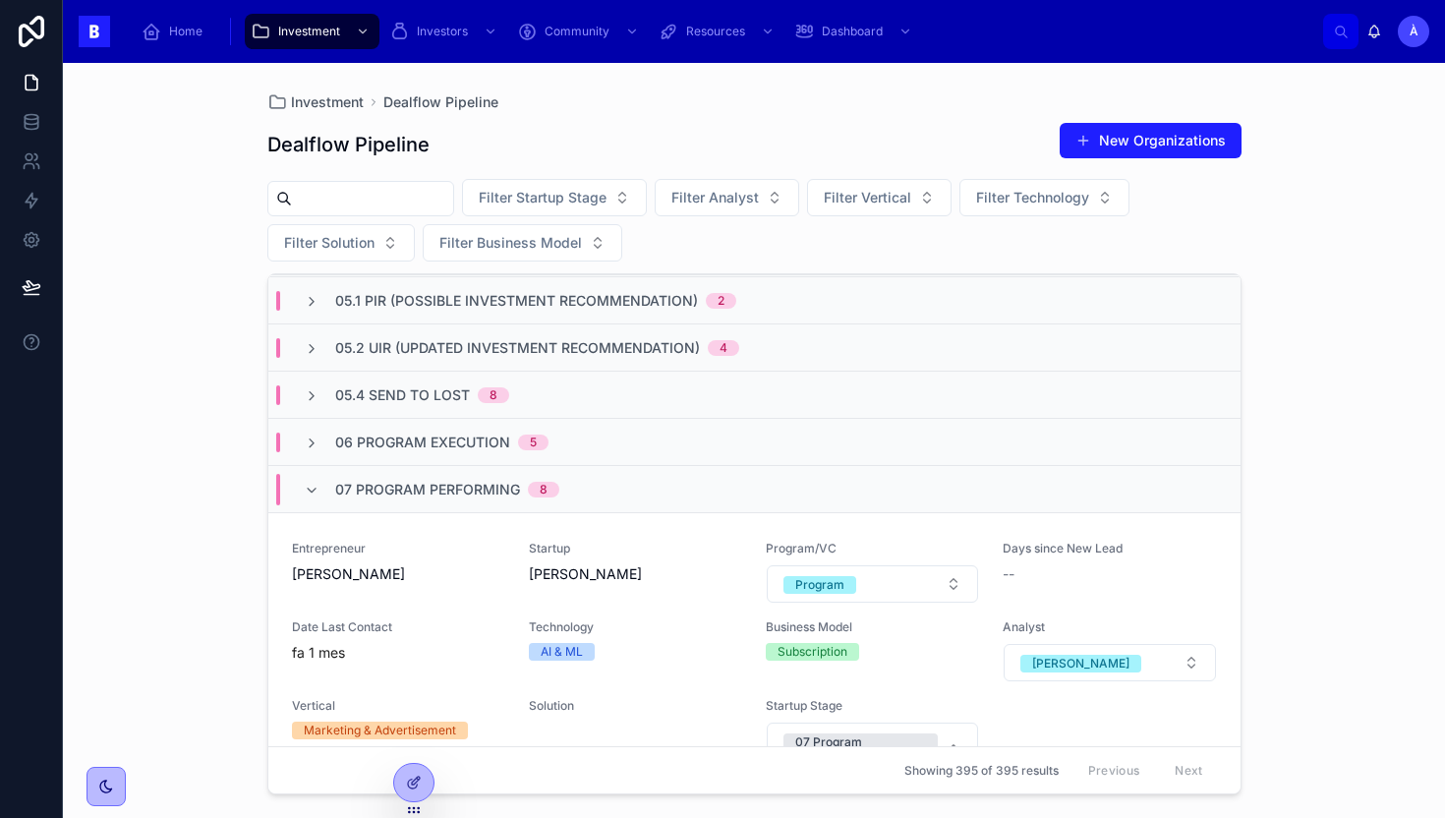
click at [485, 480] on span "07 Program Performing" at bounding box center [427, 490] width 185 height 20
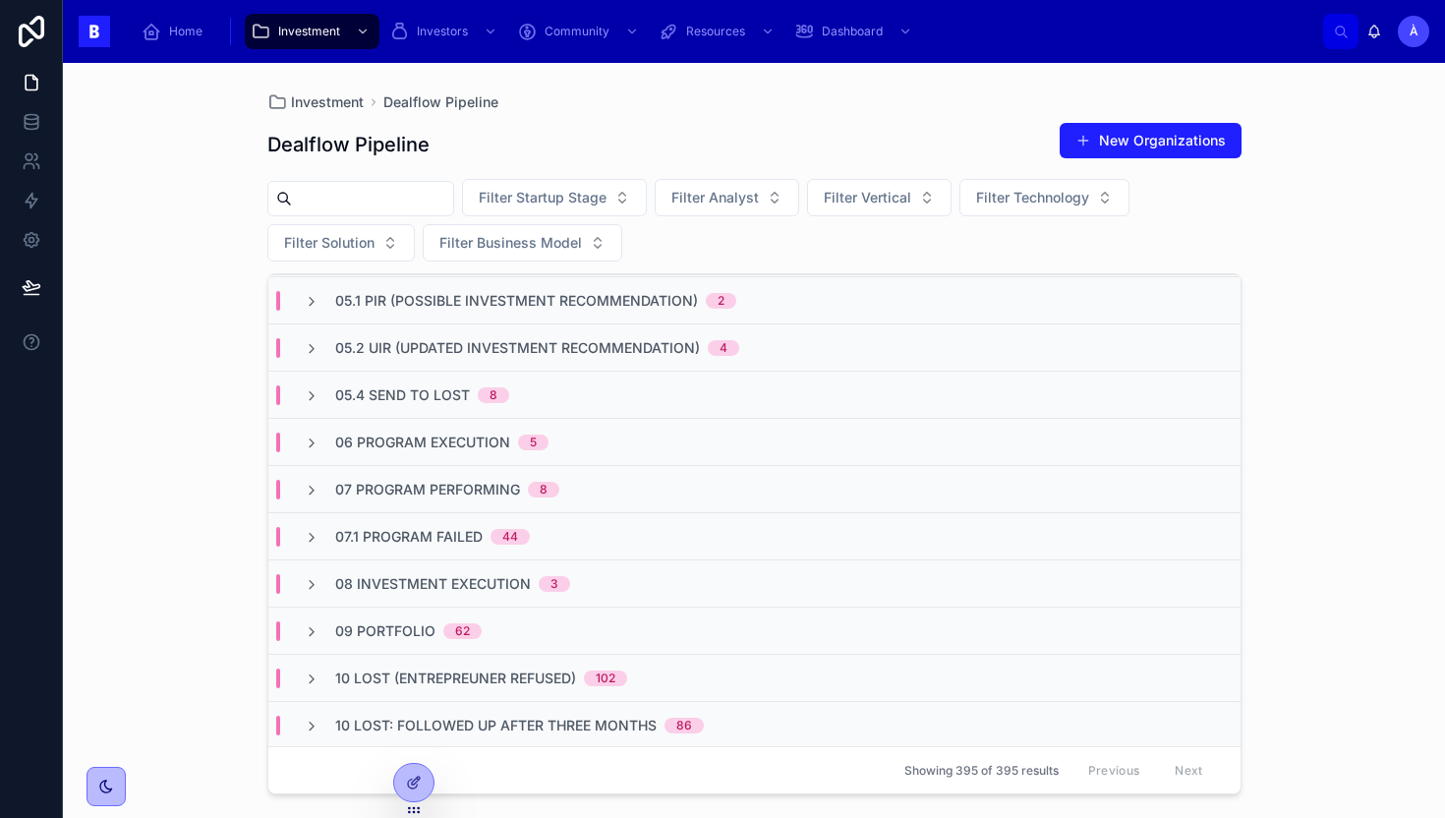
click at [485, 480] on span "07 Program Performing" at bounding box center [427, 490] width 185 height 20
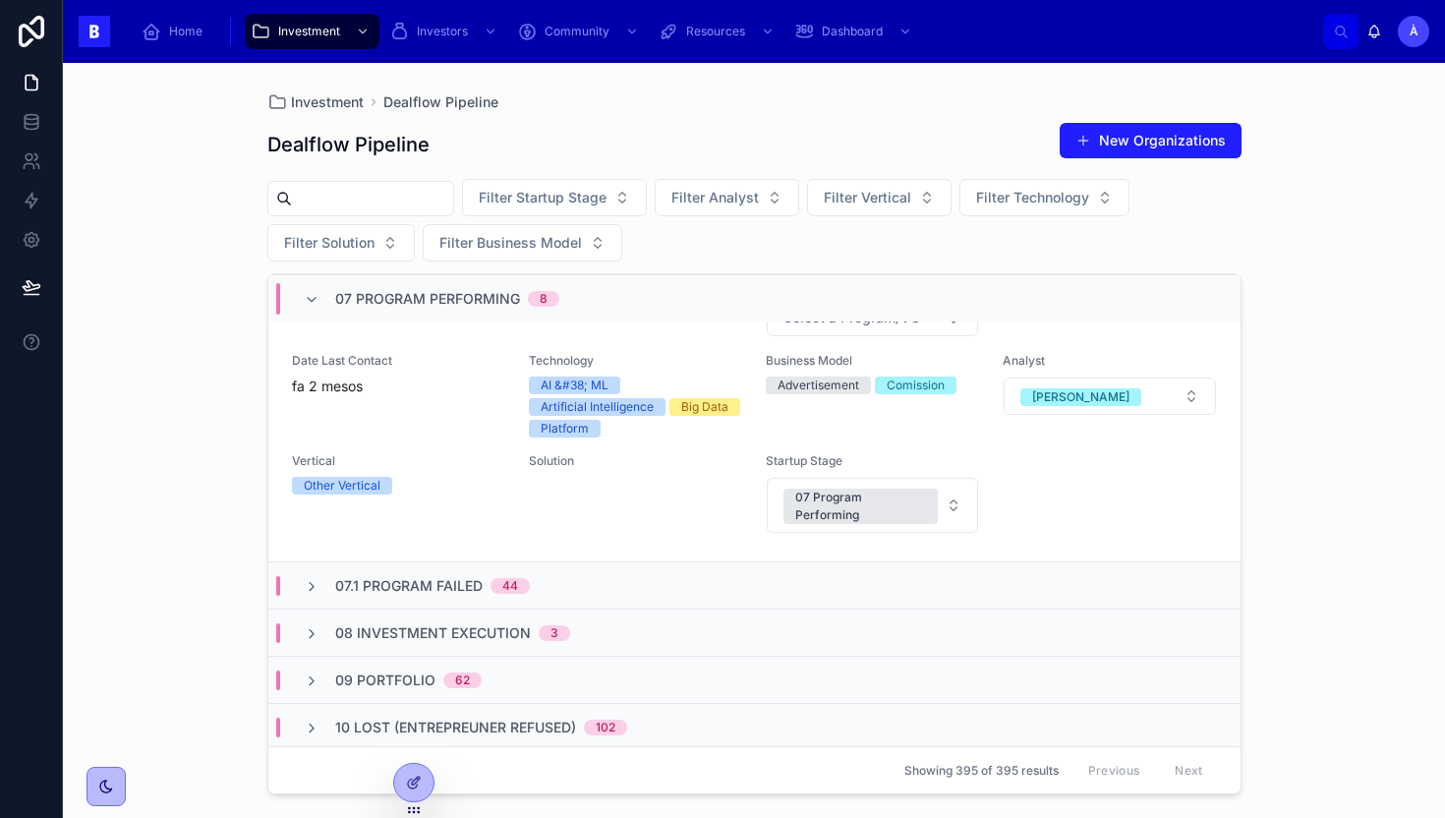
scroll to position [2928, 0]
click at [394, 289] on span "07 Program Performing" at bounding box center [427, 299] width 185 height 20
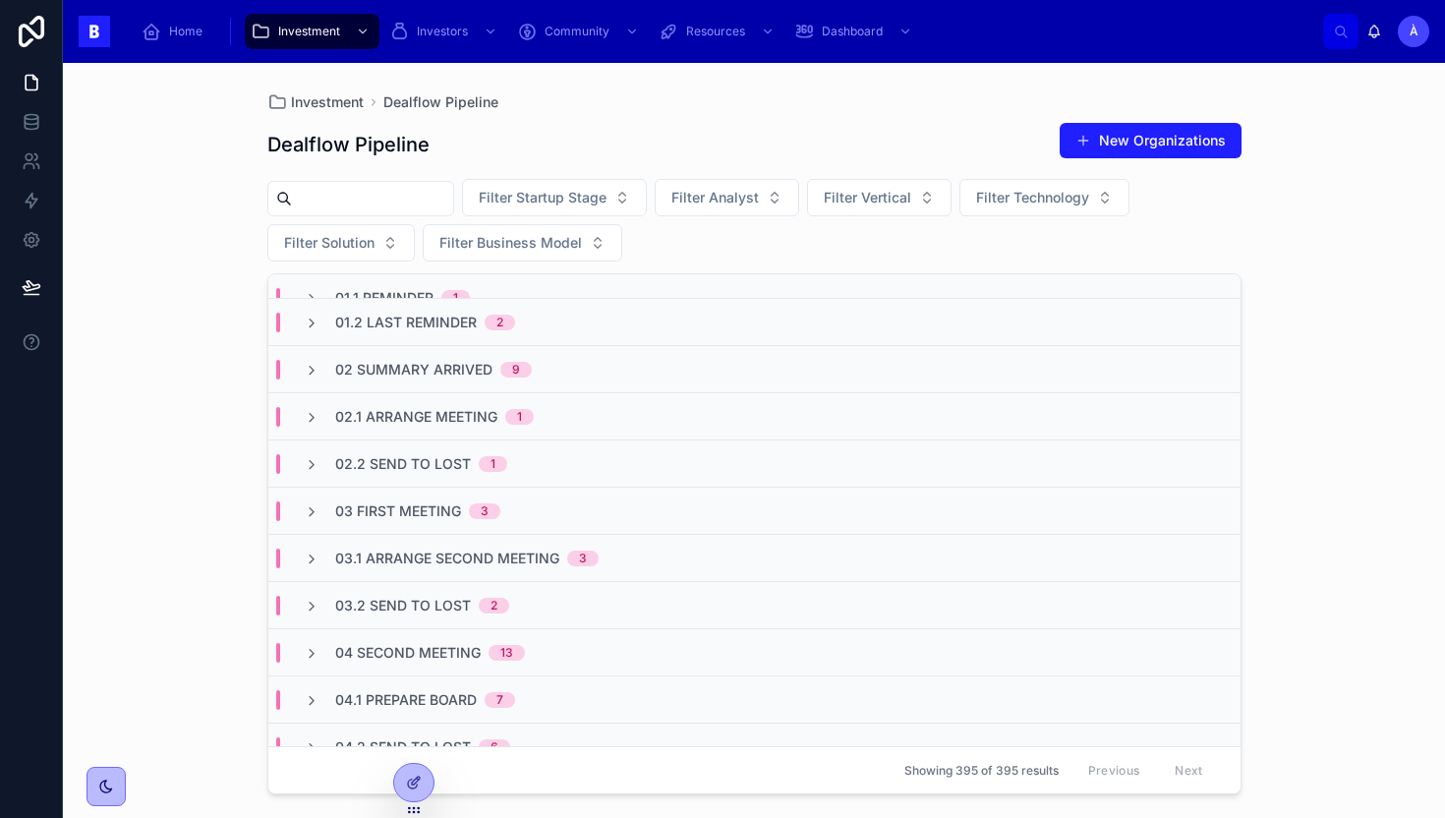
scroll to position [0, 0]
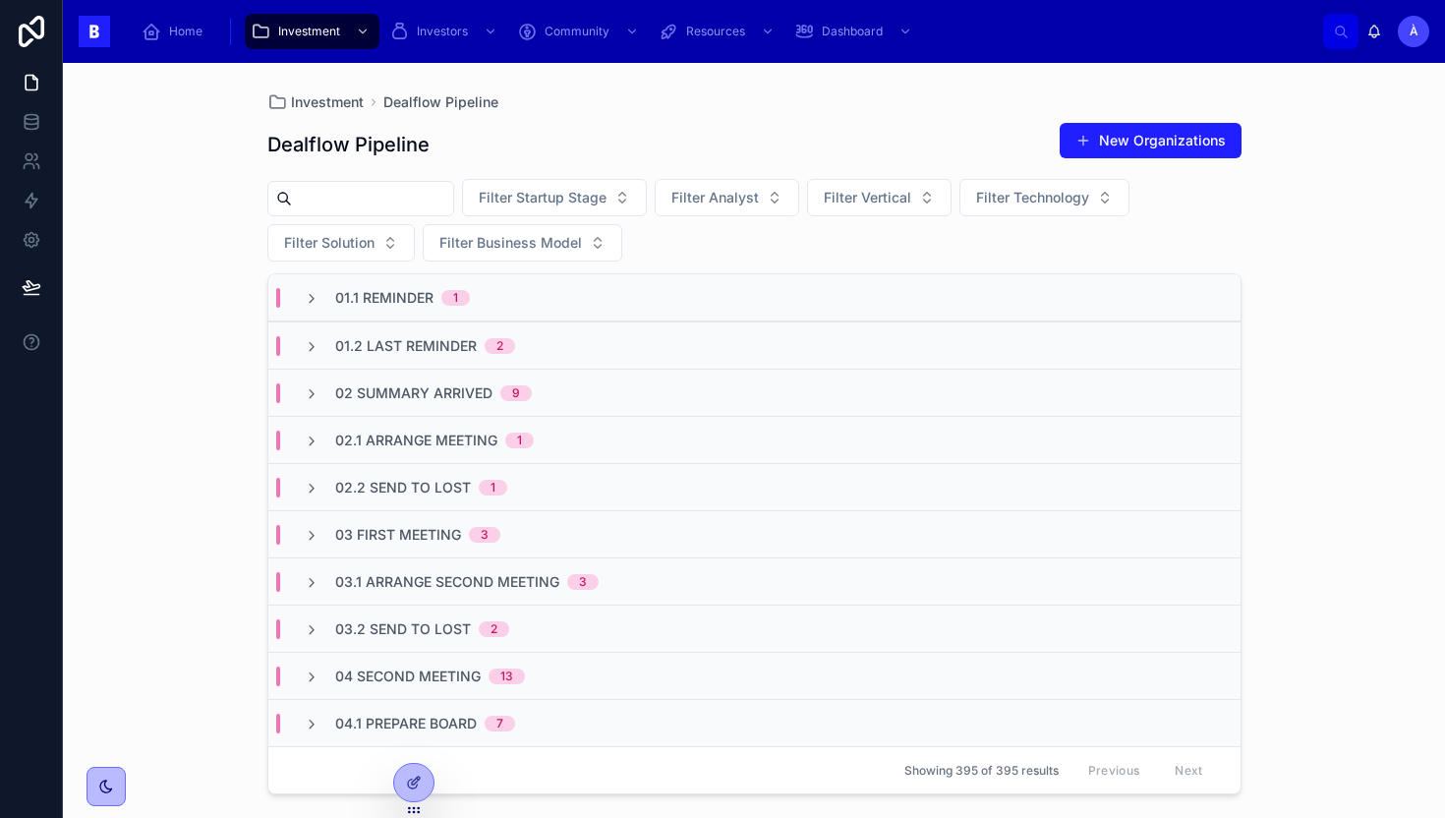
click at [414, 361] on div "01.2 Last Reminder 2" at bounding box center [754, 344] width 972 height 47
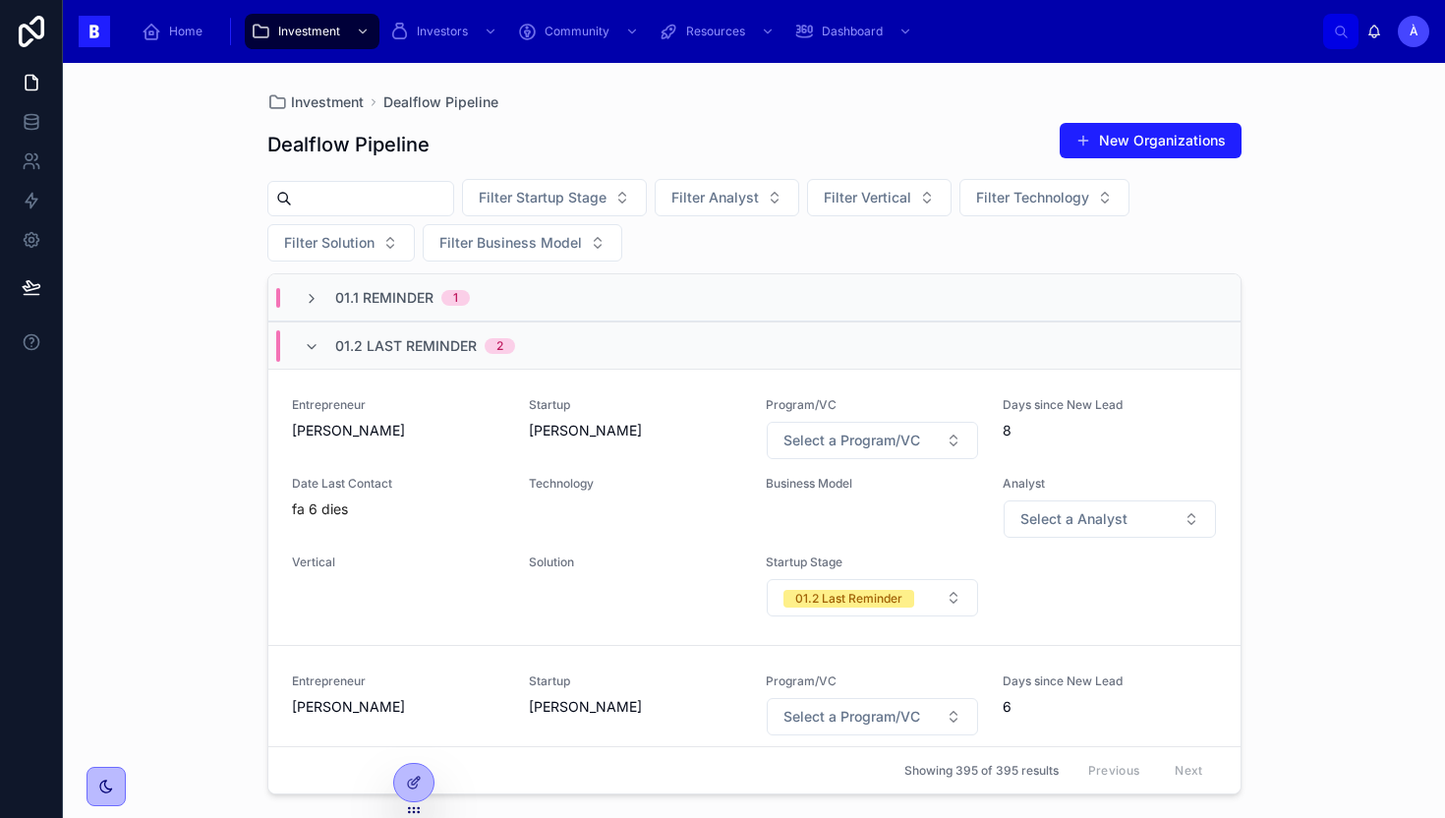
click at [414, 361] on div "01.2 Last Reminder 2" at bounding box center [754, 344] width 972 height 47
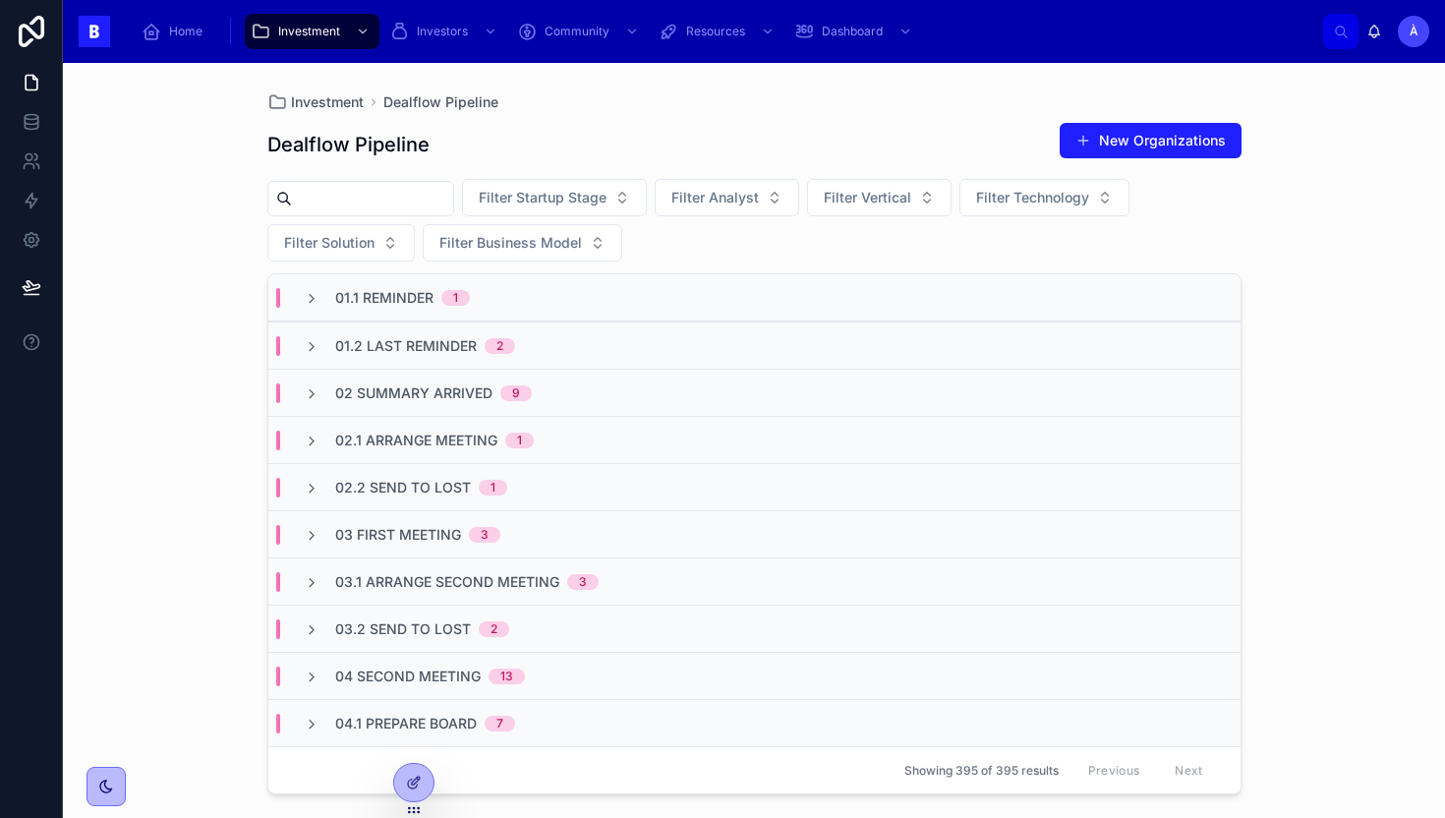
click at [770, 249] on div "Filter Startup Stage Filter Analyst Filter Vertical Filter Technology Filter So…" at bounding box center [754, 220] width 974 height 83
click at [471, 344] on span "01.2 Last Reminder" at bounding box center [406, 346] width 142 height 20
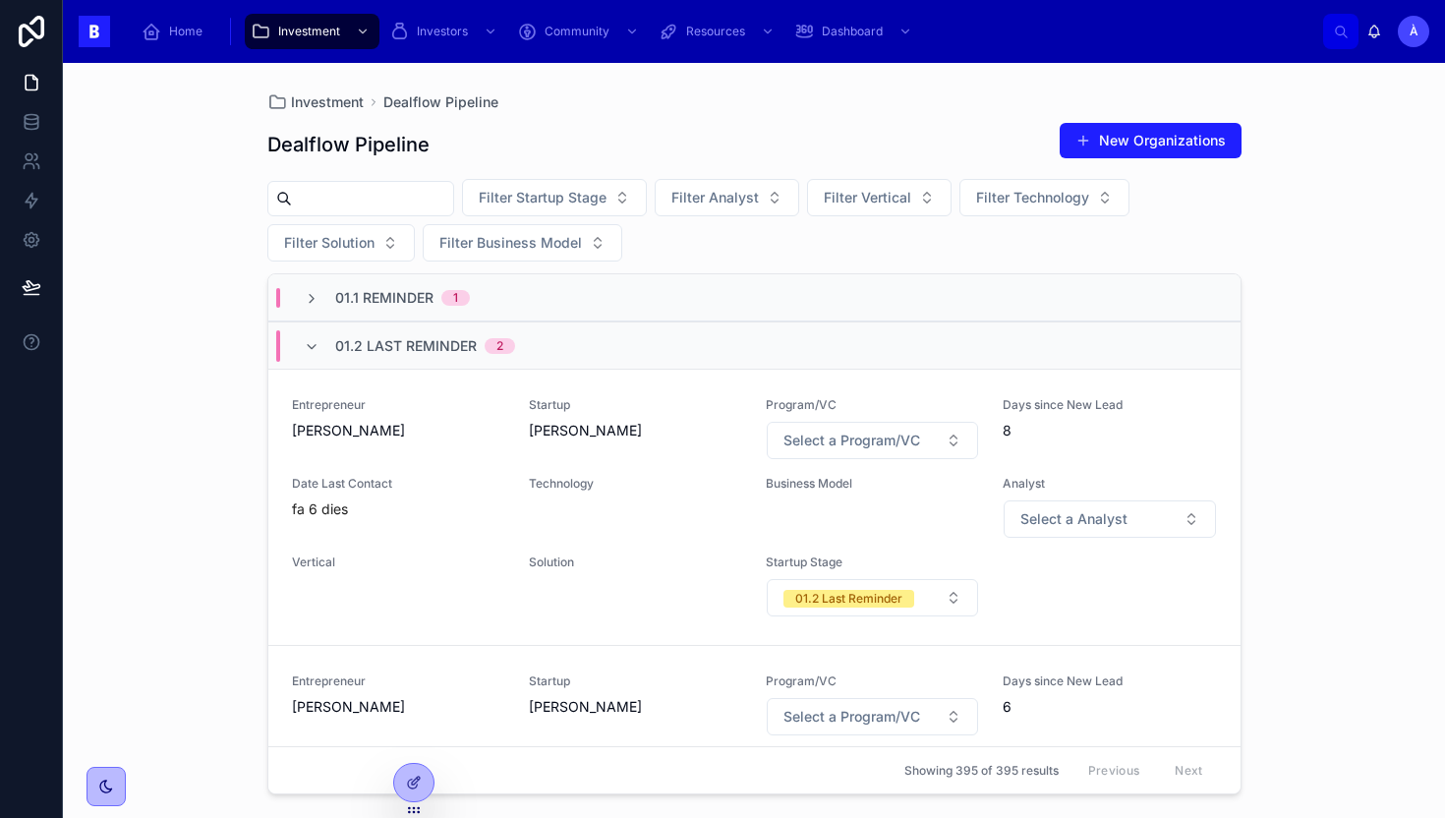
click at [471, 344] on span "01.2 Last Reminder" at bounding box center [406, 346] width 142 height 20
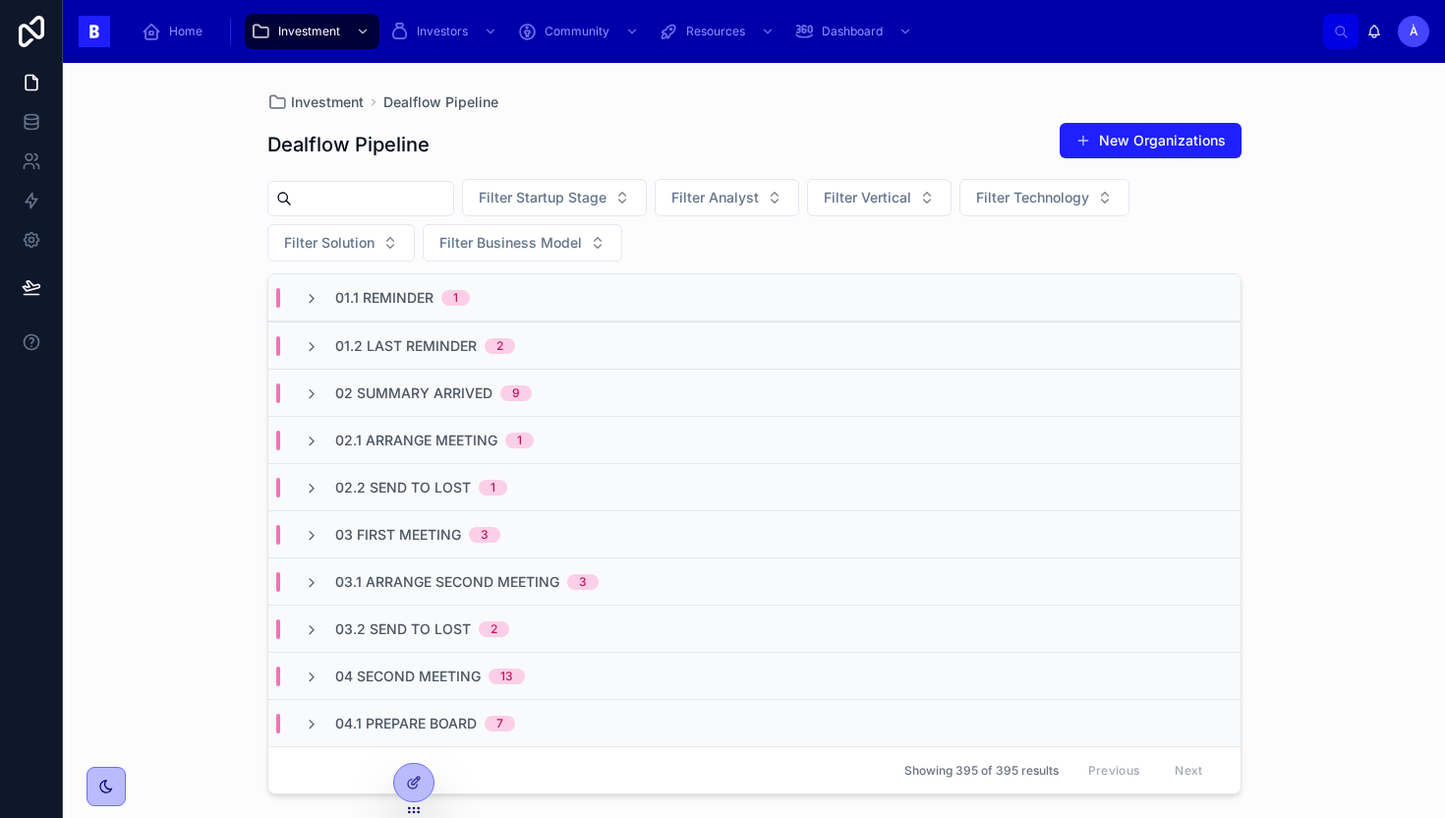
click at [437, 417] on div "02.1 Arrange Meeting 1" at bounding box center [754, 439] width 972 height 47
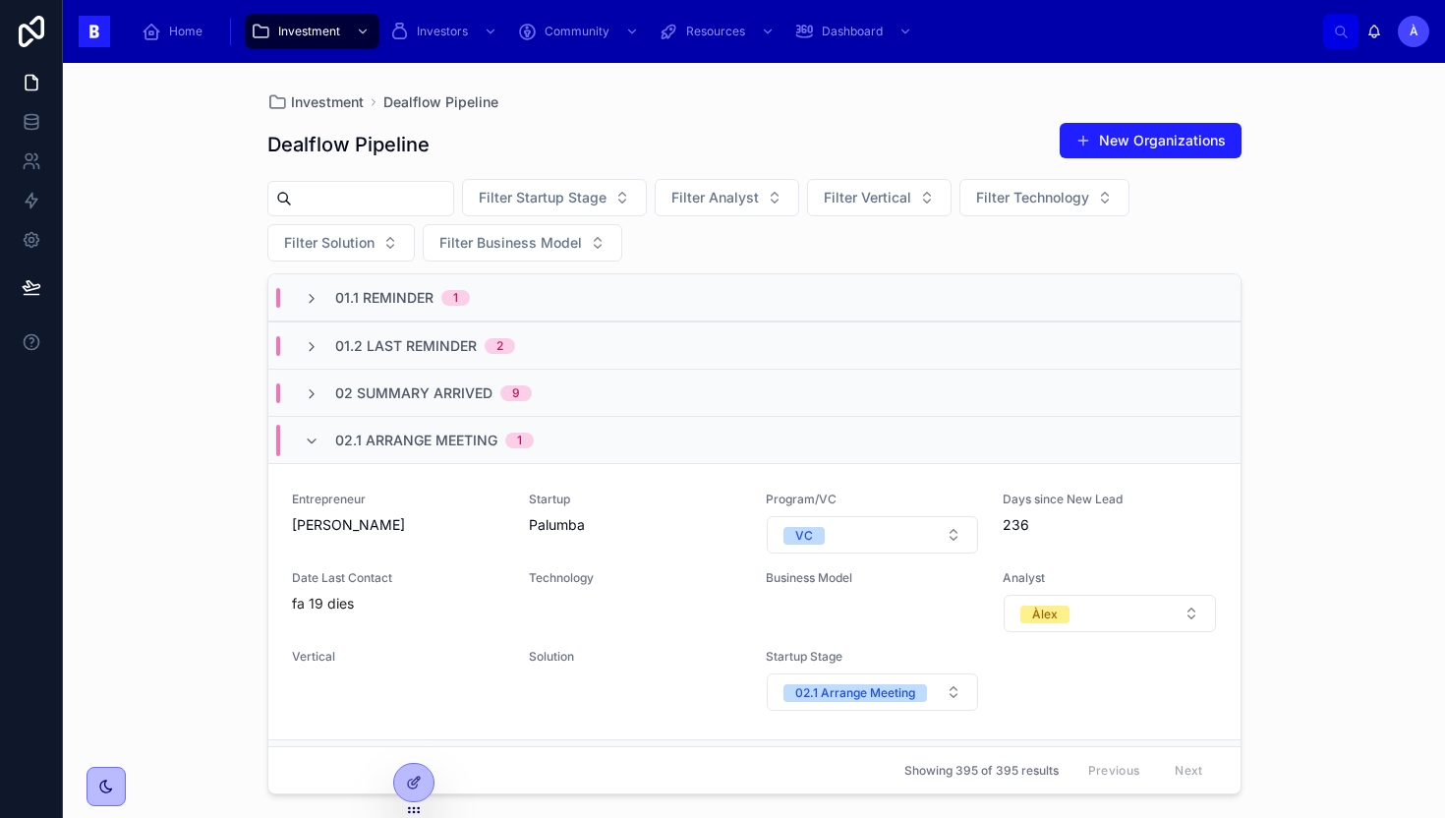
click at [436, 416] on div "02.1 Arrange Meeting 1" at bounding box center [754, 439] width 972 height 47
